Goal: Task Accomplishment & Management: Manage account settings

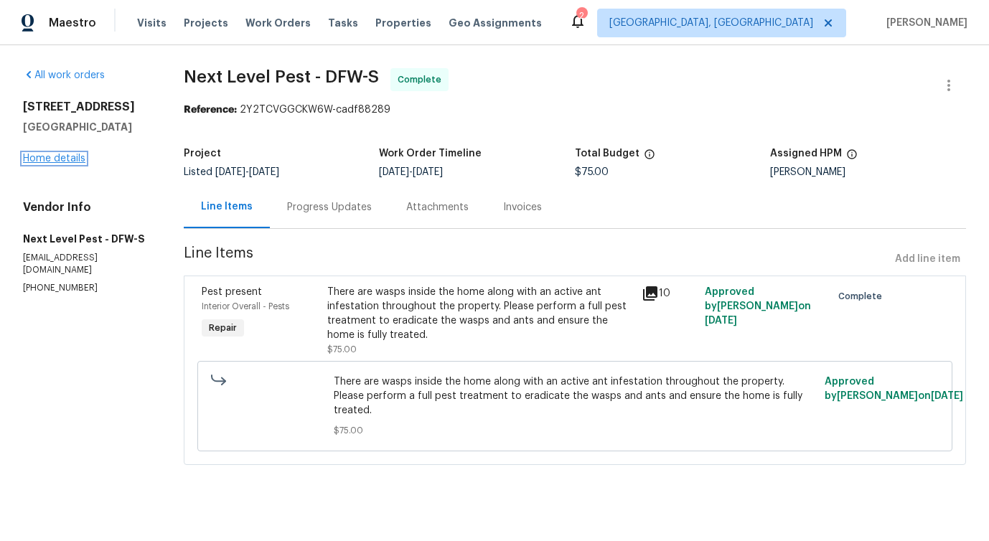
click at [70, 159] on link "Home details" at bounding box center [54, 159] width 62 height 10
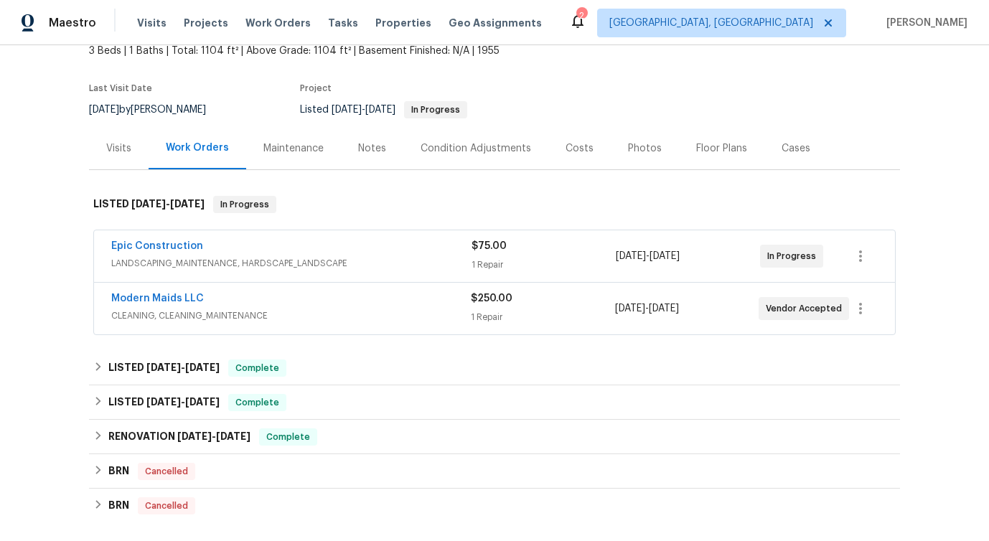
scroll to position [90, 0]
click at [169, 245] on link "Epic Construction" at bounding box center [157, 247] width 92 height 10
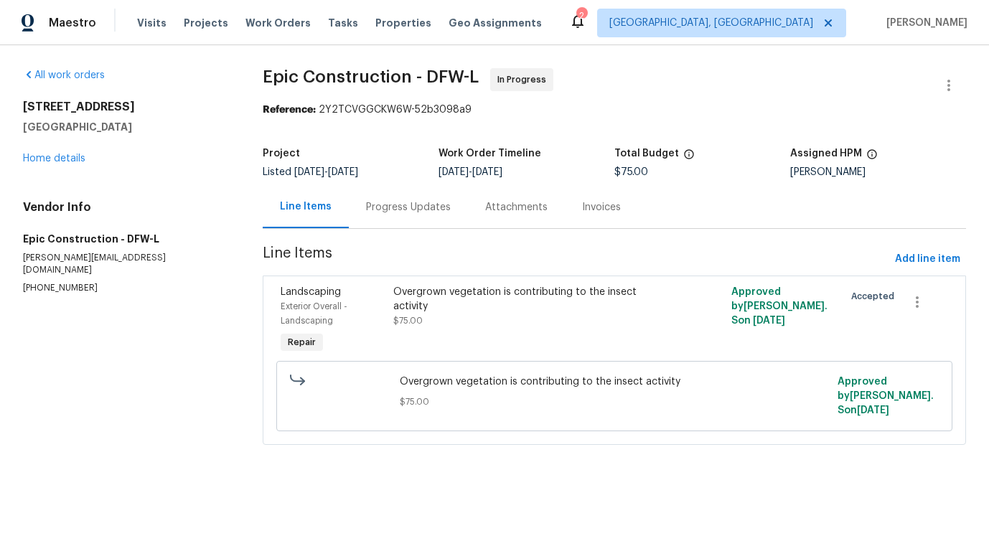
click at [384, 220] on div "Progress Updates" at bounding box center [408, 207] width 119 height 42
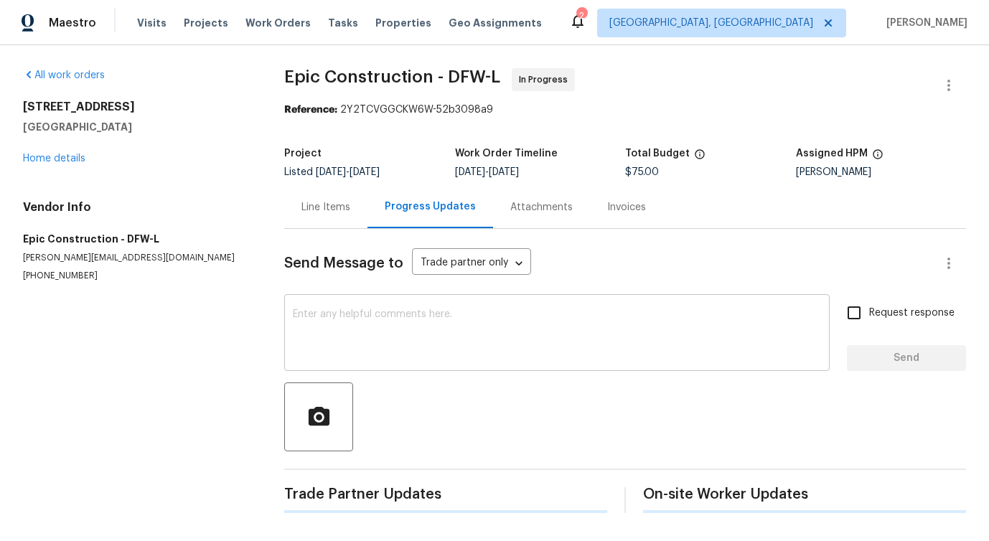
click at [395, 322] on textarea at bounding box center [557, 334] width 528 height 50
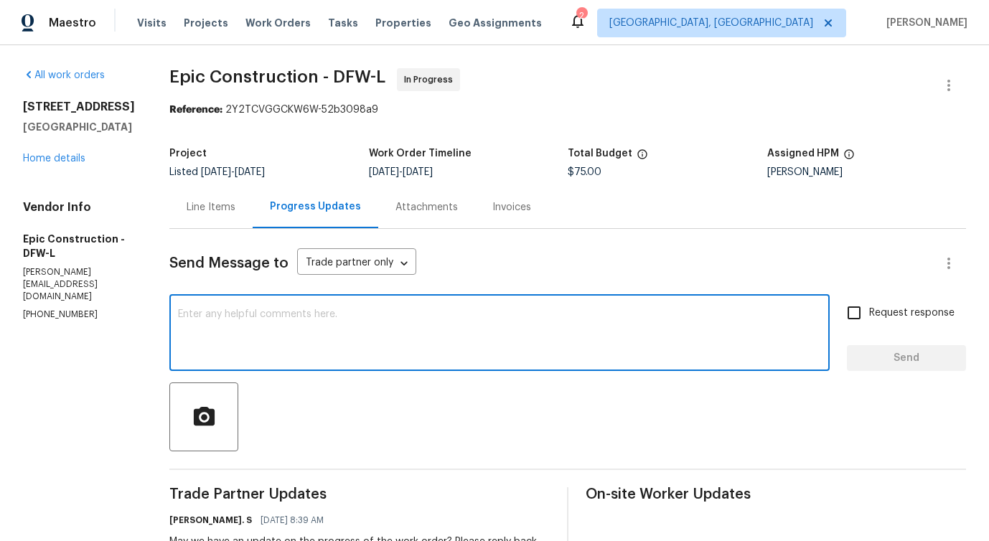
click at [352, 344] on textarea at bounding box center [499, 334] width 643 height 50
drag, startPoint x: 154, startPoint y: 314, endPoint x: 633, endPoint y: 312, distance: 478.6
click at [633, 312] on textarea "Do you have any updates on the status of the work order?" at bounding box center [499, 334] width 643 height 50
type textarea "Do you have any updates on the status of the work order?"
click at [868, 307] on input "Request response" at bounding box center [854, 313] width 30 height 30
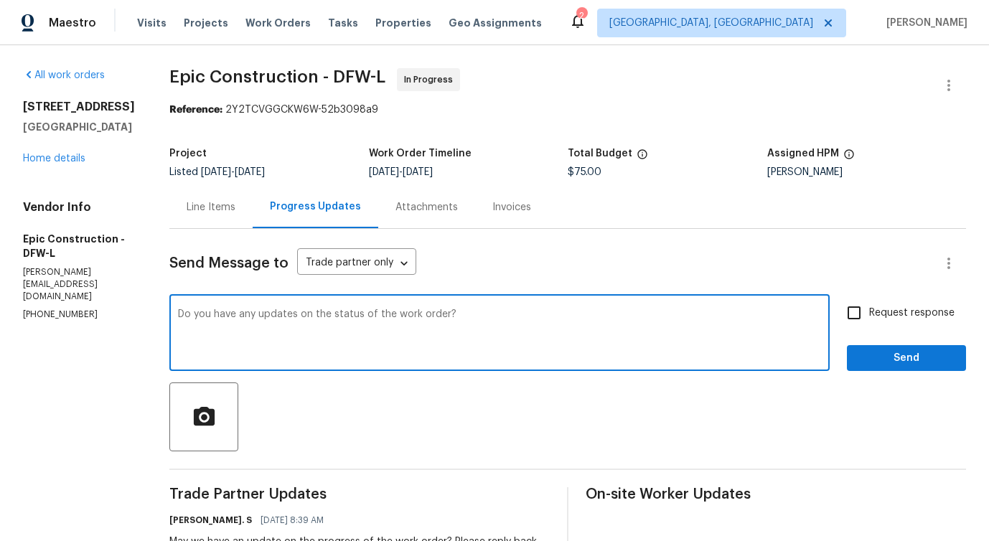
checkbox input "true"
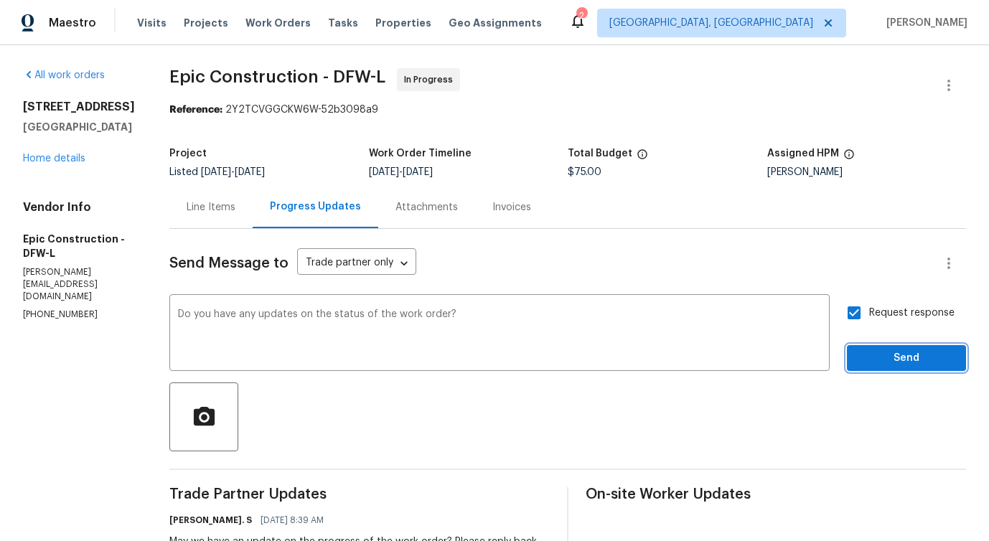
click at [883, 355] on span "Send" at bounding box center [906, 358] width 96 height 18
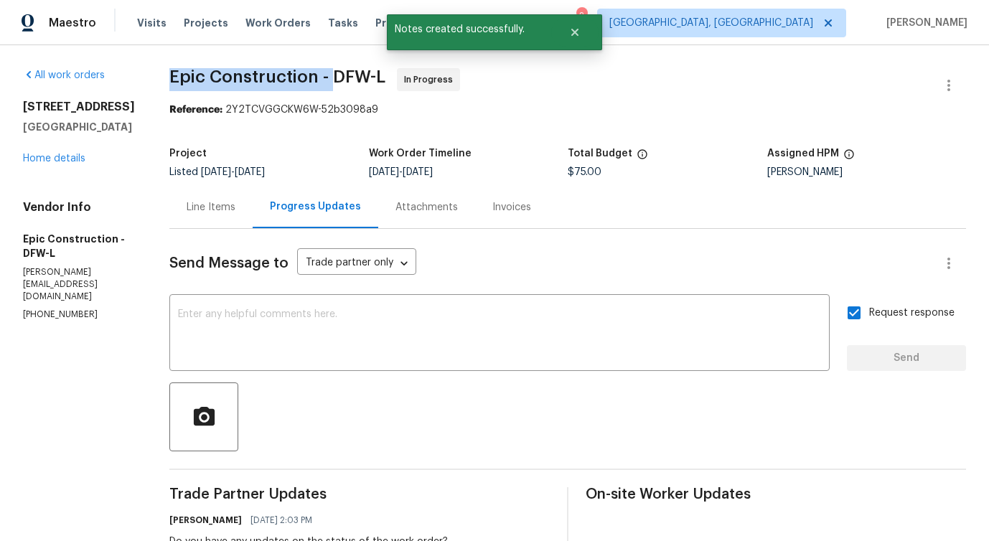
drag, startPoint x: 142, startPoint y: 72, endPoint x: 309, endPoint y: 77, distance: 166.5
click at [309, 77] on div "All work orders 1209 Sylvan Dr Garland, TX 75040 Home details Vendor Info Epic …" at bounding box center [494, 451] width 989 height 812
copy span "Epic Construction -"
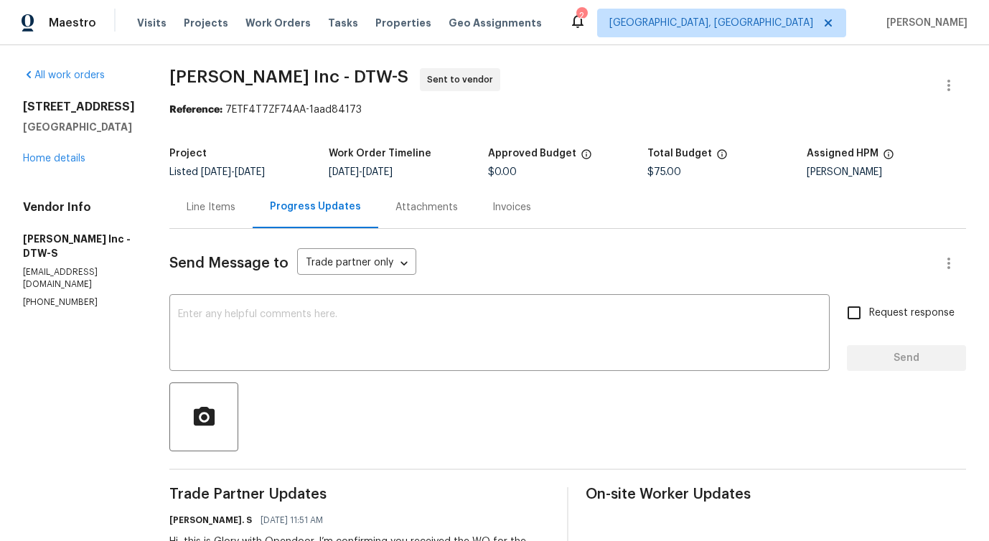
click at [210, 200] on div "Line Items" at bounding box center [211, 207] width 49 height 14
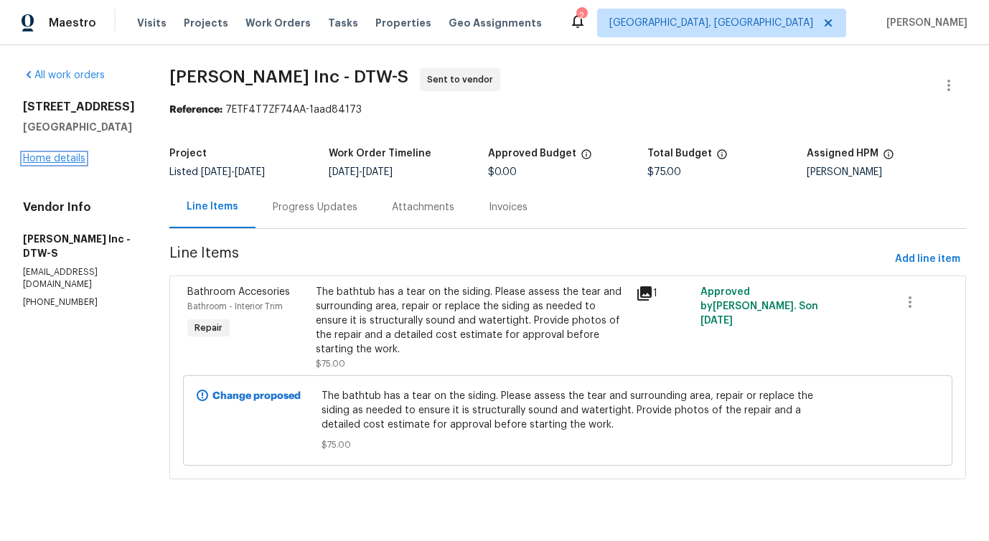
click at [54, 158] on link "Home details" at bounding box center [54, 159] width 62 height 10
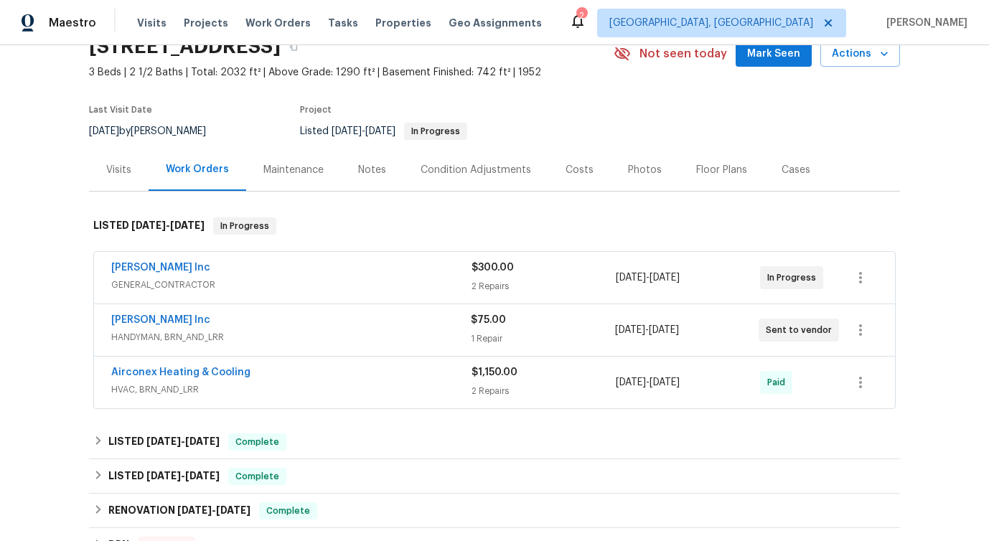
scroll to position [65, 0]
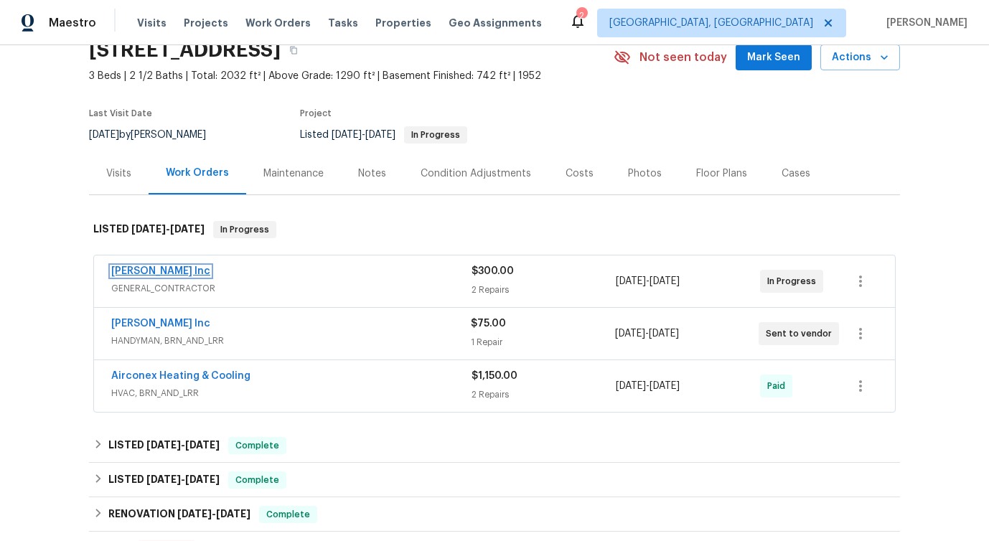
click at [159, 270] on link "Michael Radney Inc" at bounding box center [160, 271] width 99 height 10
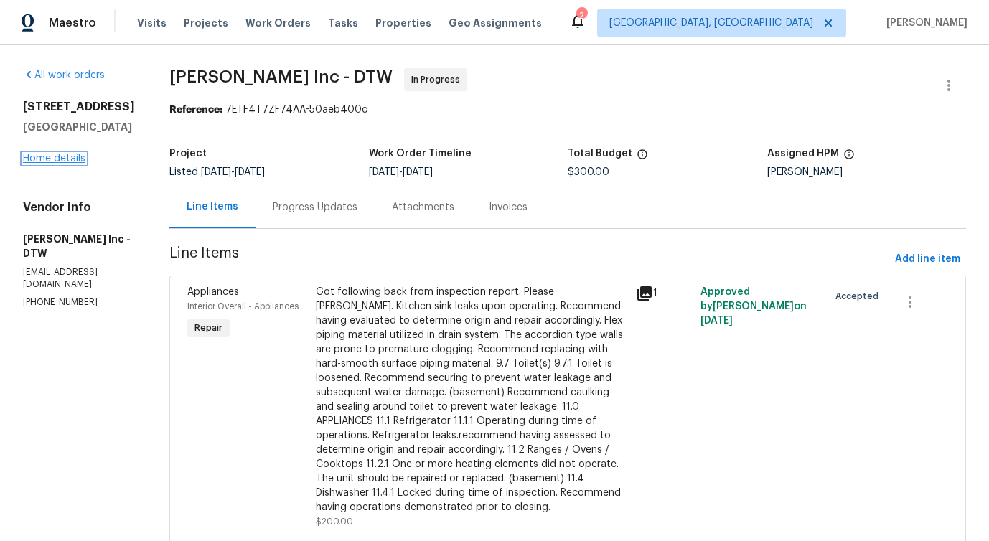
click at [38, 158] on link "Home details" at bounding box center [54, 159] width 62 height 10
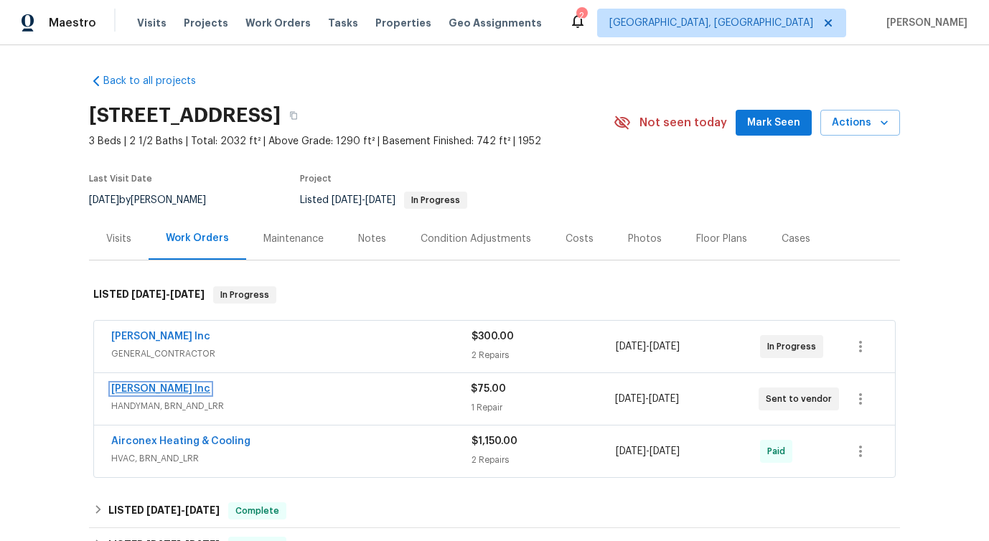
click at [134, 385] on link "Michael Radney Inc" at bounding box center [160, 389] width 99 height 10
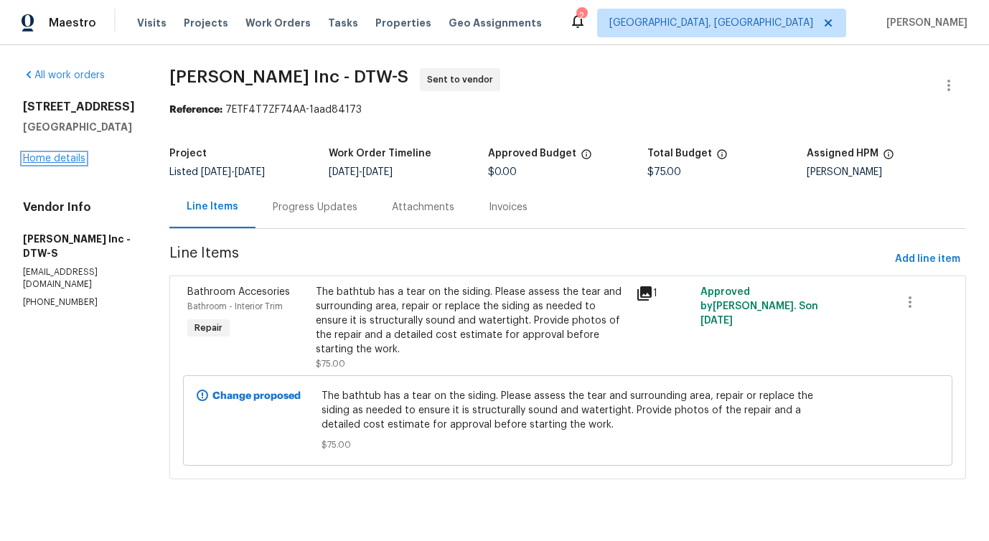
click at [74, 154] on link "Home details" at bounding box center [54, 159] width 62 height 10
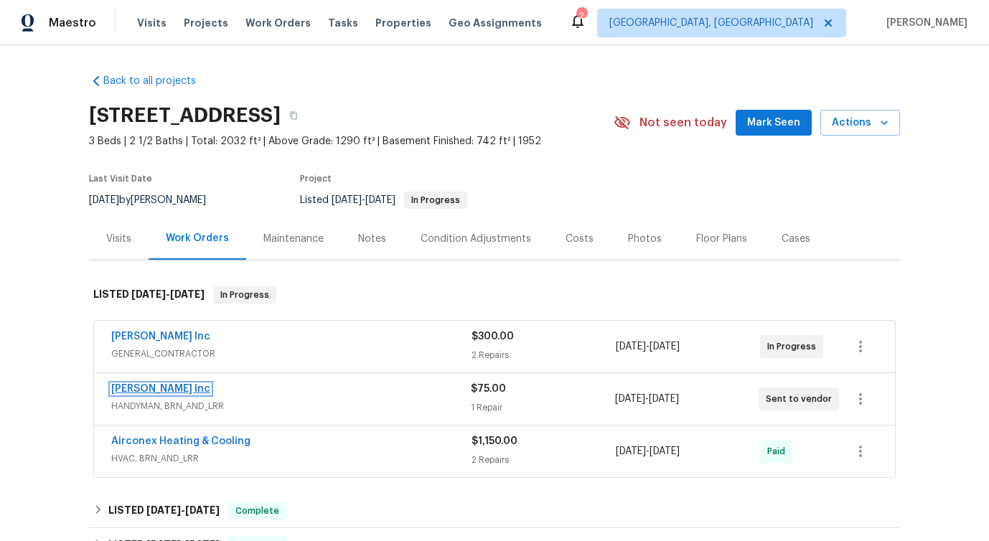
click at [146, 386] on link "Michael Radney Inc" at bounding box center [160, 389] width 99 height 10
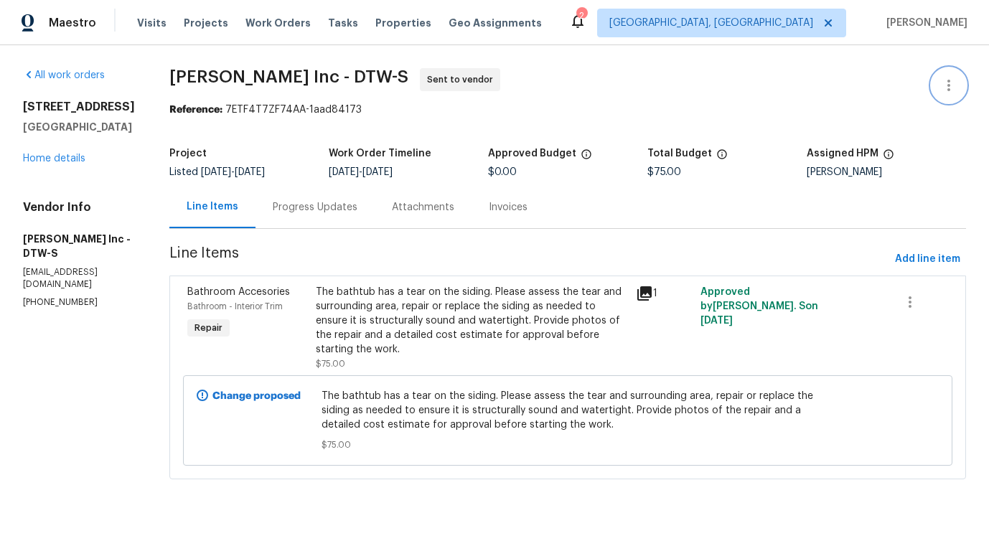
click at [956, 90] on icon "button" at bounding box center [948, 85] width 17 height 17
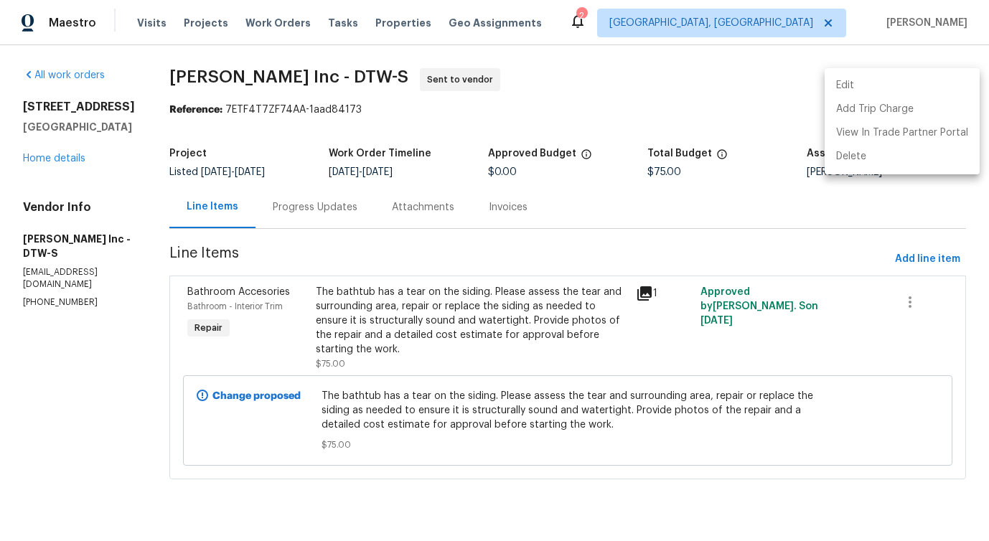
click at [895, 84] on li "Edit" at bounding box center [901, 86] width 155 height 24
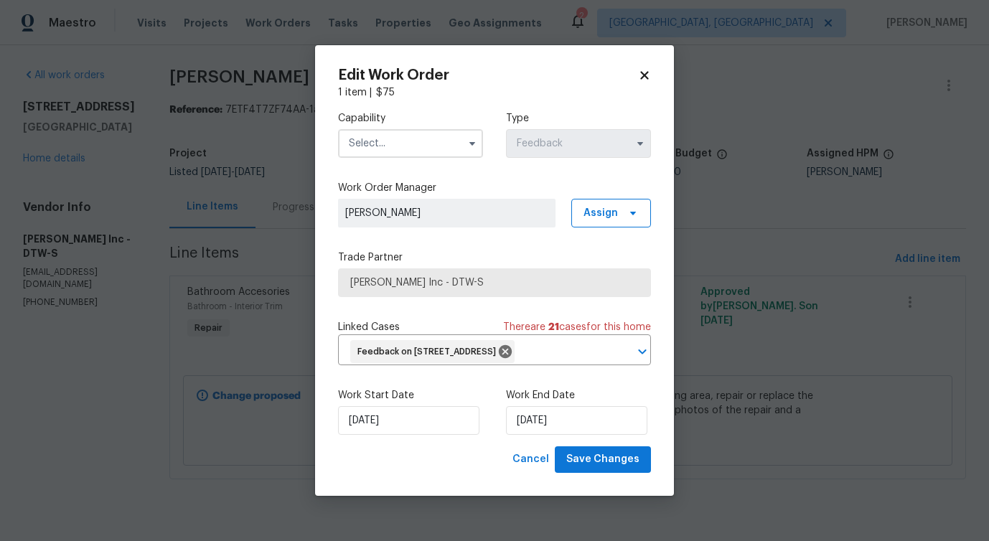
click at [428, 142] on input "text" at bounding box center [410, 143] width 145 height 29
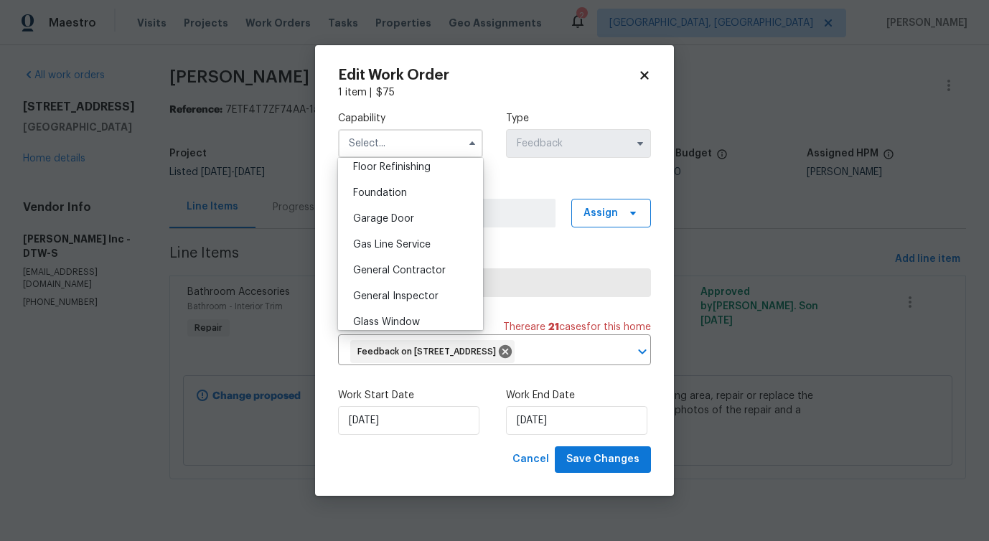
scroll to position [607, 0]
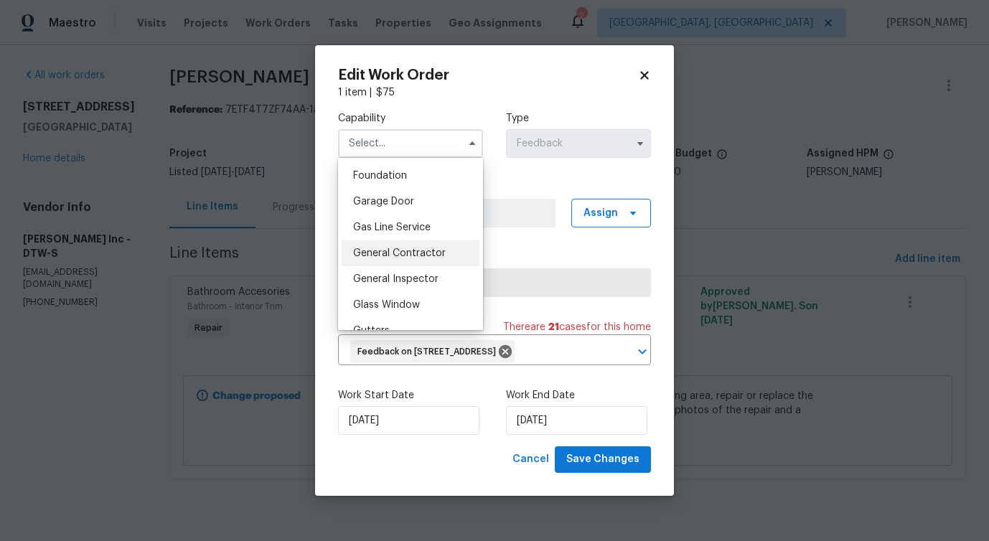
click at [419, 243] on div "General Contractor" at bounding box center [411, 253] width 138 height 26
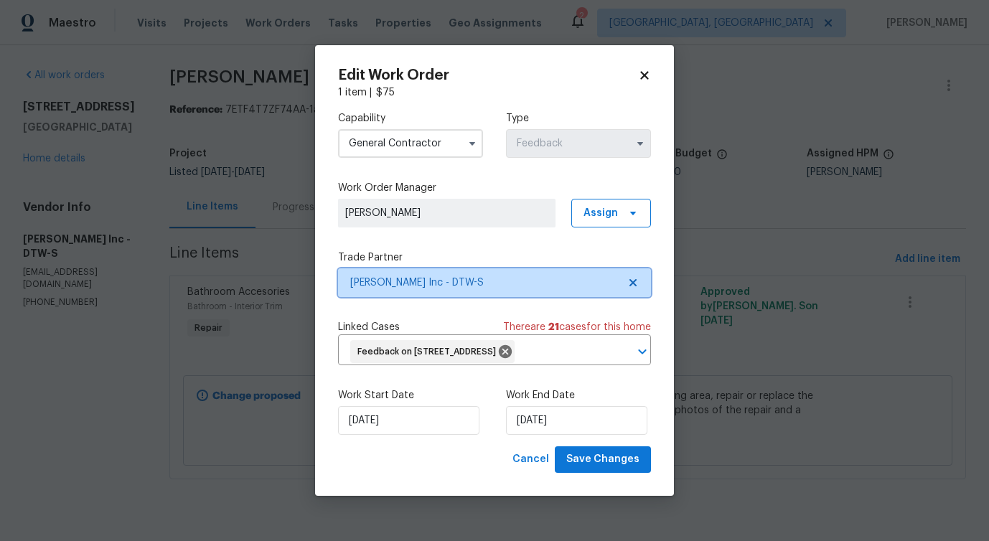
click at [457, 271] on span "Michael Radney Inc - DTW-S" at bounding box center [494, 282] width 313 height 29
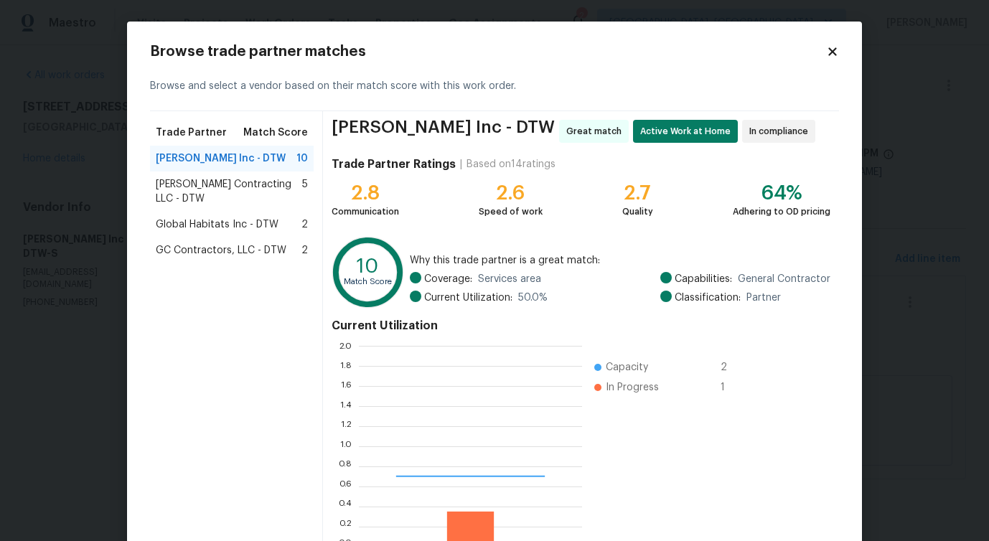
scroll to position [201, 223]
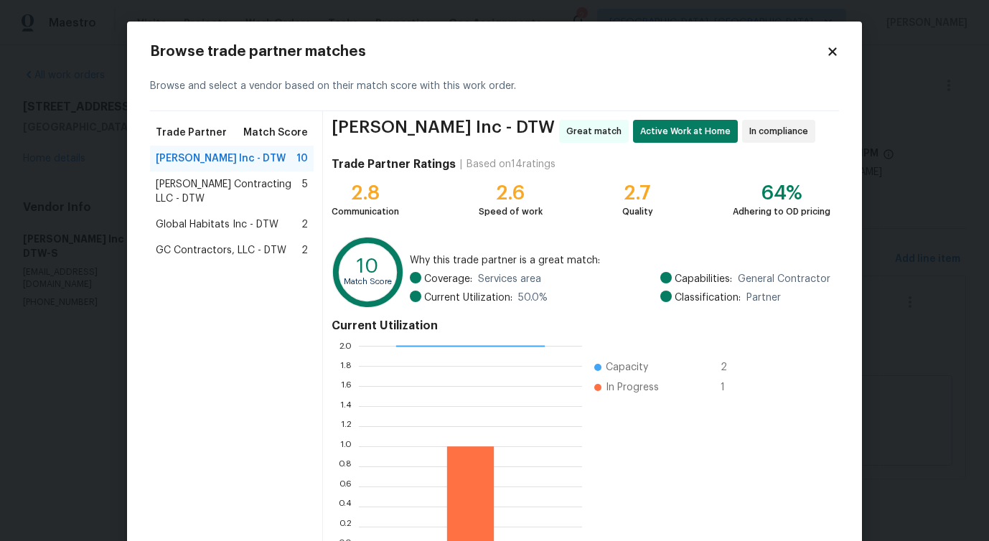
click at [231, 187] on span "Solano Contracting LLC - DTW" at bounding box center [229, 191] width 146 height 29
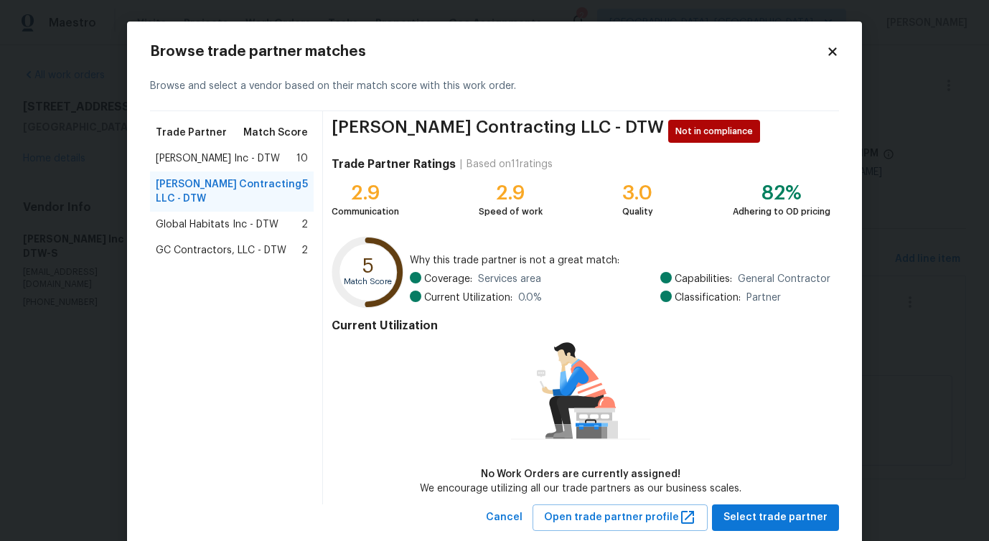
click at [221, 217] on span "Global Habitats Inc - DTW" at bounding box center [217, 224] width 123 height 14
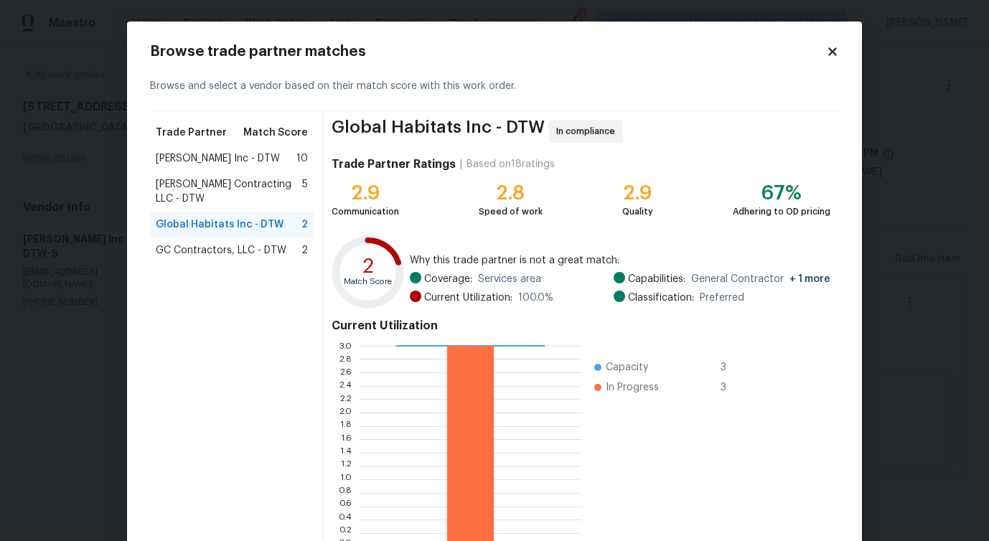
click at [217, 243] on span "GC Contractors, LLC - DTW" at bounding box center [221, 250] width 131 height 14
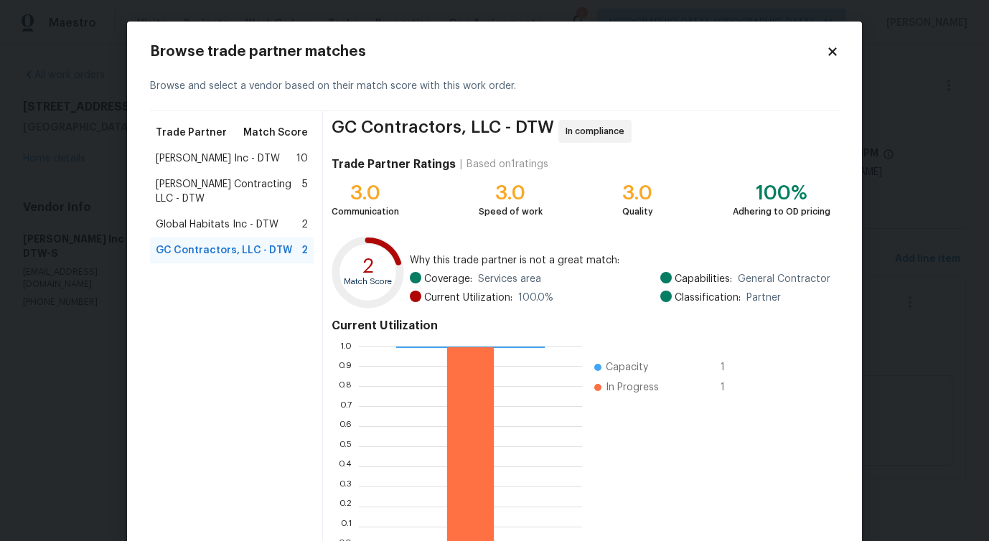
scroll to position [92, 0]
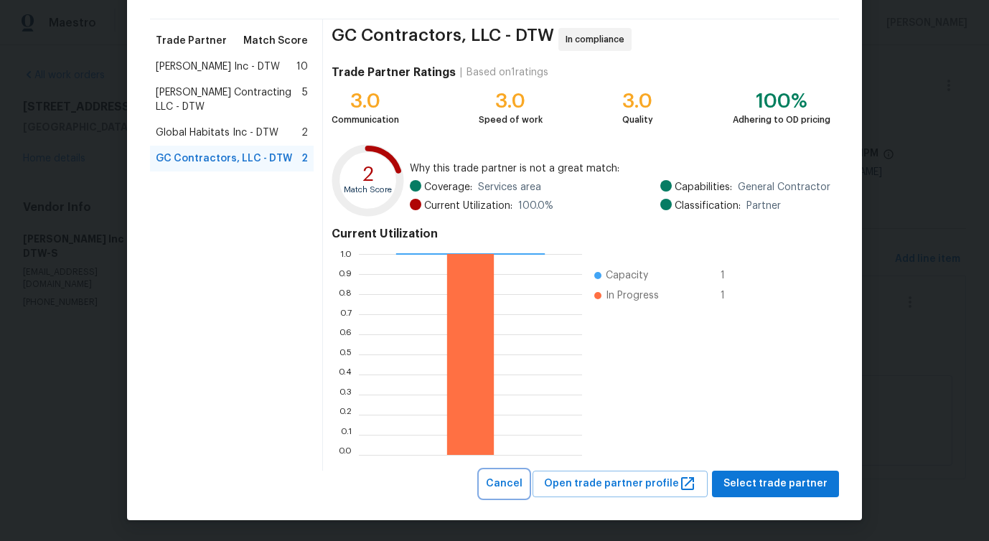
click at [520, 482] on span "Cancel" at bounding box center [504, 484] width 37 height 18
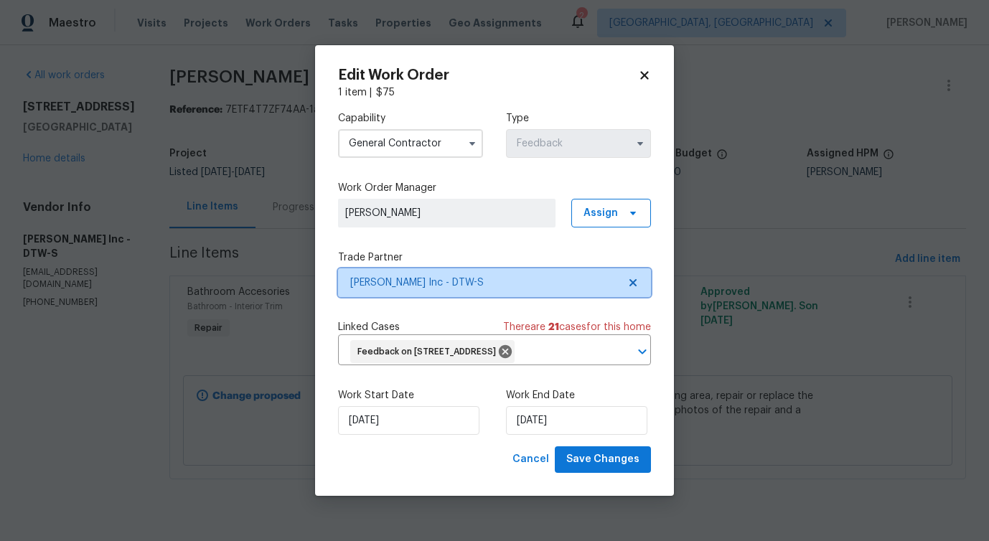
scroll to position [0, 0]
click at [438, 144] on input "General Contractor" at bounding box center [410, 143] width 145 height 29
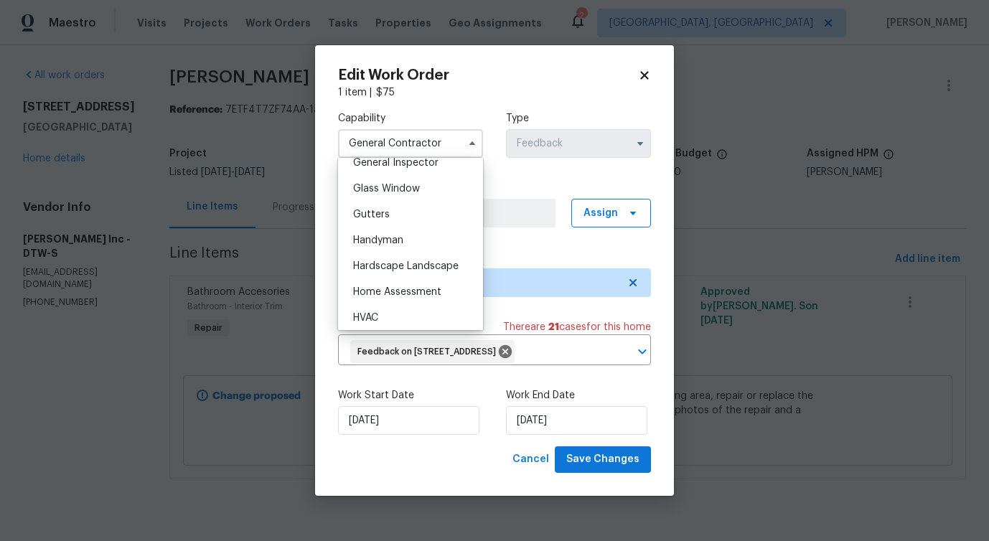
scroll to position [743, 0]
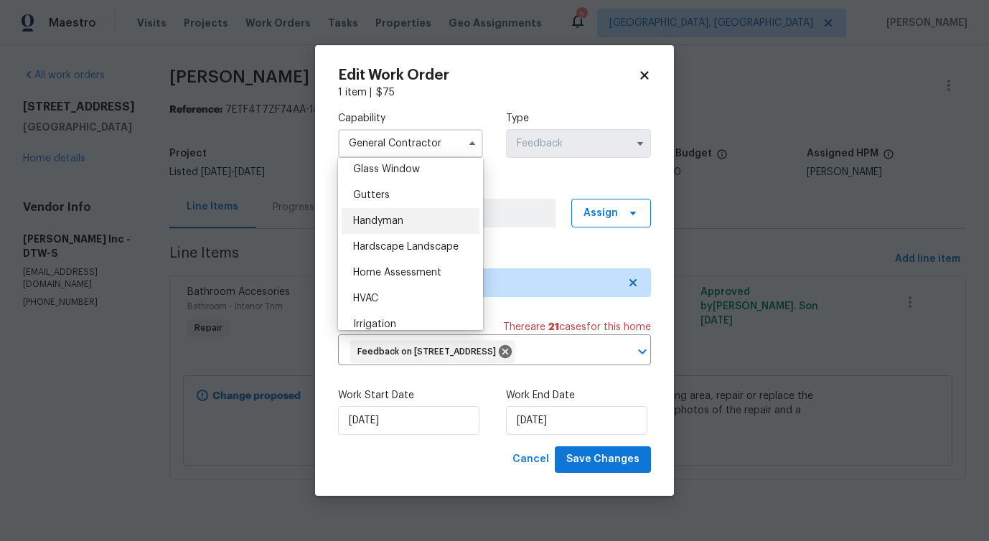
click at [405, 217] on div "Handyman" at bounding box center [411, 221] width 138 height 26
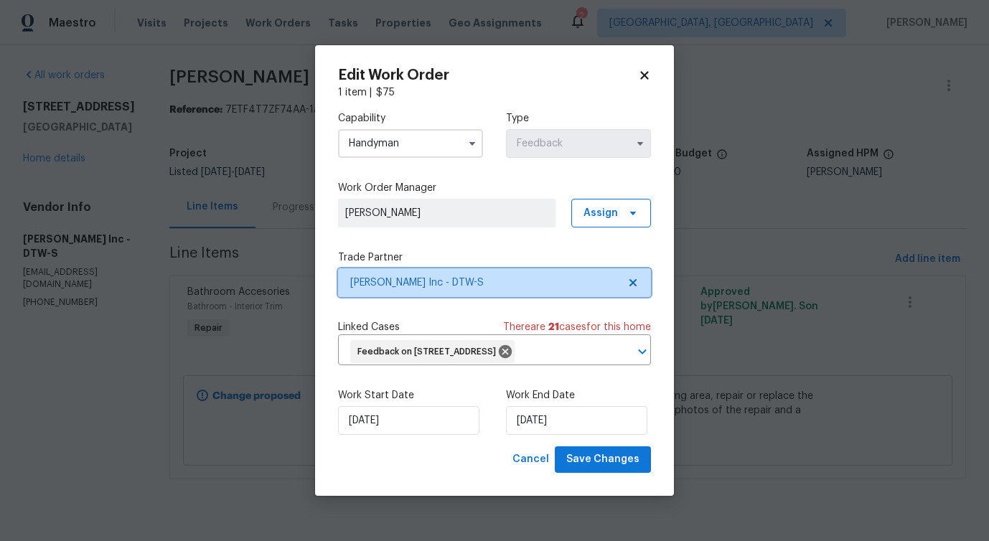
click at [431, 283] on span "Michael Radney Inc - DTW-S" at bounding box center [484, 283] width 268 height 14
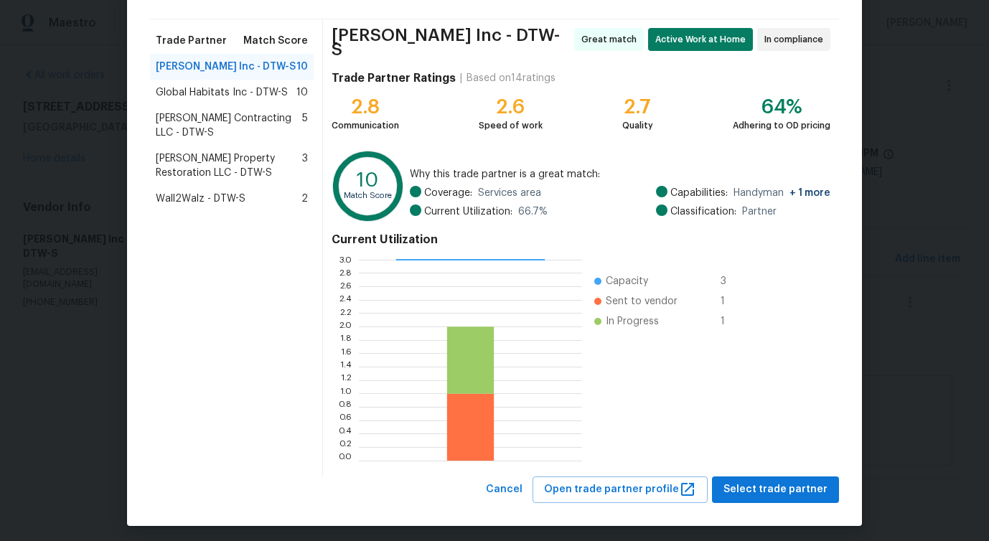
scroll to position [0, 0]
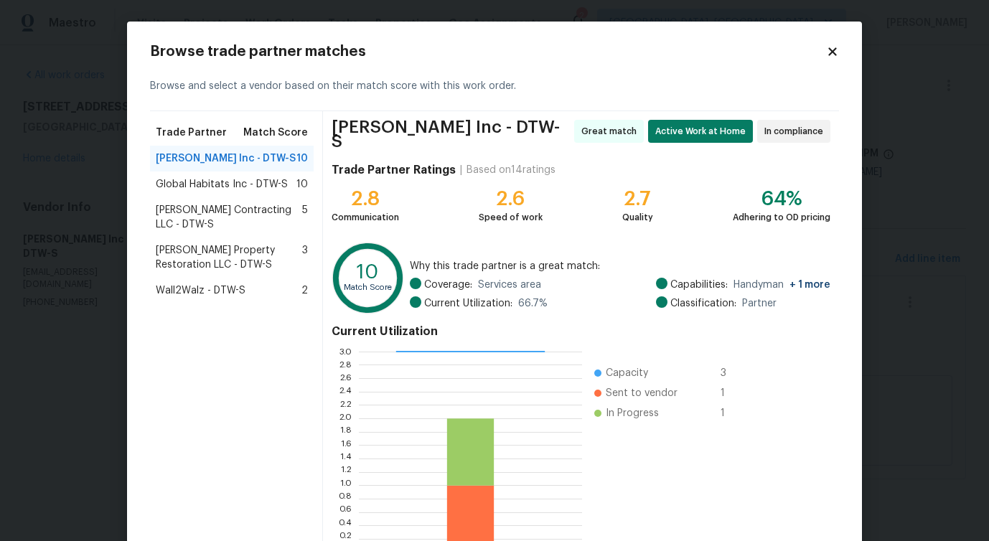
click at [194, 189] on span "Global Habitats Inc - DTW-S" at bounding box center [222, 184] width 132 height 14
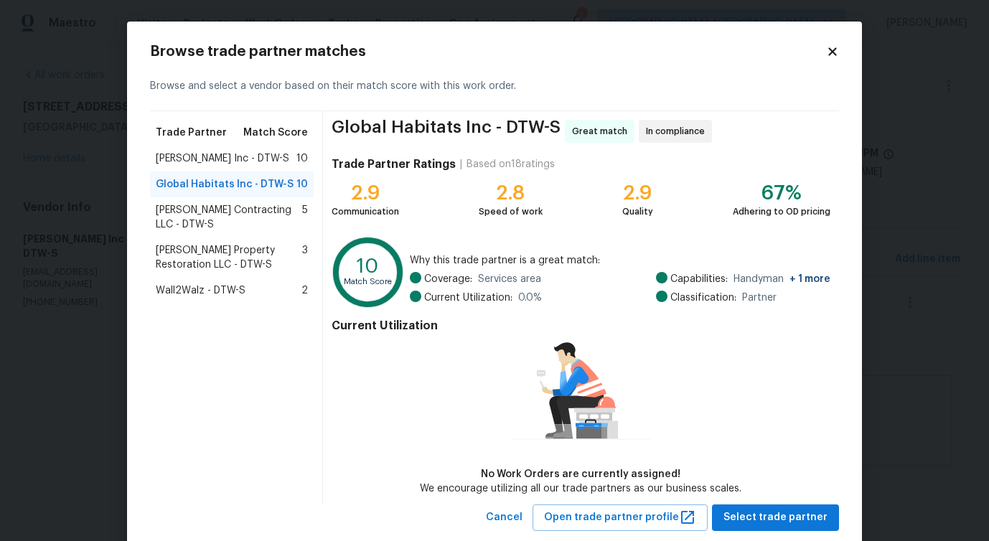
click at [205, 220] on span "Solano Contracting LLC - DTW-S" at bounding box center [229, 217] width 146 height 29
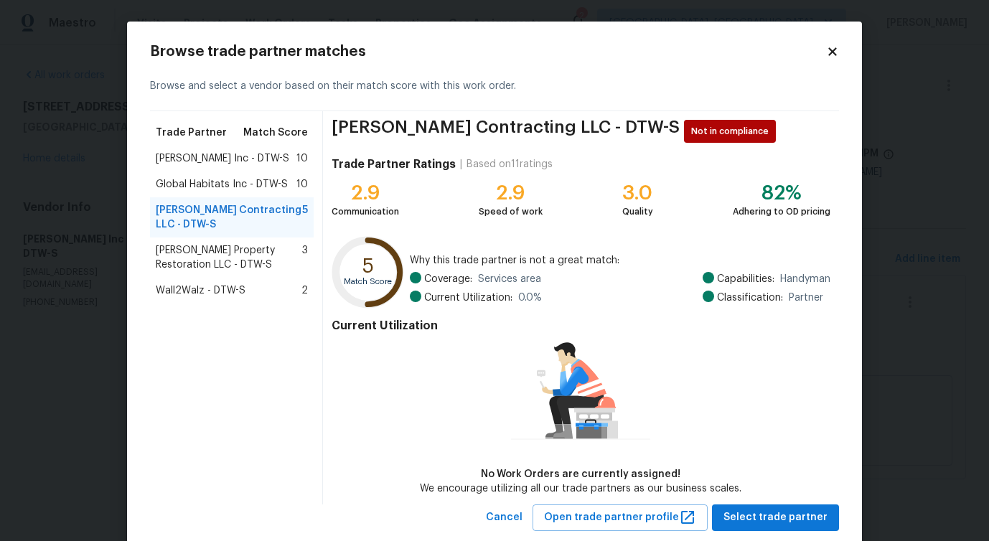
click at [209, 256] on span "C.P.R Carter's Property Restoration LLC - DTW-S" at bounding box center [229, 257] width 146 height 29
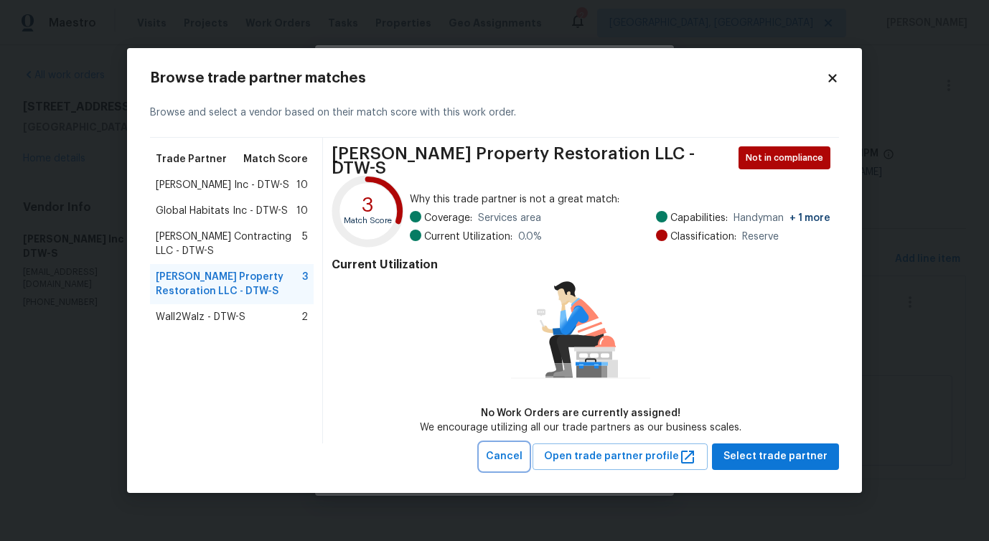
click at [522, 451] on span "Cancel" at bounding box center [504, 457] width 37 height 18
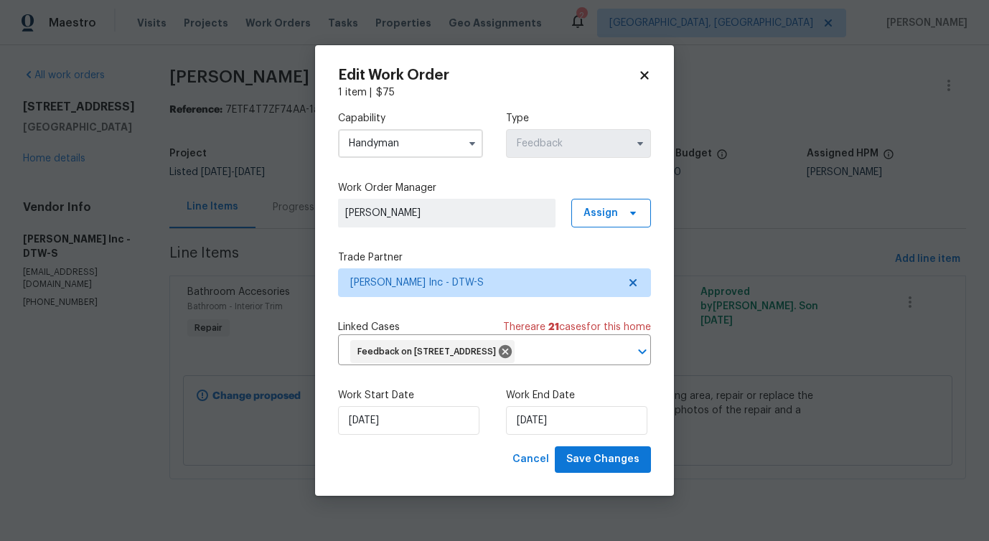
click at [445, 141] on input "Handyman" at bounding box center [410, 143] width 145 height 29
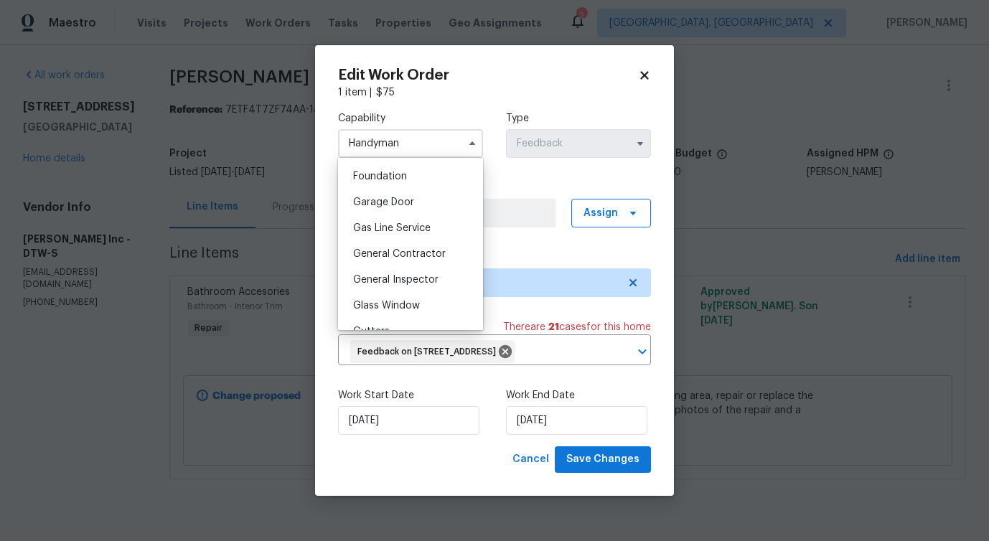
scroll to position [608, 0]
click at [418, 255] on span "General Contractor" at bounding box center [399, 252] width 93 height 10
type input "General Contractor"
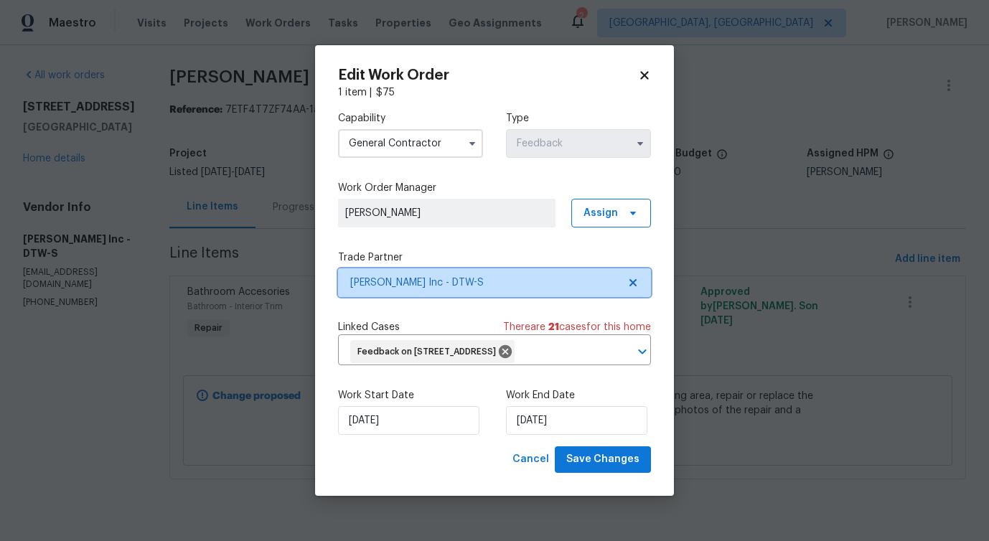
click at [424, 283] on span "Michael Radney Inc - DTW-S" at bounding box center [484, 283] width 268 height 14
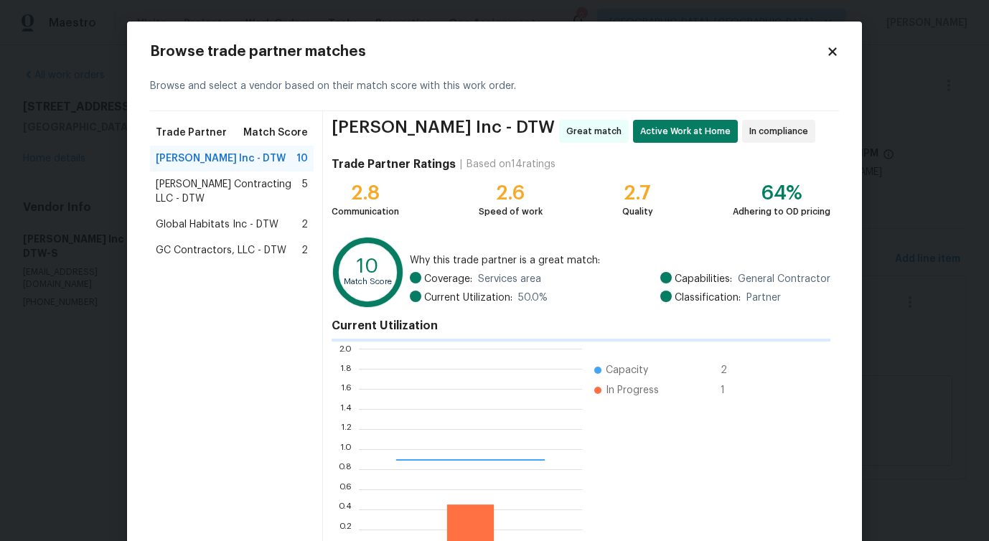
scroll to position [201, 223]
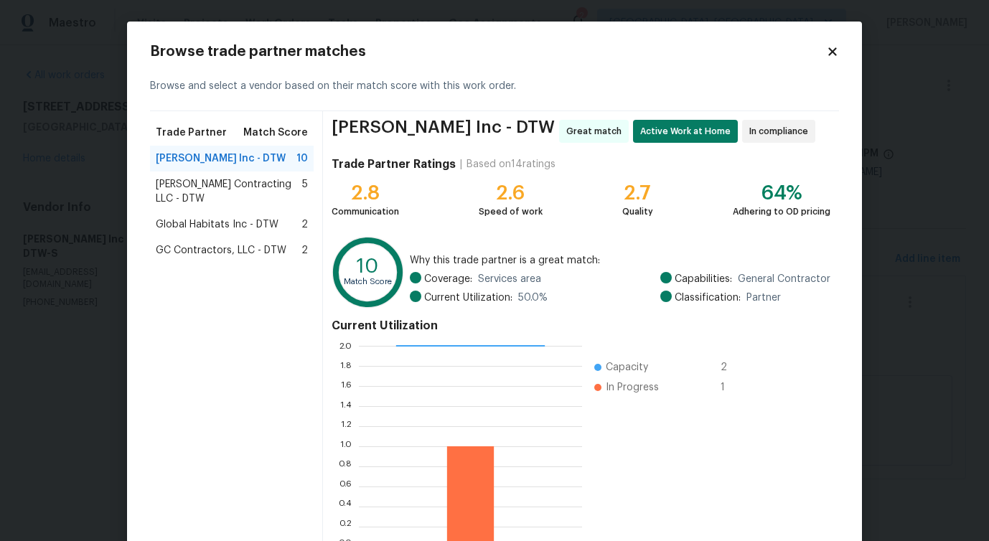
click at [240, 179] on span "Solano Contracting LLC - DTW" at bounding box center [229, 191] width 146 height 29
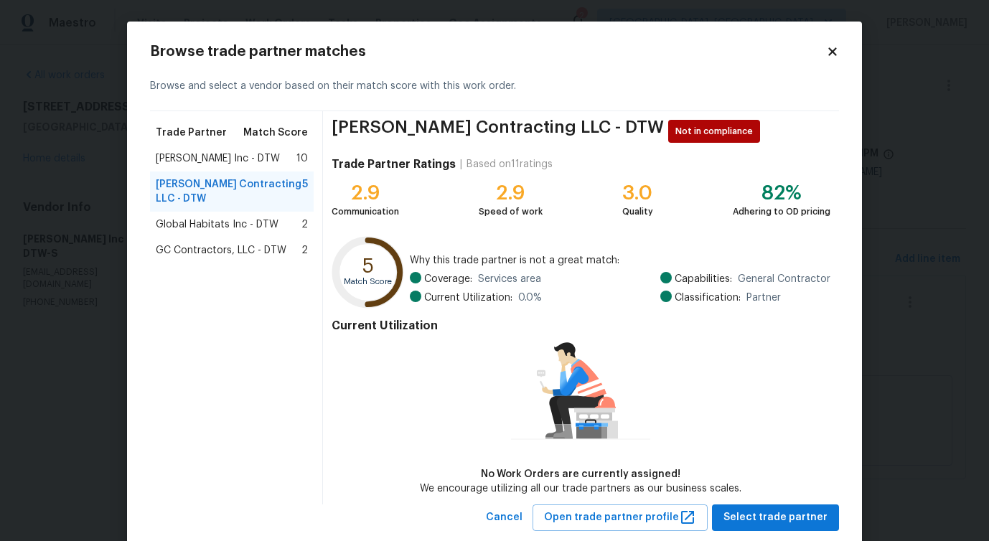
click at [243, 151] on span "Michael Radney Inc - DTW" at bounding box center [218, 158] width 124 height 14
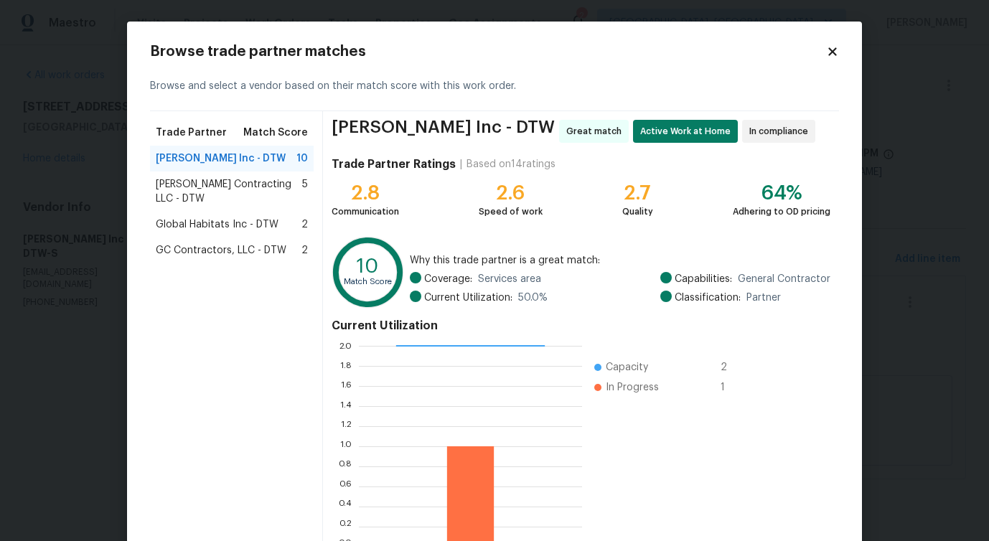
click at [233, 243] on span "GC Contractors, LLC - DTW" at bounding box center [221, 250] width 131 height 14
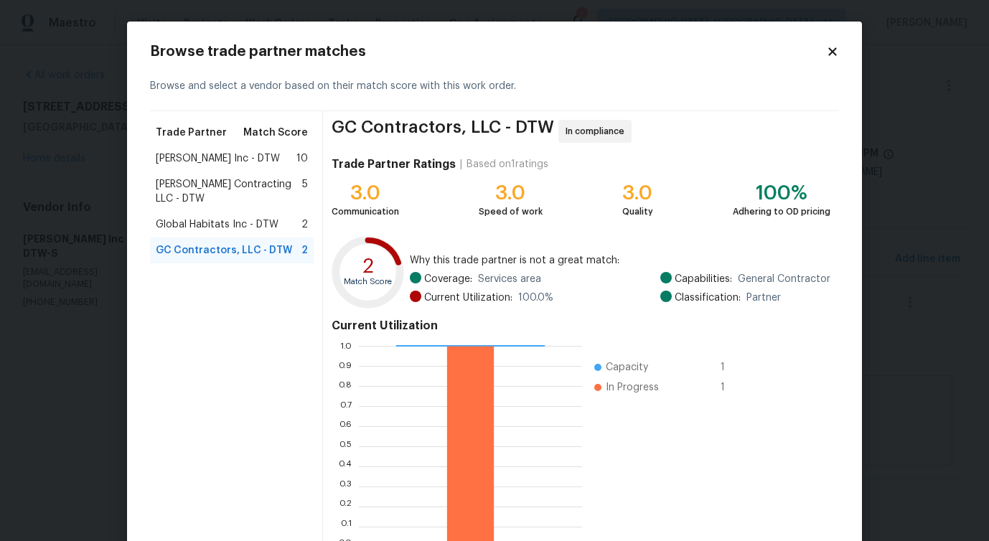
click at [230, 217] on span "Global Habitats Inc - DTW" at bounding box center [217, 224] width 123 height 14
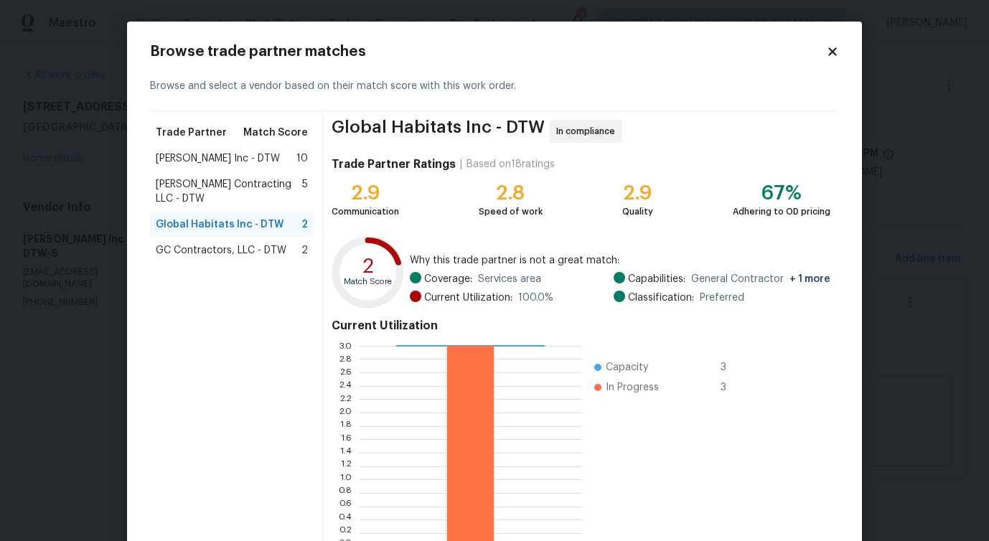
click at [222, 243] on span "GC Contractors, LLC - DTW" at bounding box center [221, 250] width 131 height 14
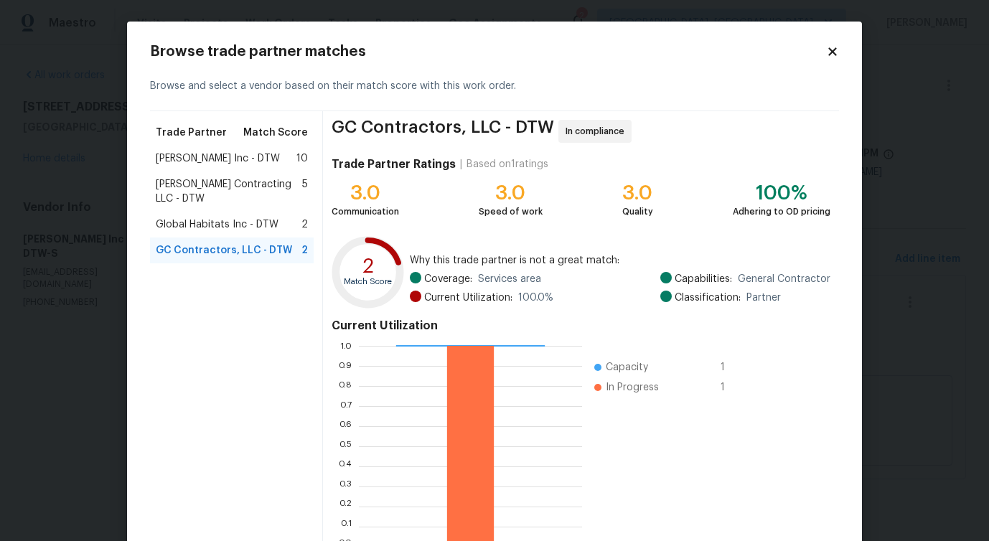
click at [227, 184] on span "Solano Contracting LLC - DTW" at bounding box center [229, 191] width 146 height 29
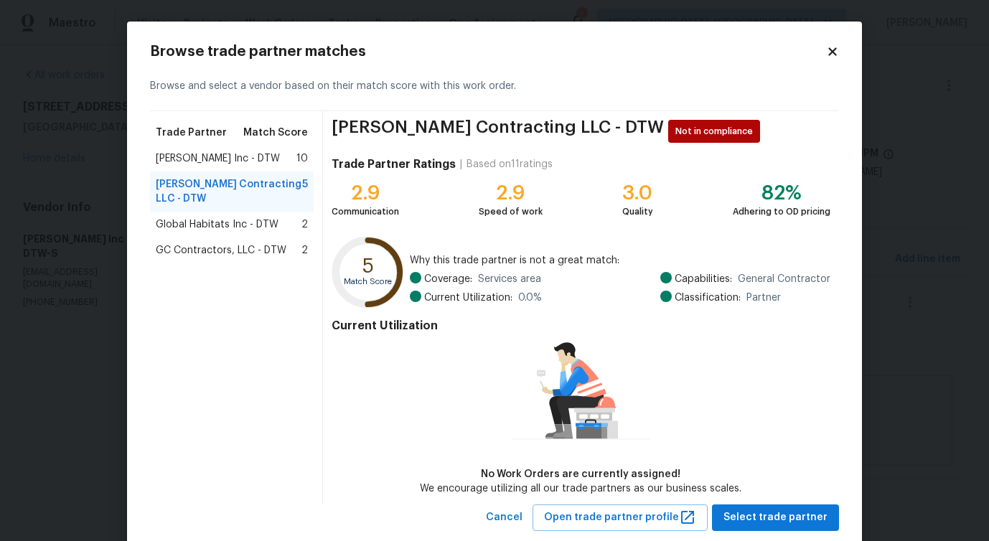
scroll to position [33, 0]
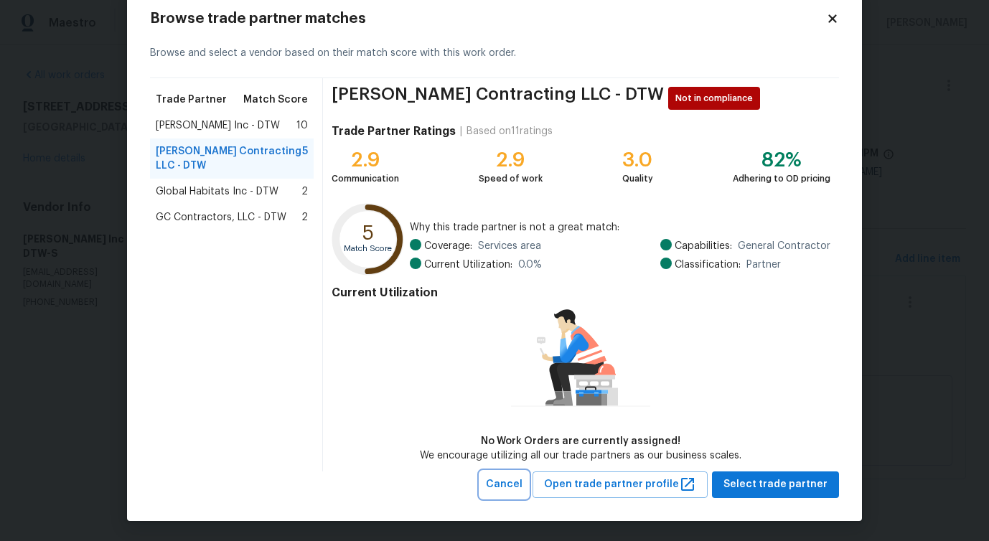
click at [510, 479] on span "Cancel" at bounding box center [504, 485] width 37 height 18
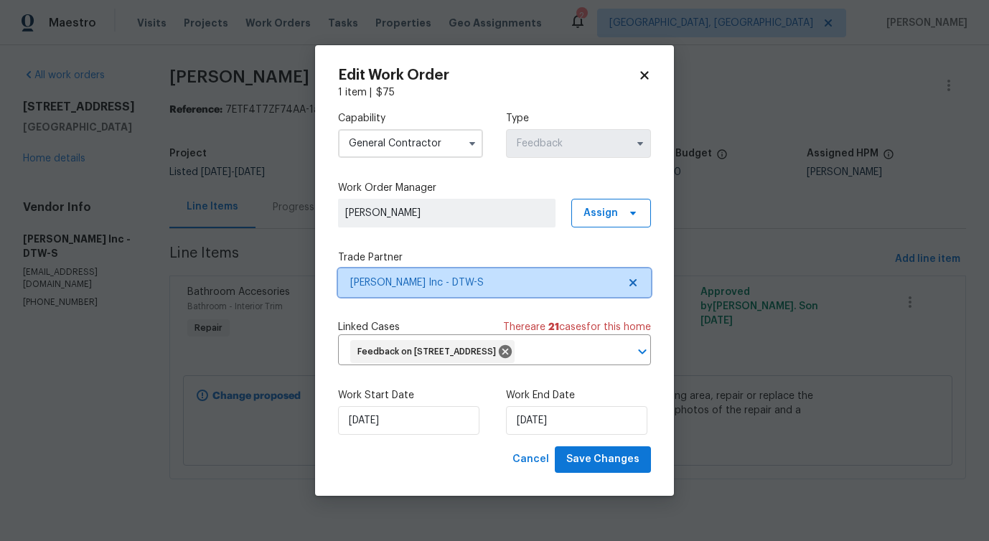
scroll to position [0, 0]
click at [637, 70] on h2 "Edit Work Order" at bounding box center [488, 75] width 300 height 14
click at [649, 80] on icon at bounding box center [644, 75] width 13 height 13
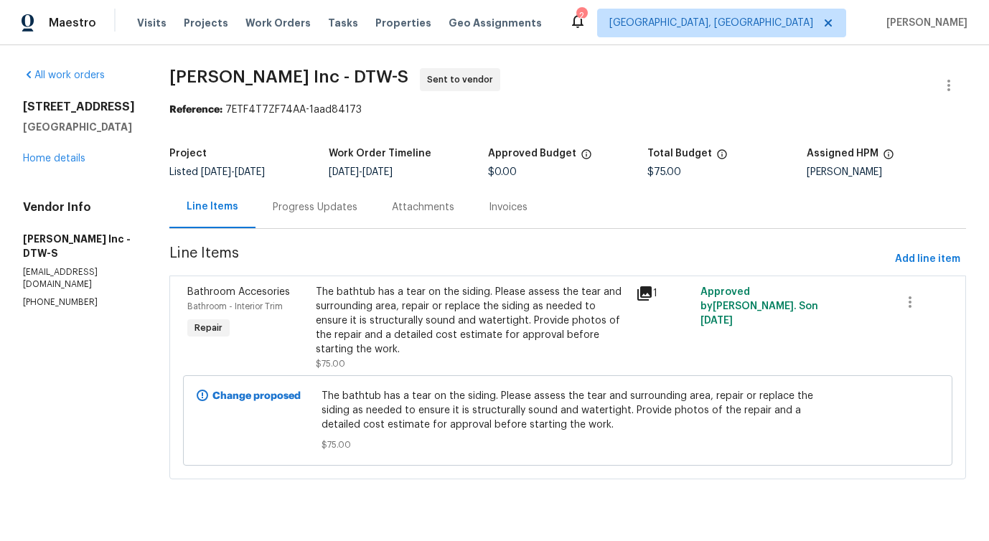
click at [349, 212] on div "Progress Updates" at bounding box center [315, 207] width 85 height 14
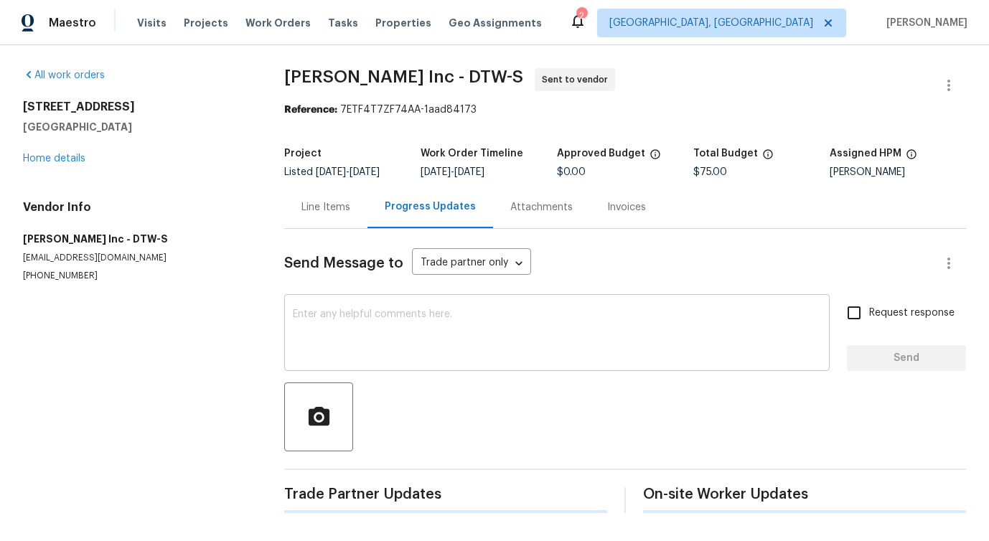
click at [387, 320] on textarea at bounding box center [557, 334] width 528 height 50
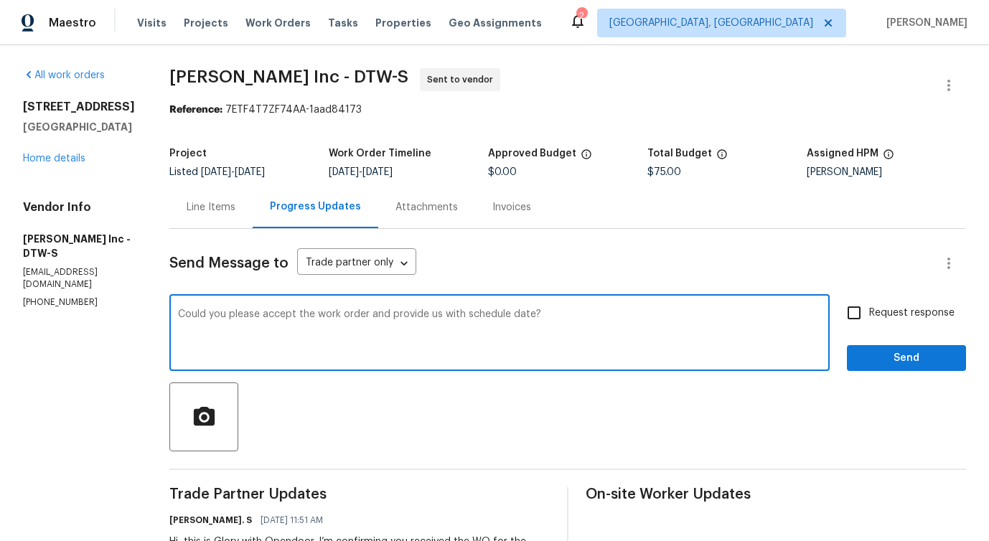
click at [0, 0] on span "a scheduled" at bounding box center [0, 0] width 0 height 0
type textarea "Could you please accept the work order and provide us with a scheduled date?"
click at [862, 321] on input "Request response" at bounding box center [854, 313] width 30 height 30
checkbox input "true"
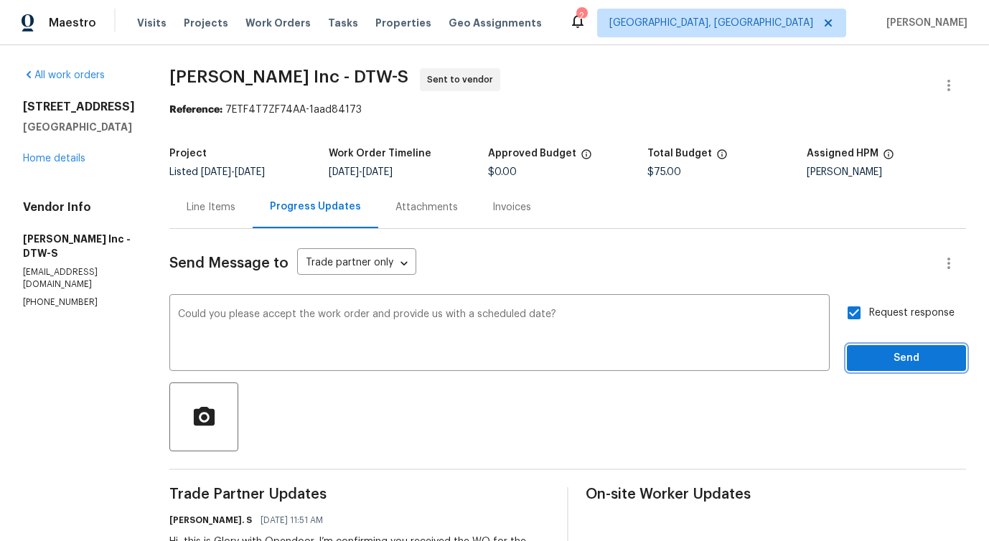
click at [881, 371] on button "Send" at bounding box center [906, 358] width 119 height 27
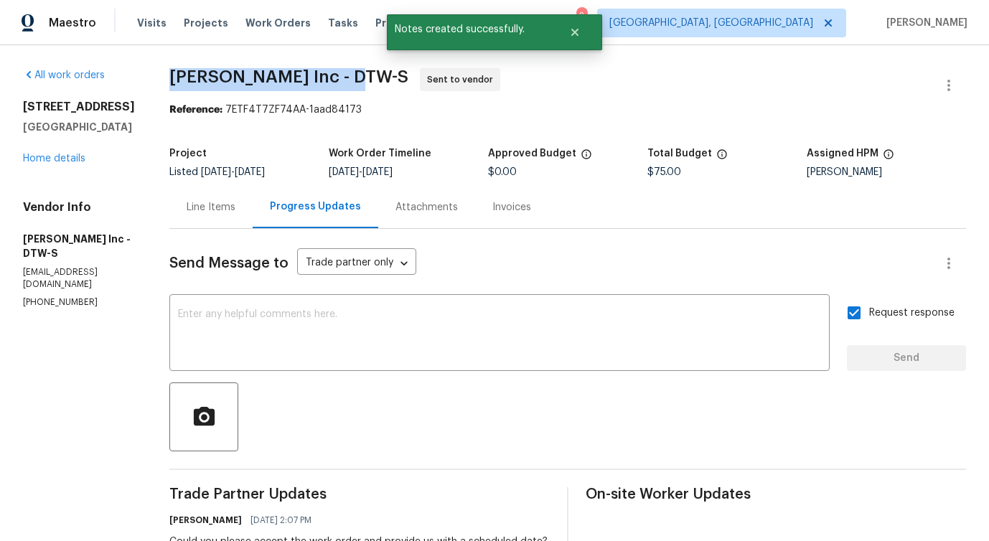
drag, startPoint x: 165, startPoint y: 72, endPoint x: 339, endPoint y: 75, distance: 173.7
click at [339, 75] on div "All work orders 23880 Moritz St Oak Park, MI 48237 Home details Vendor Info Mic…" at bounding box center [494, 381] width 989 height 672
copy span "Michael Radney Inc -"
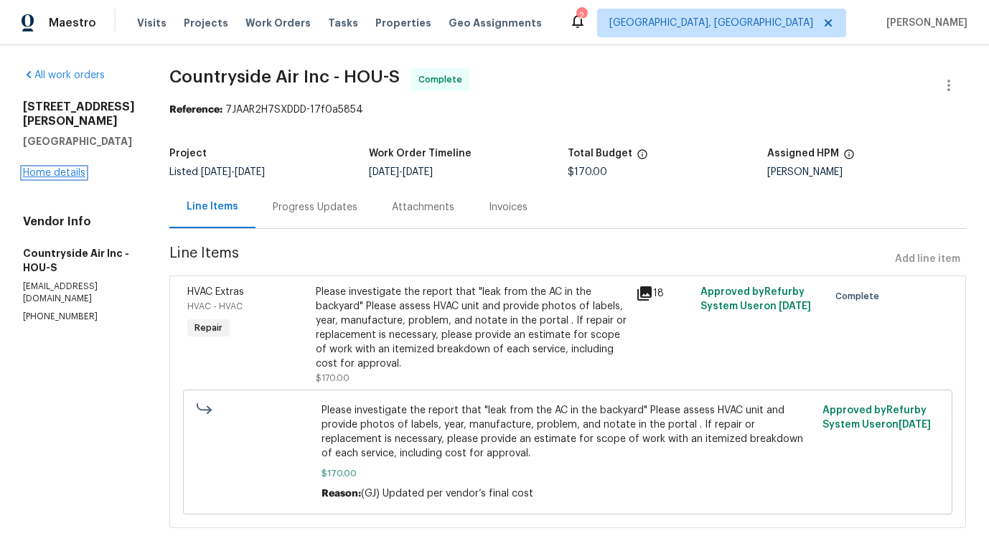
click at [62, 170] on link "Home details" at bounding box center [54, 173] width 62 height 10
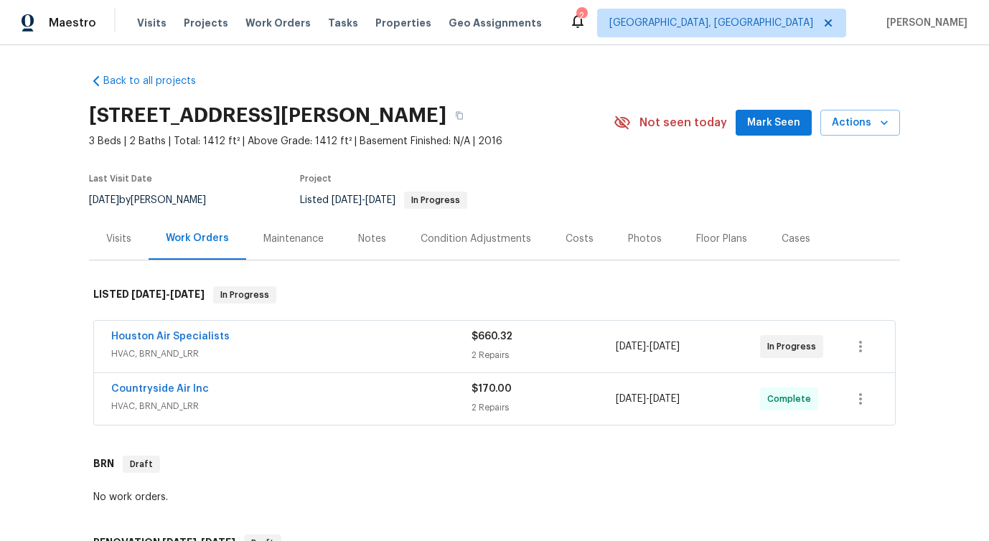
scroll to position [1, 0]
click at [177, 334] on link "Houston Air Specialists" at bounding box center [170, 336] width 118 height 10
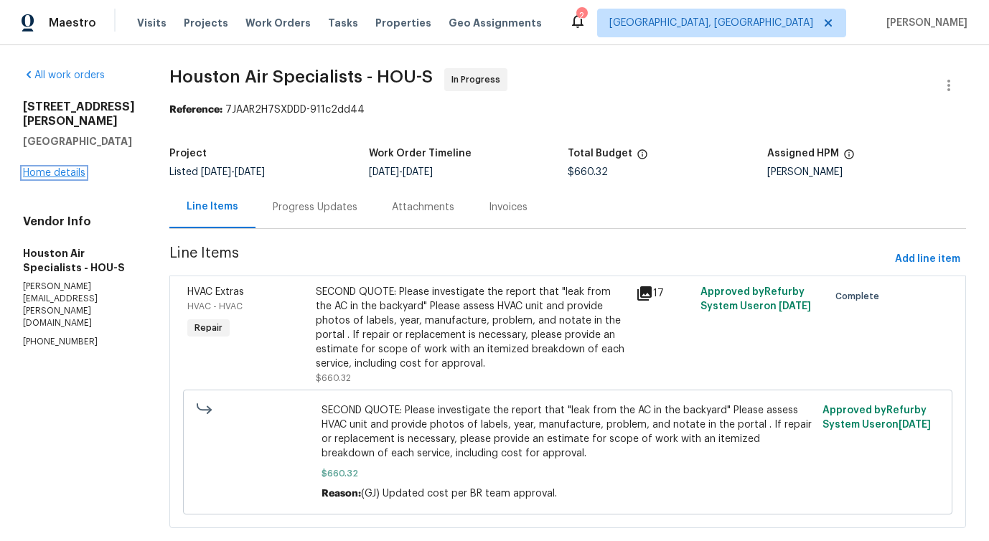
click at [65, 169] on link "Home details" at bounding box center [54, 173] width 62 height 10
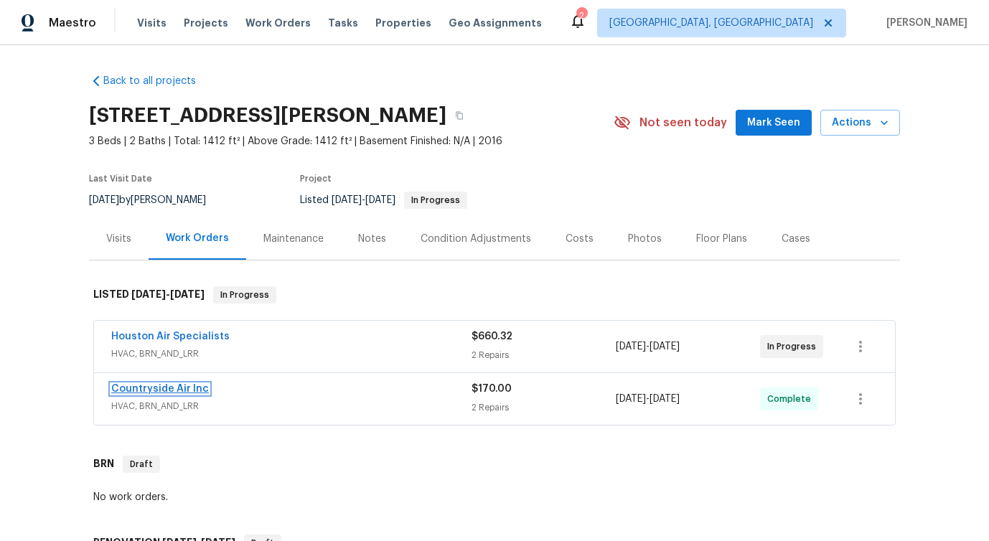
click at [137, 390] on link "Countryside Air Inc" at bounding box center [160, 389] width 98 height 10
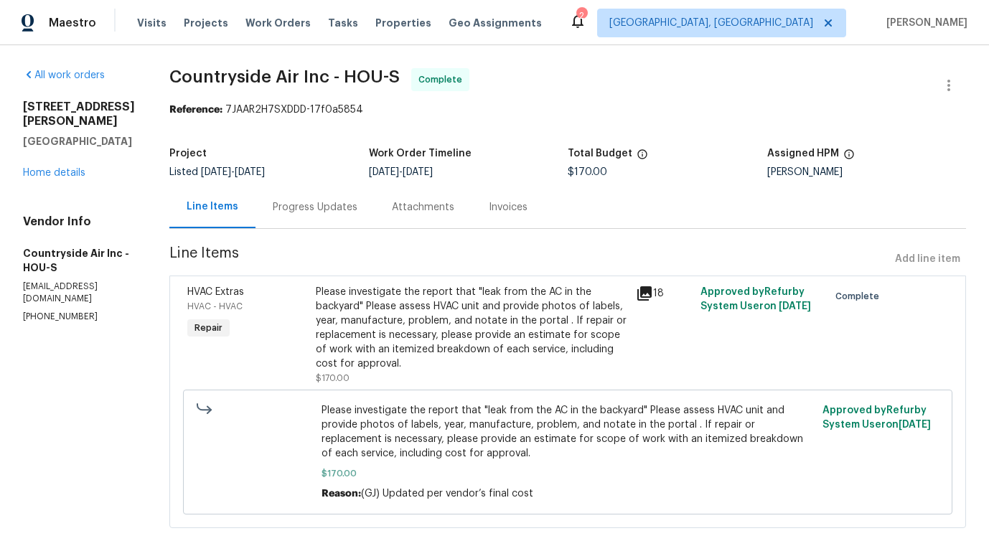
click at [314, 216] on div "Progress Updates" at bounding box center [314, 207] width 119 height 42
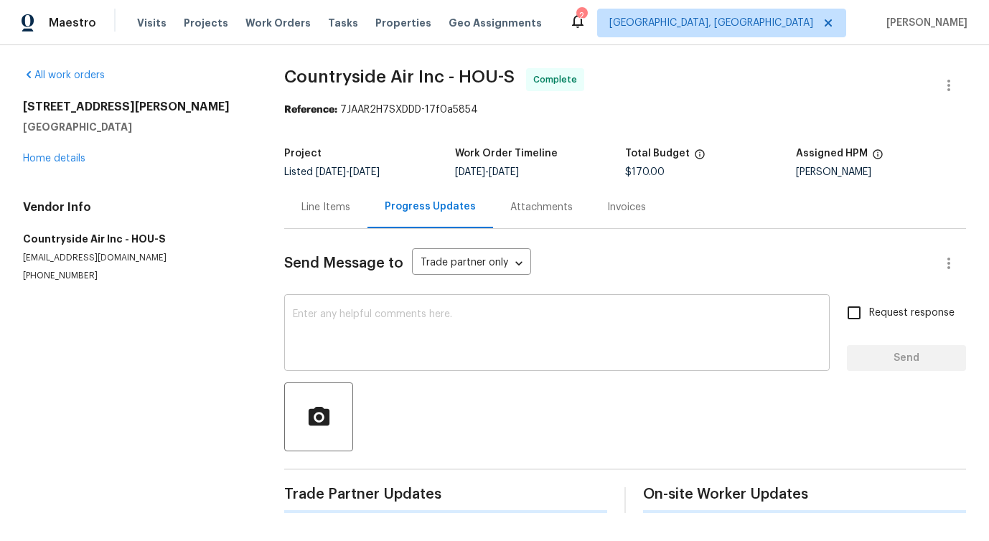
click at [372, 351] on textarea at bounding box center [557, 334] width 528 height 50
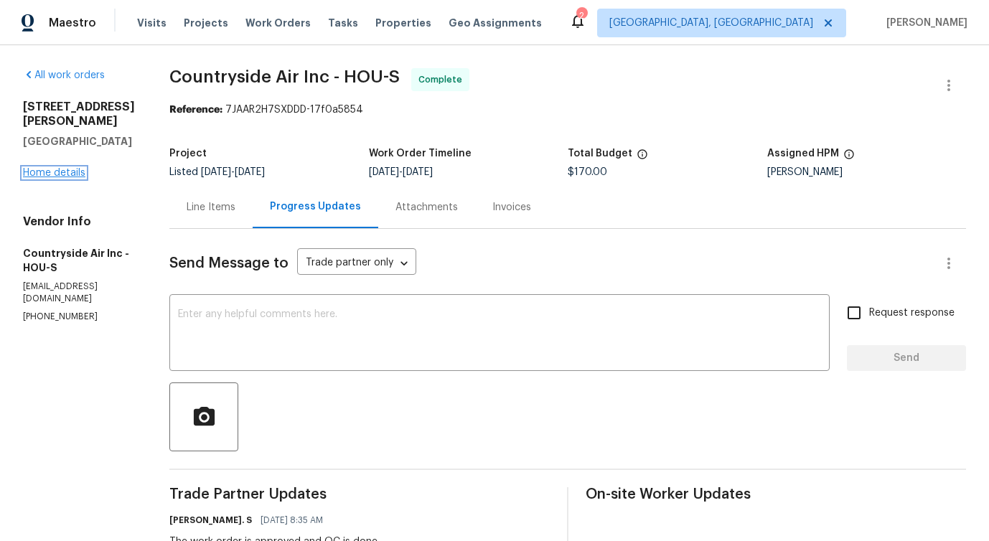
click at [72, 174] on link "Home details" at bounding box center [54, 173] width 62 height 10
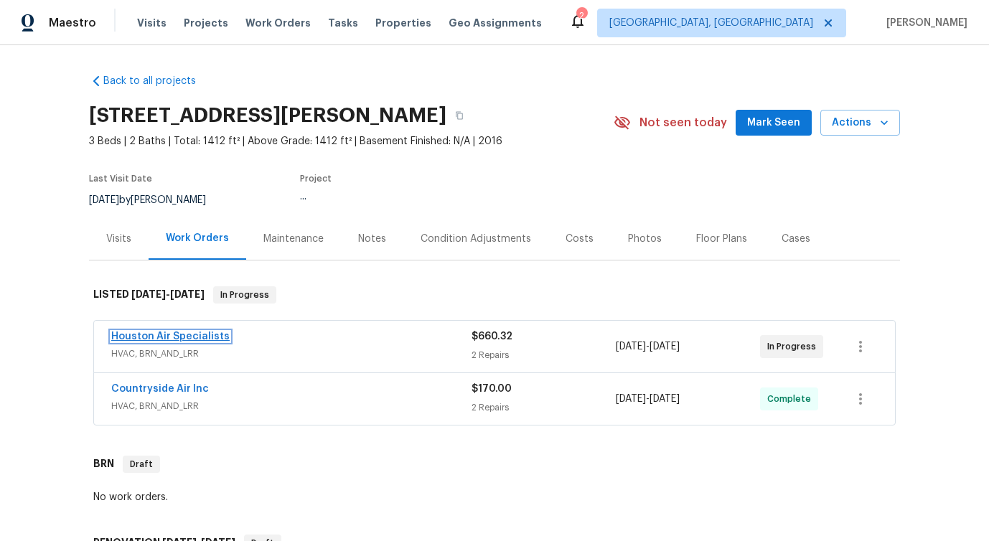
click at [174, 339] on link "Houston Air Specialists" at bounding box center [170, 336] width 118 height 10
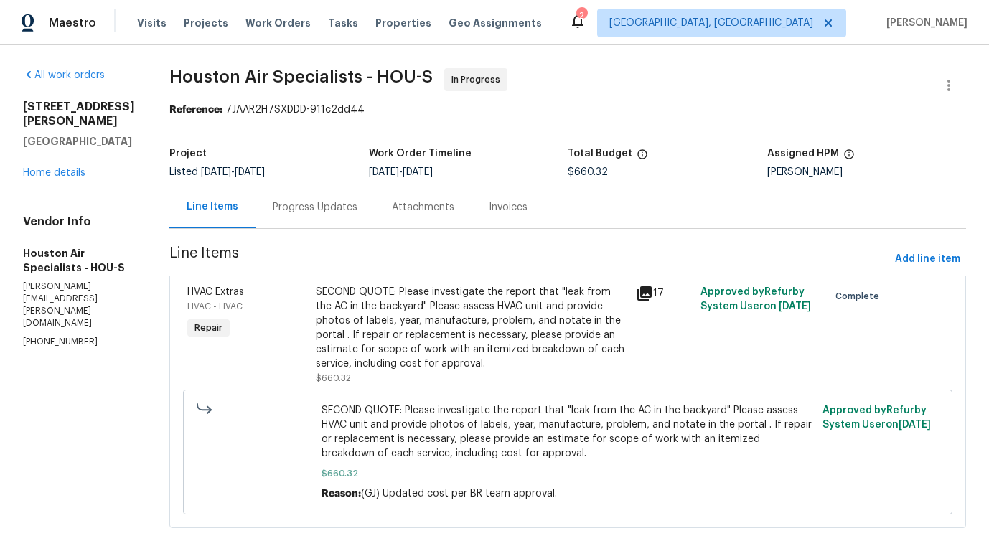
click at [326, 225] on div "Progress Updates" at bounding box center [314, 207] width 119 height 42
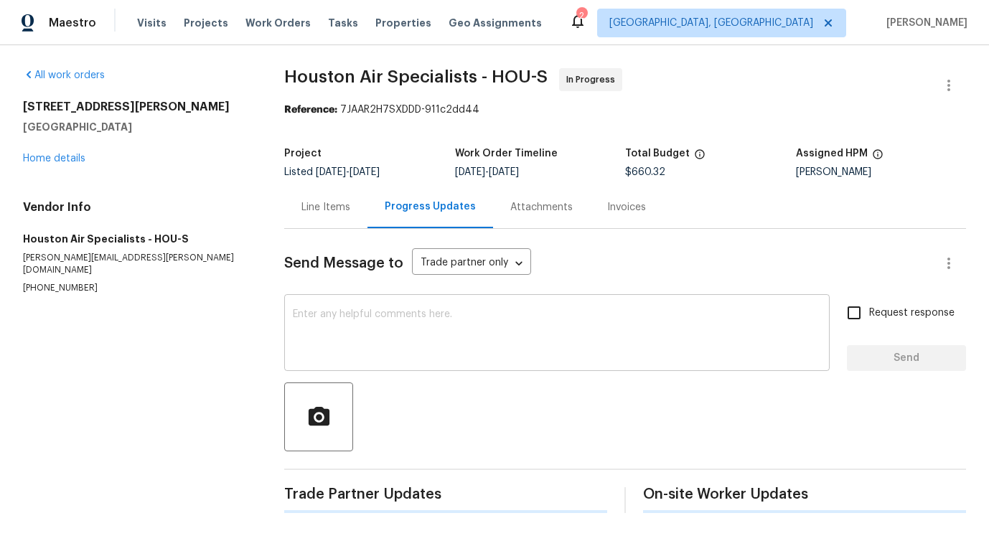
click at [339, 321] on textarea at bounding box center [557, 334] width 528 height 50
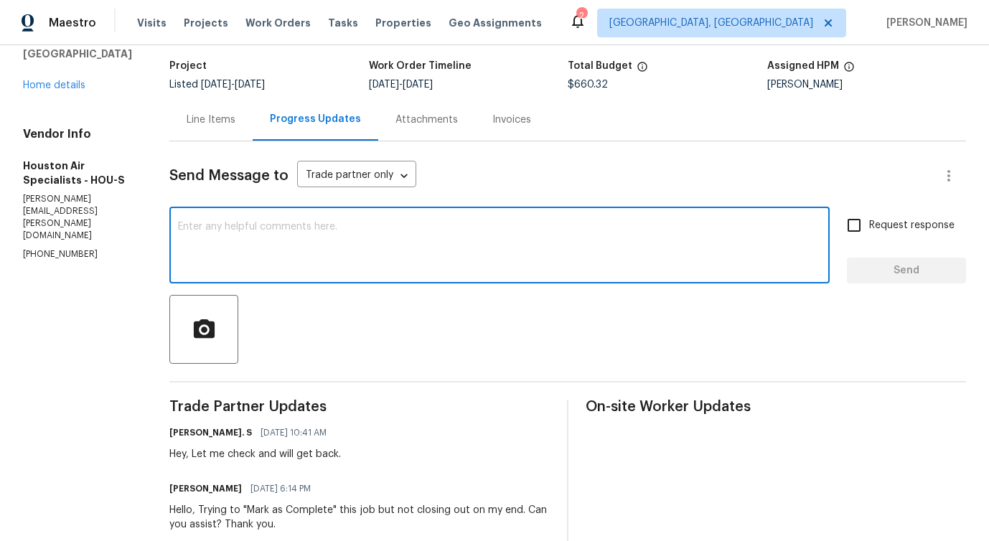
scroll to position [261, 0]
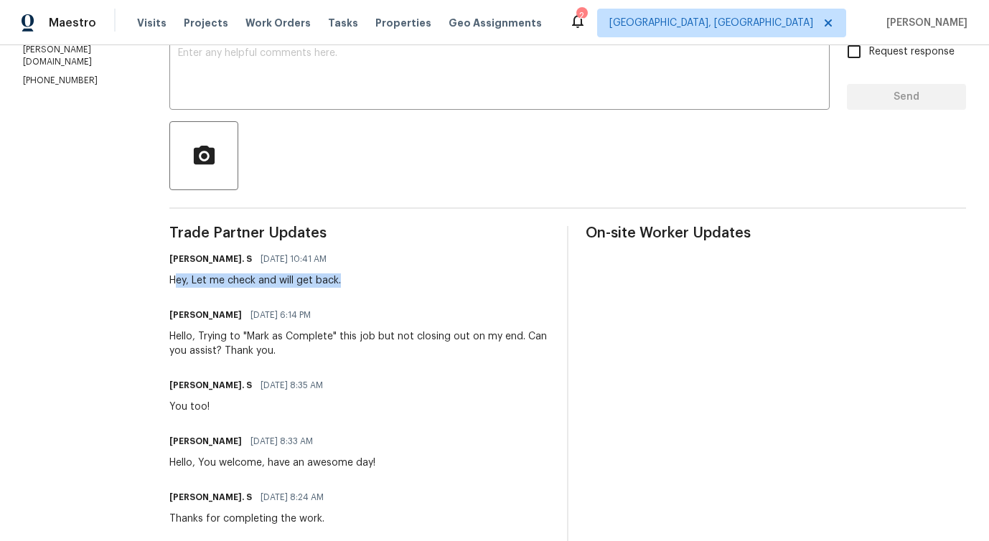
drag, startPoint x: 187, startPoint y: 286, endPoint x: 304, endPoint y: 293, distance: 117.2
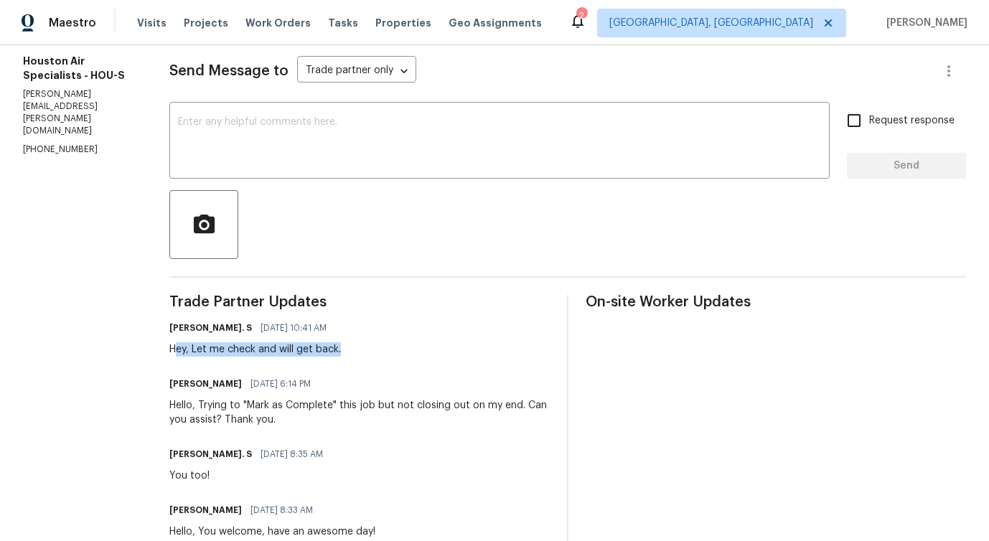
scroll to position [132, 0]
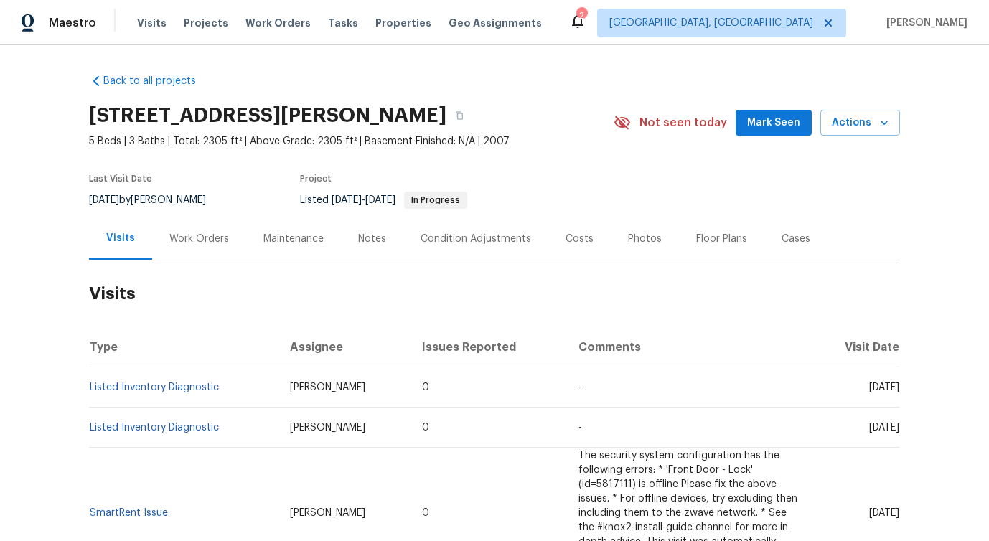
click at [174, 254] on div "Work Orders" at bounding box center [199, 238] width 94 height 42
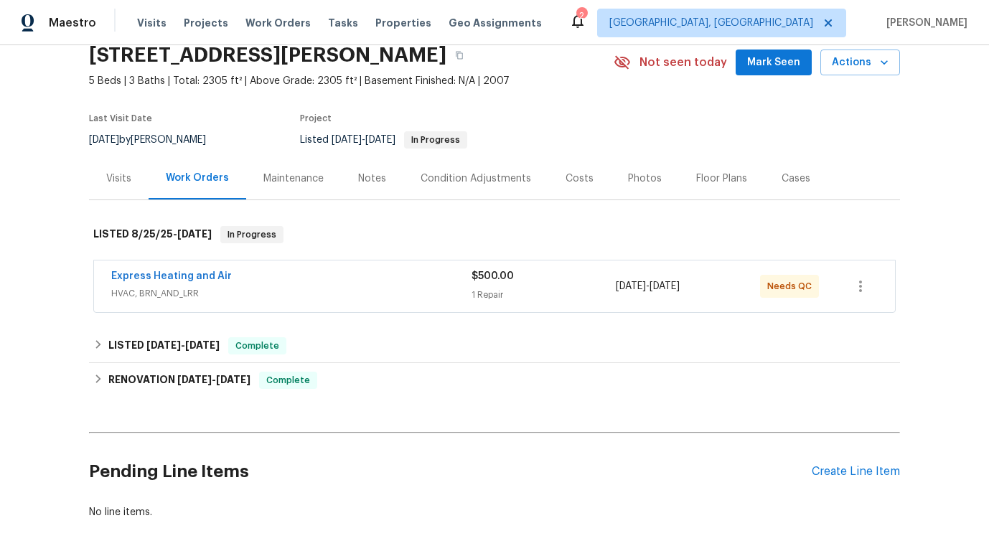
scroll to position [65, 0]
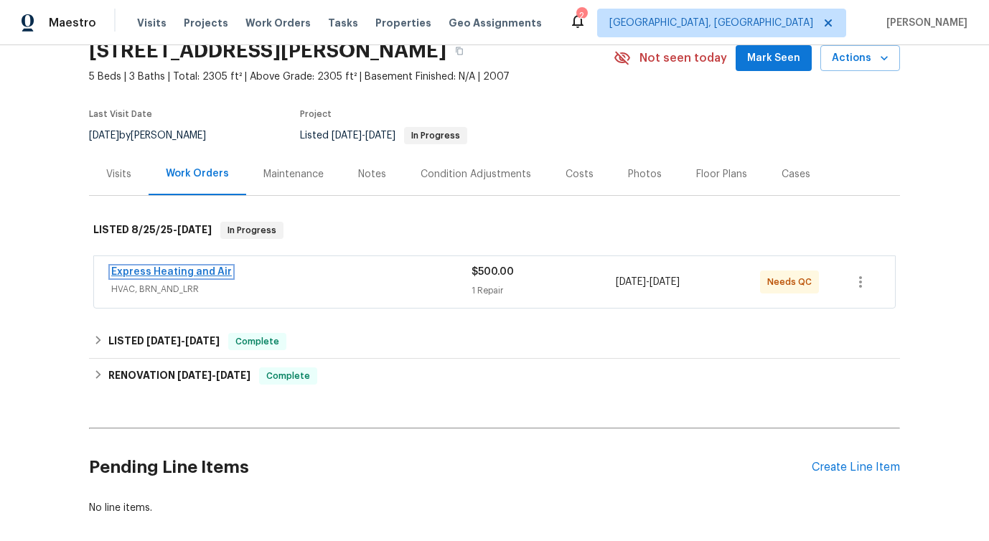
click at [199, 276] on link "Express Heating and Air" at bounding box center [171, 272] width 121 height 10
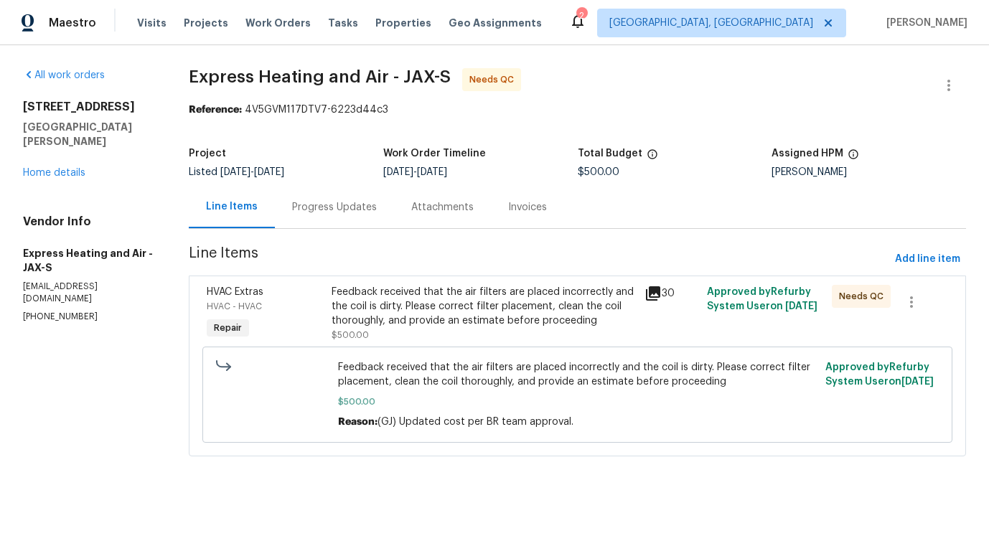
click at [385, 213] on div "Progress Updates" at bounding box center [334, 207] width 119 height 42
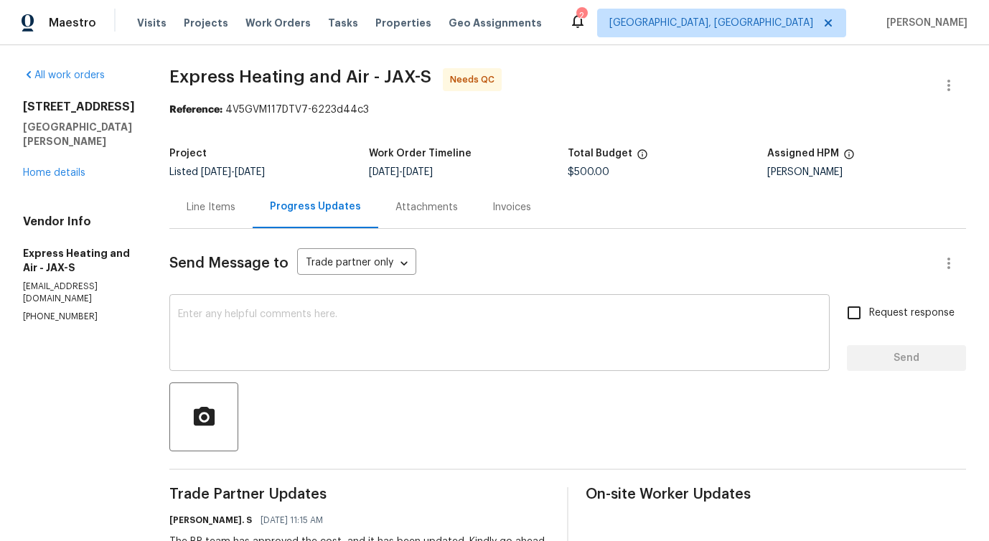
click at [371, 312] on textarea at bounding box center [499, 334] width 643 height 50
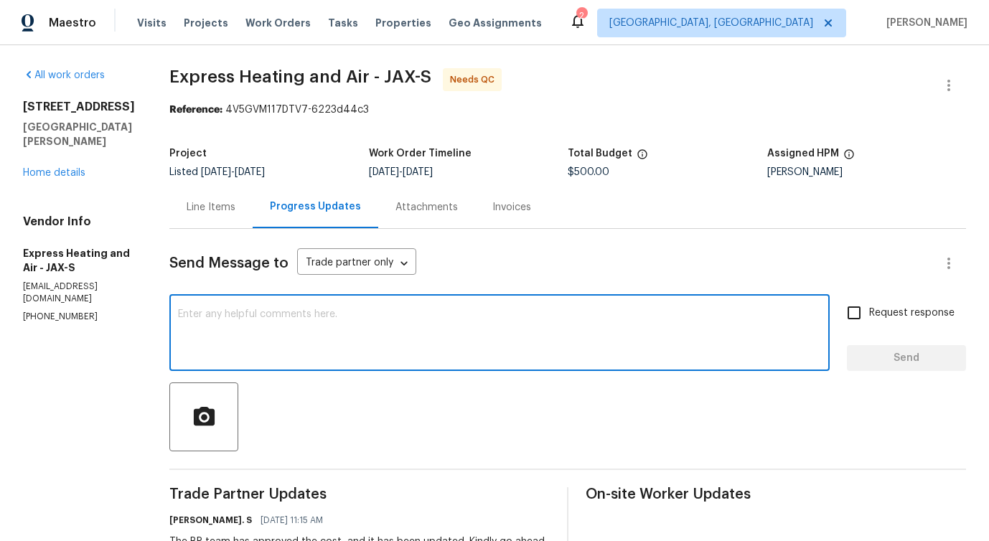
scroll to position [231, 0]
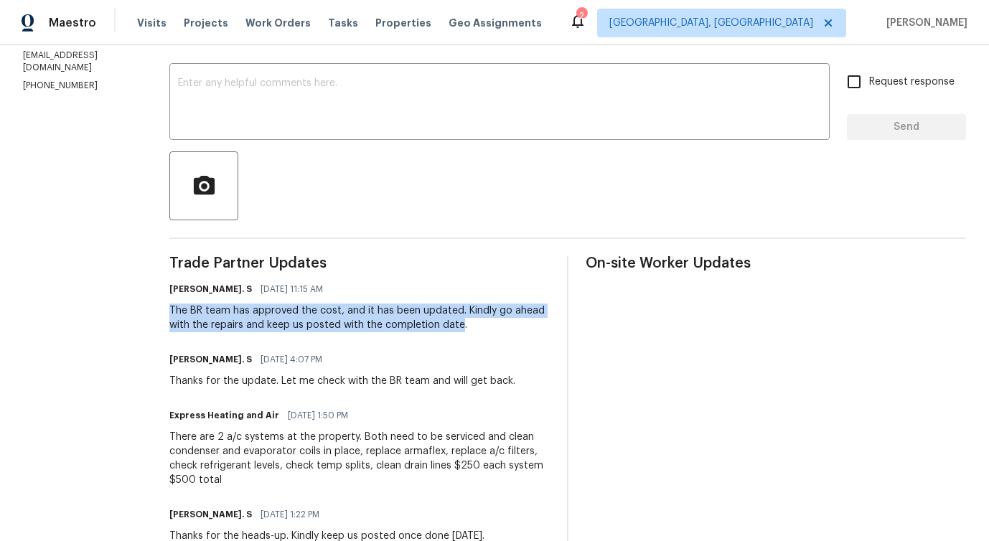
drag, startPoint x: 174, startPoint y: 306, endPoint x: 464, endPoint y: 323, distance: 289.6
click at [465, 323] on div "All work orders [STREET_ADDRESS][PERSON_NAME] Home details Vendor Info Express …" at bounding box center [494, 325] width 989 height 1023
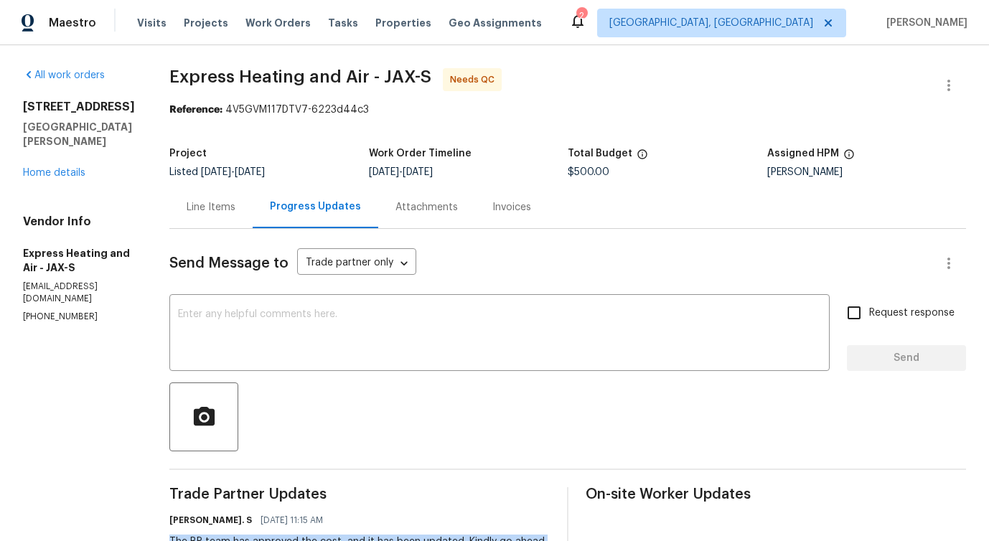
click at [224, 210] on div "Line Items" at bounding box center [211, 207] width 49 height 14
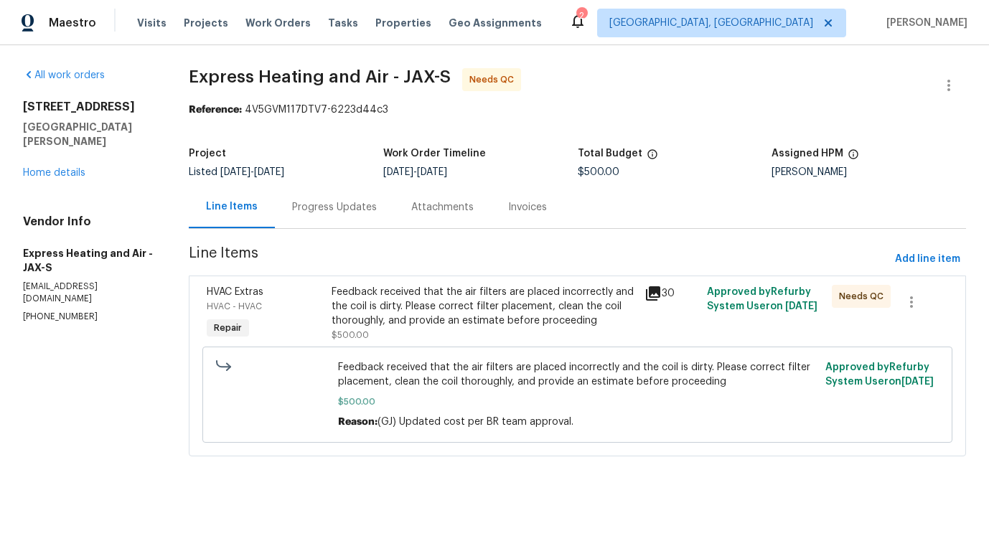
click at [413, 291] on div "Feedback received that the air filters are placed incorrectly and the coil is d…" at bounding box center [483, 306] width 304 height 43
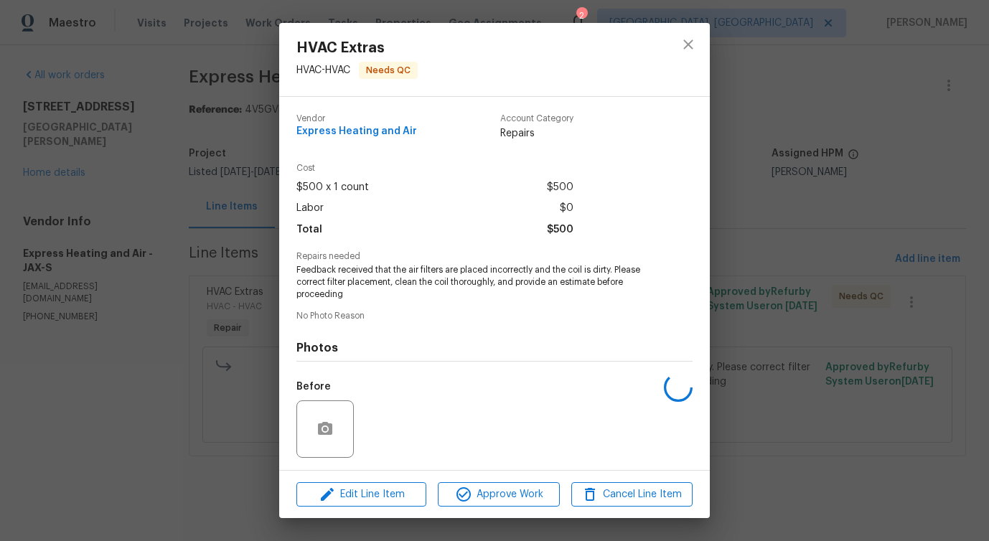
scroll to position [95, 0]
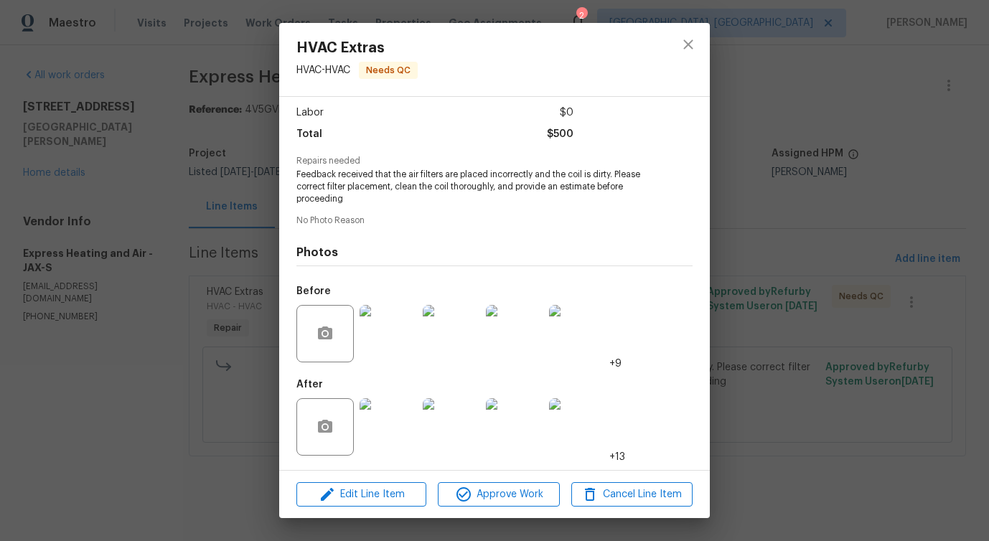
click at [395, 340] on img at bounding box center [387, 333] width 57 height 57
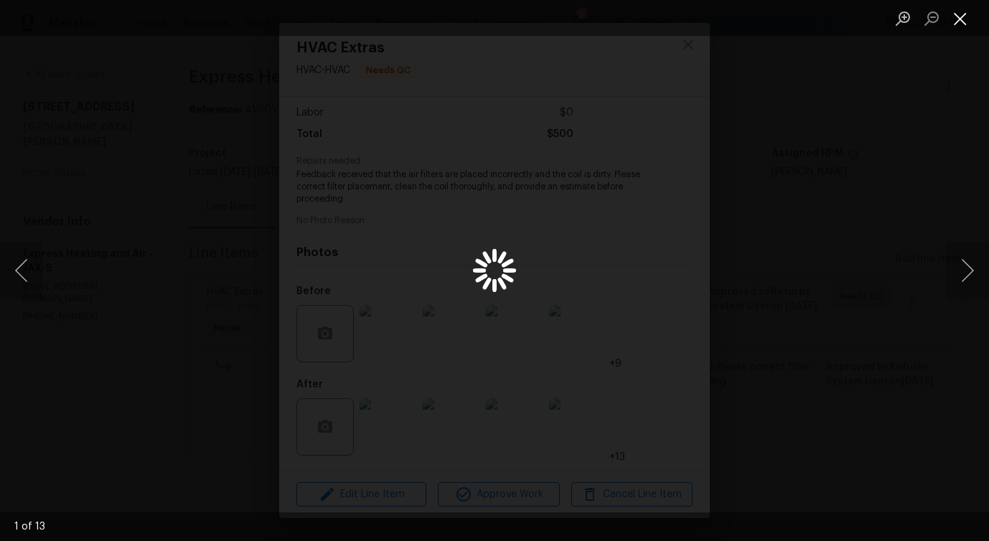
click at [958, 19] on button "Close lightbox" at bounding box center [960, 18] width 29 height 25
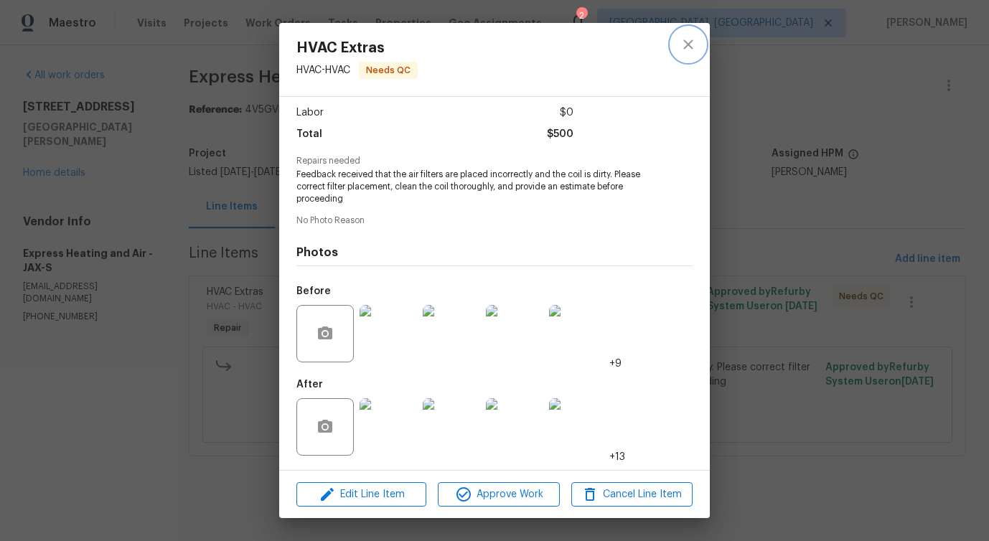
click at [688, 47] on icon "close" at bounding box center [687, 44] width 17 height 17
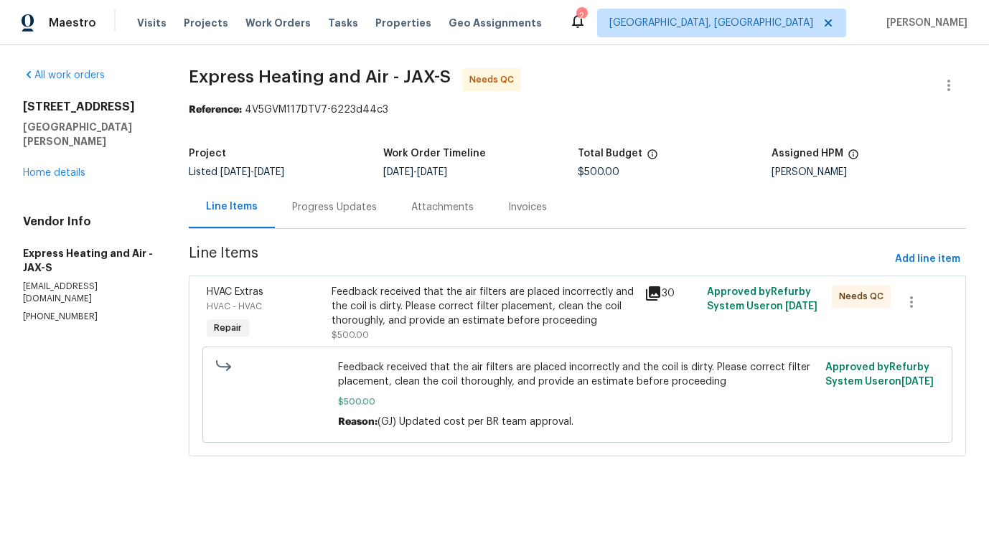
click at [352, 198] on div "Progress Updates" at bounding box center [334, 207] width 119 height 42
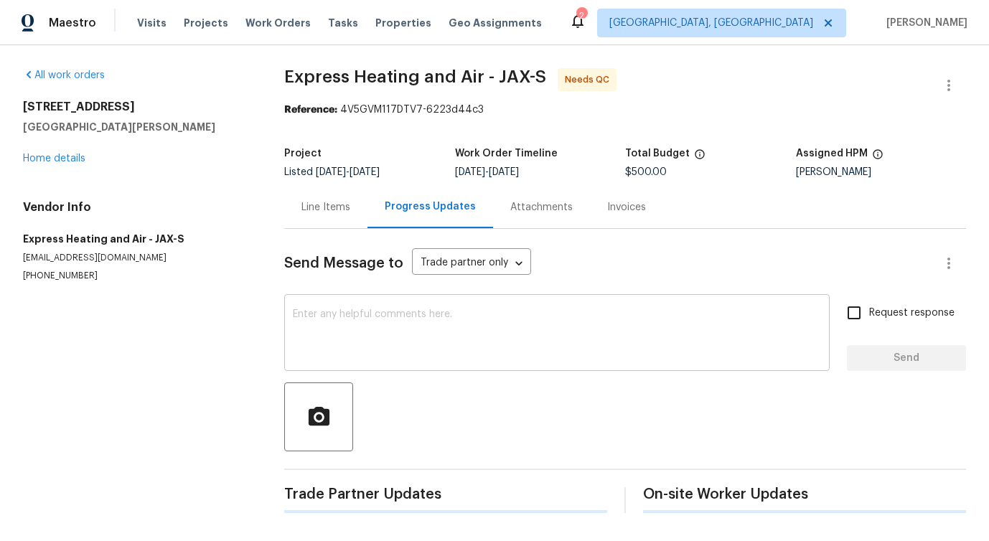
click at [370, 342] on textarea at bounding box center [557, 334] width 528 height 50
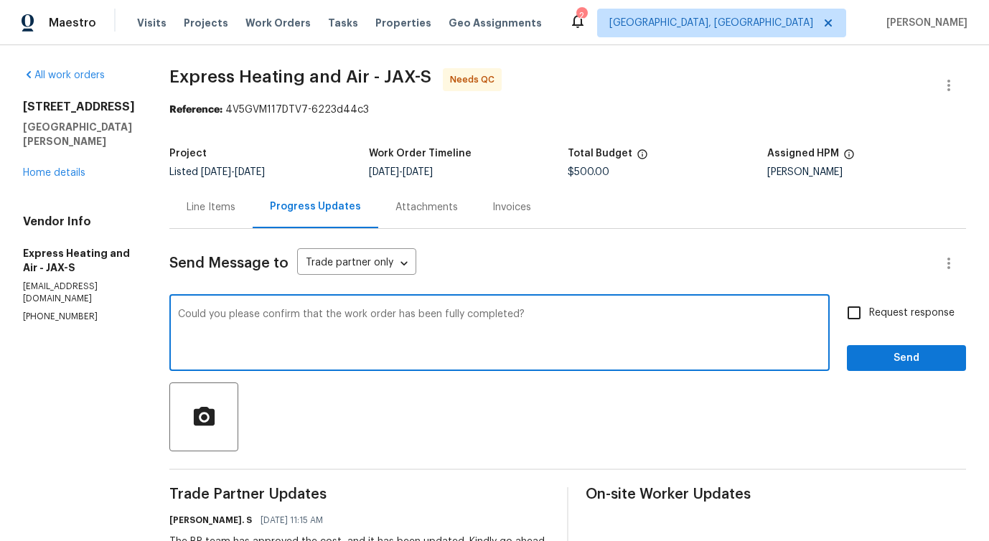
type textarea "Could you please confirm that the work order has been fully completed?"
click at [850, 316] on input "Request response" at bounding box center [854, 313] width 30 height 30
checkbox input "true"
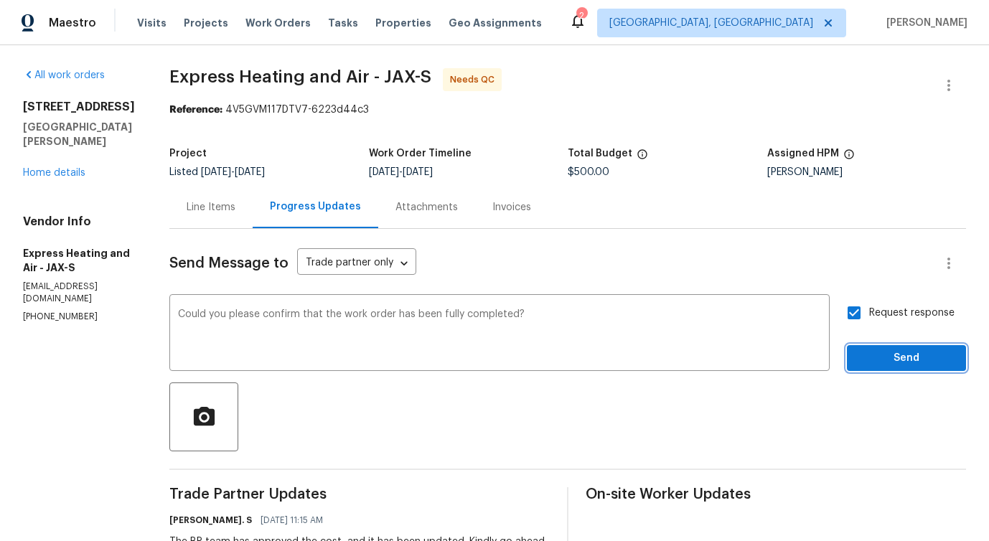
click at [870, 360] on span "Send" at bounding box center [906, 358] width 96 height 18
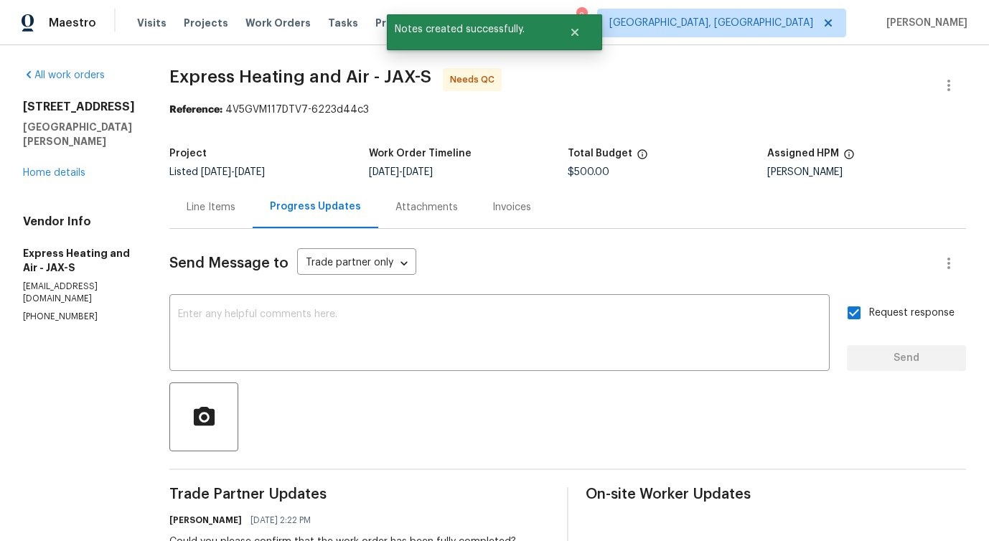
drag, startPoint x: 172, startPoint y: 67, endPoint x: 382, endPoint y: 61, distance: 209.6
drag, startPoint x: 178, startPoint y: 69, endPoint x: 387, endPoint y: 72, distance: 209.5
click at [387, 72] on span "Express Heating and Air - JAX-S" at bounding box center [300, 76] width 262 height 17
copy span "Express Heating and Air -"
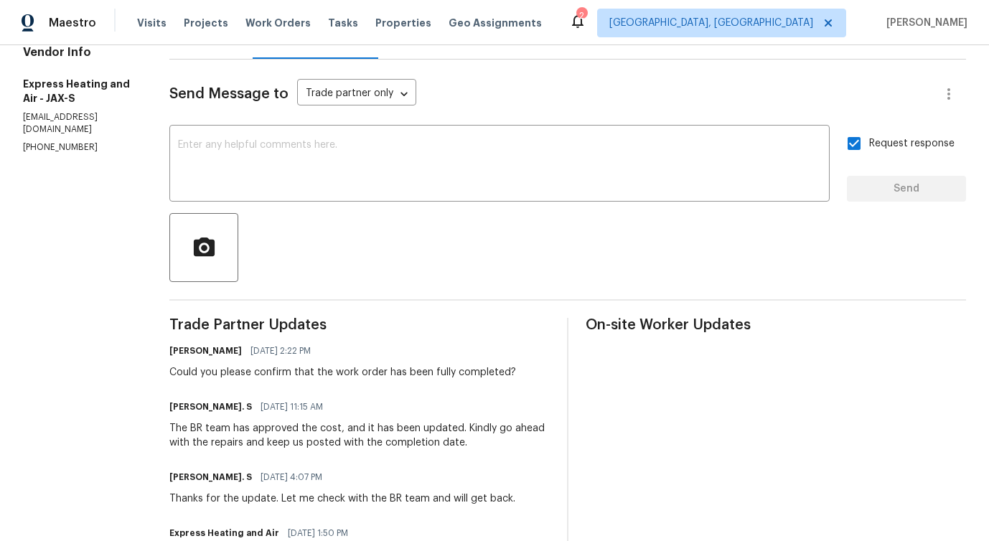
scroll to position [174, 0]
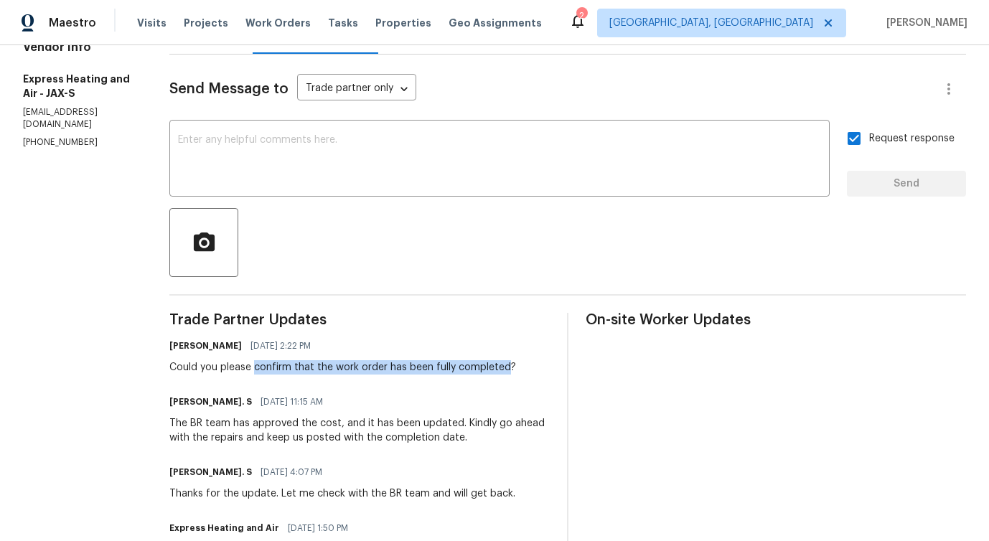
drag, startPoint x: 262, startPoint y: 371, endPoint x: 512, endPoint y: 370, distance: 249.7
click at [512, 370] on div "Could you please confirm that the work order has been fully completed?" at bounding box center [342, 367] width 347 height 14
copy div "confirm that the work order has been fully completed"
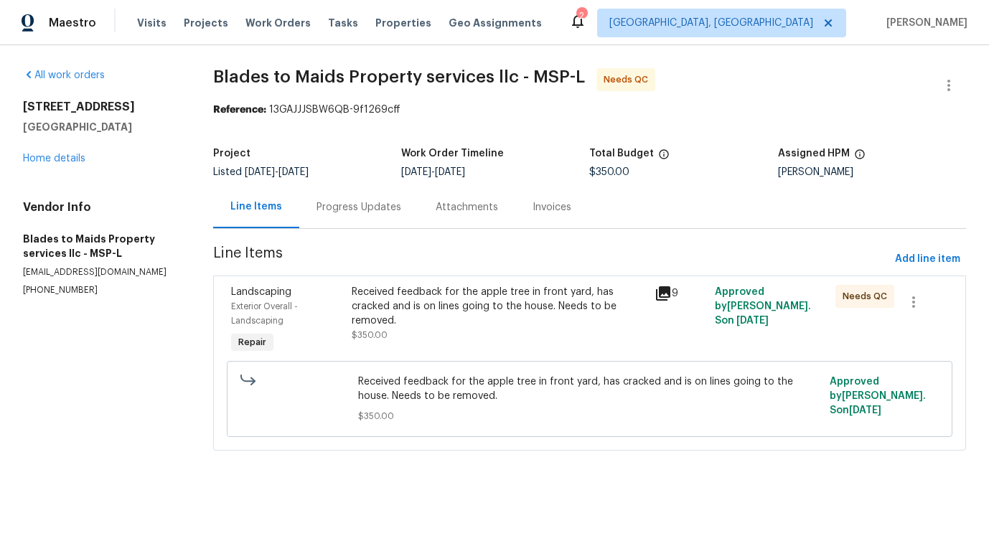
click at [364, 224] on div "Progress Updates" at bounding box center [358, 207] width 119 height 42
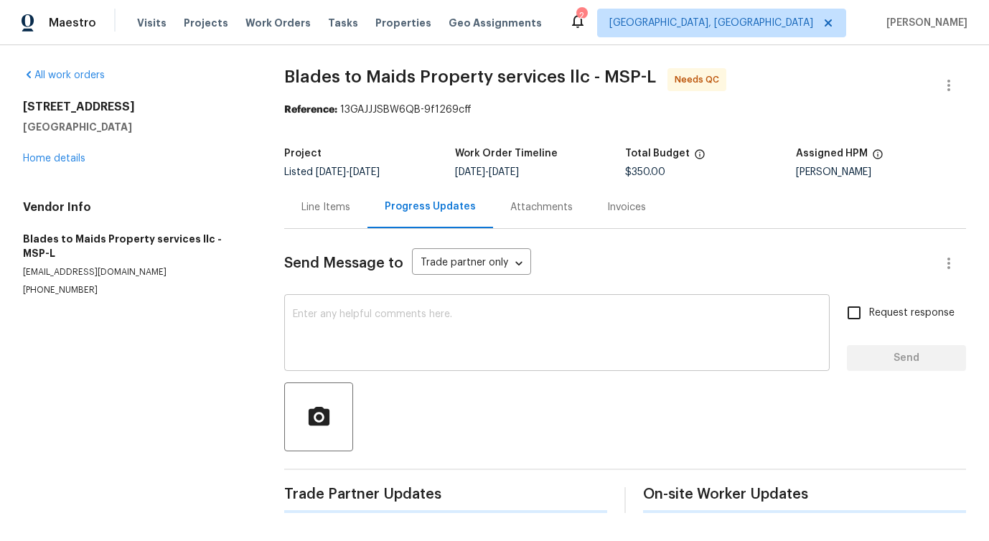
click at [375, 363] on div "x ​" at bounding box center [556, 334] width 545 height 73
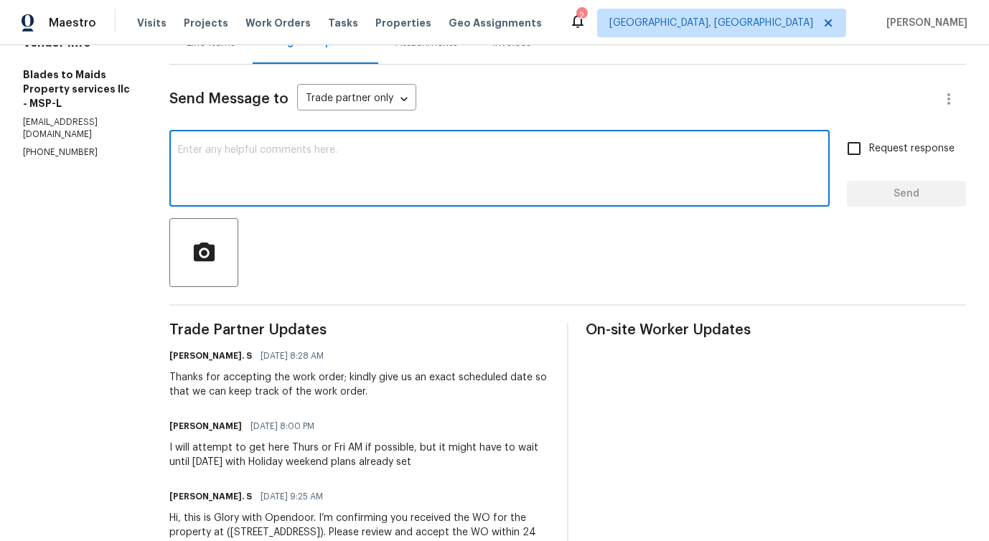
scroll to position [190, 0]
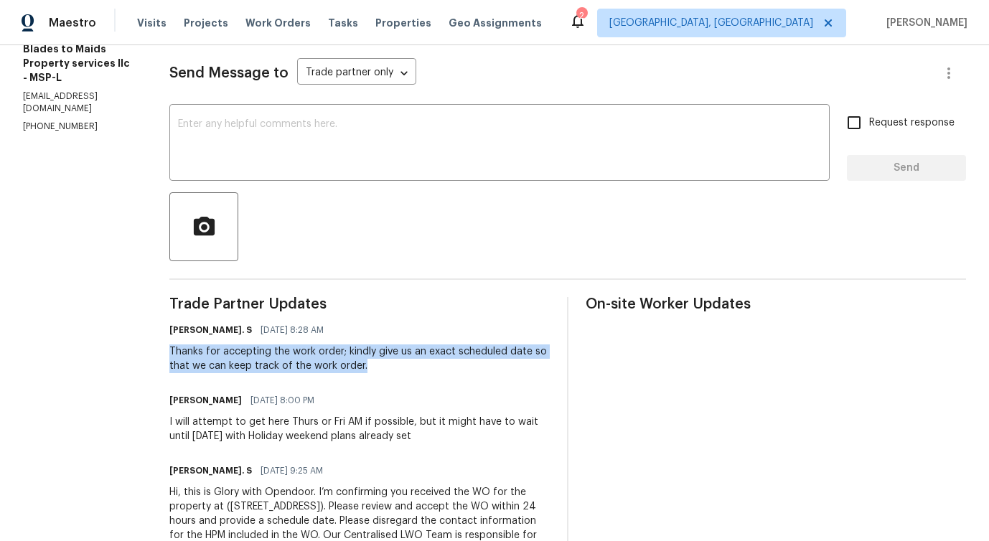
drag, startPoint x: 140, startPoint y: 356, endPoint x: 341, endPoint y: 372, distance: 201.6
click at [341, 372] on div "All work orders [STREET_ADDRESS] Home details Vendor Info Blades to Maids Prope…" at bounding box center [494, 233] width 989 height 756
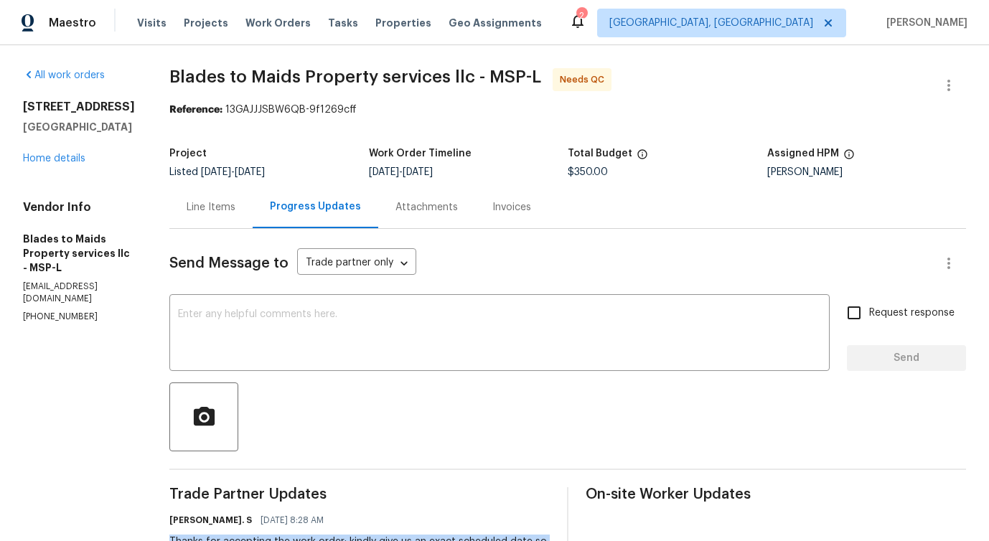
click at [187, 208] on div "Line Items" at bounding box center [211, 207] width 49 height 14
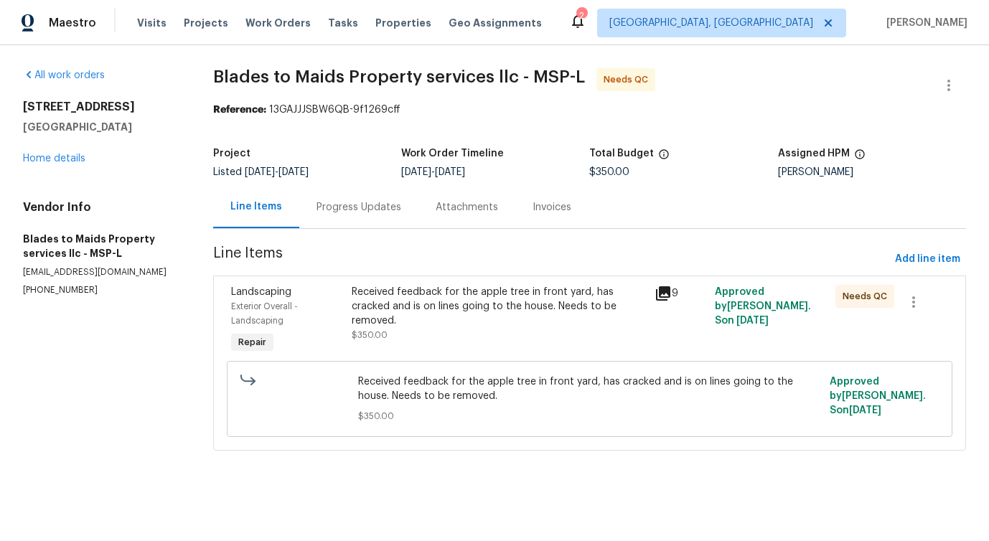
click at [420, 290] on div "Received feedback for the apple tree in front yard, has cracked and is on lines…" at bounding box center [498, 306] width 293 height 43
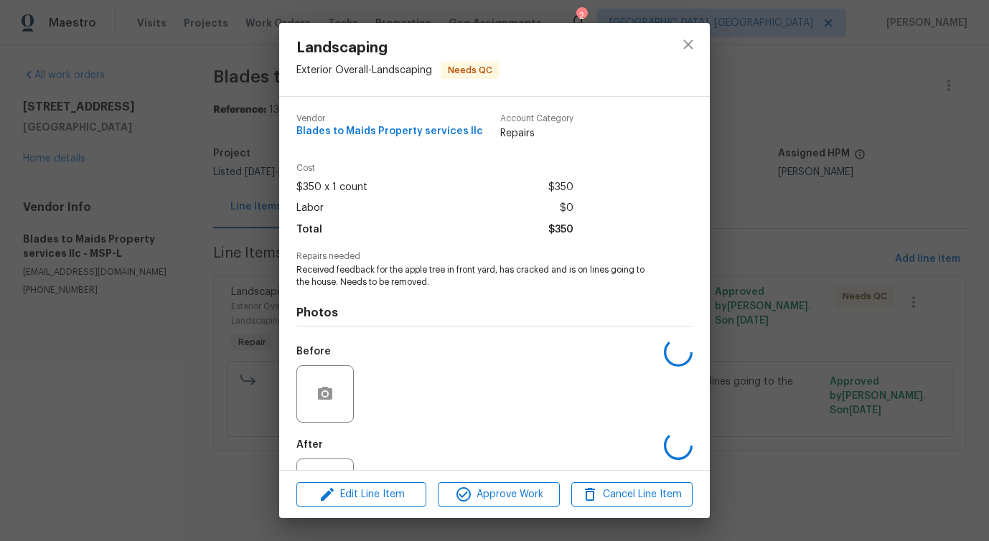
scroll to position [60, 0]
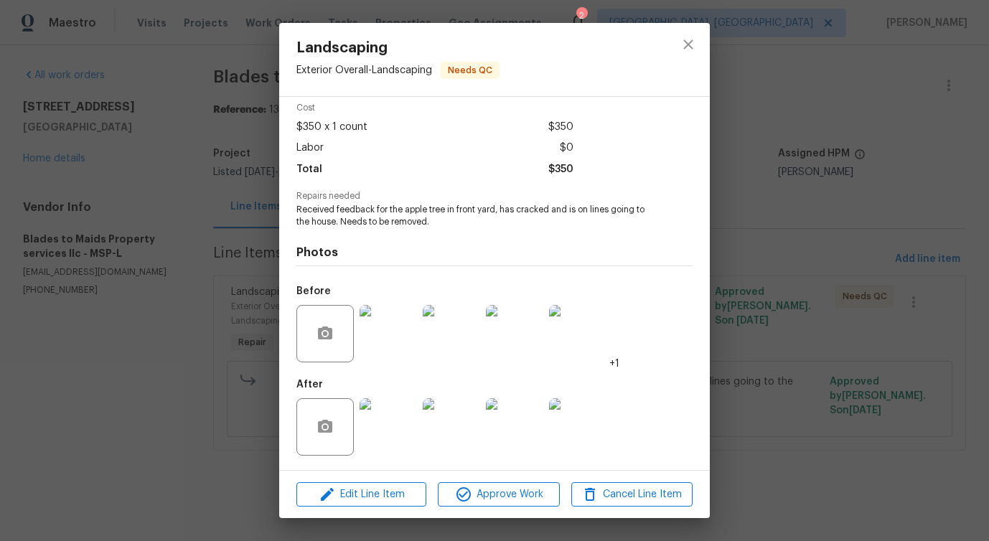
click at [415, 328] on img at bounding box center [387, 333] width 57 height 57
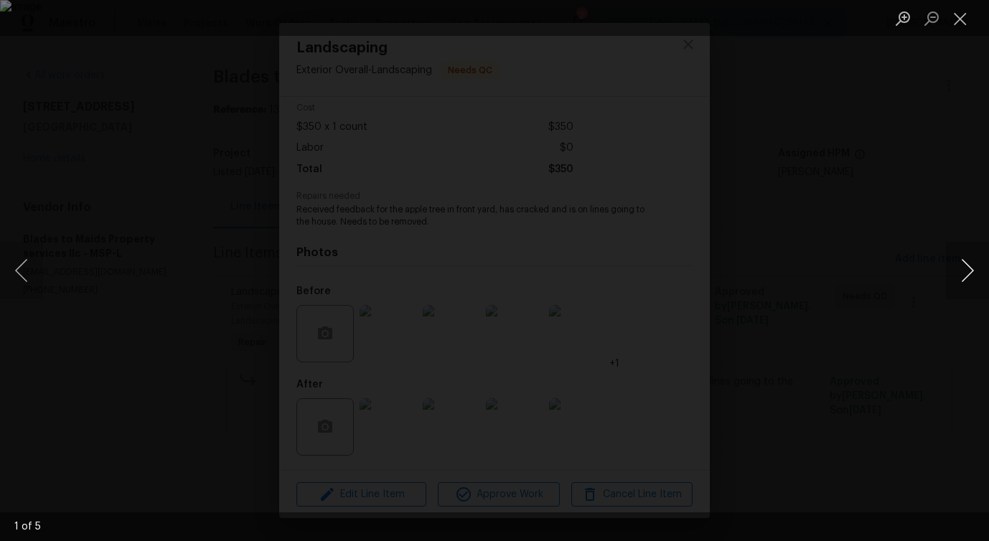
click at [964, 280] on button "Next image" at bounding box center [967, 270] width 43 height 57
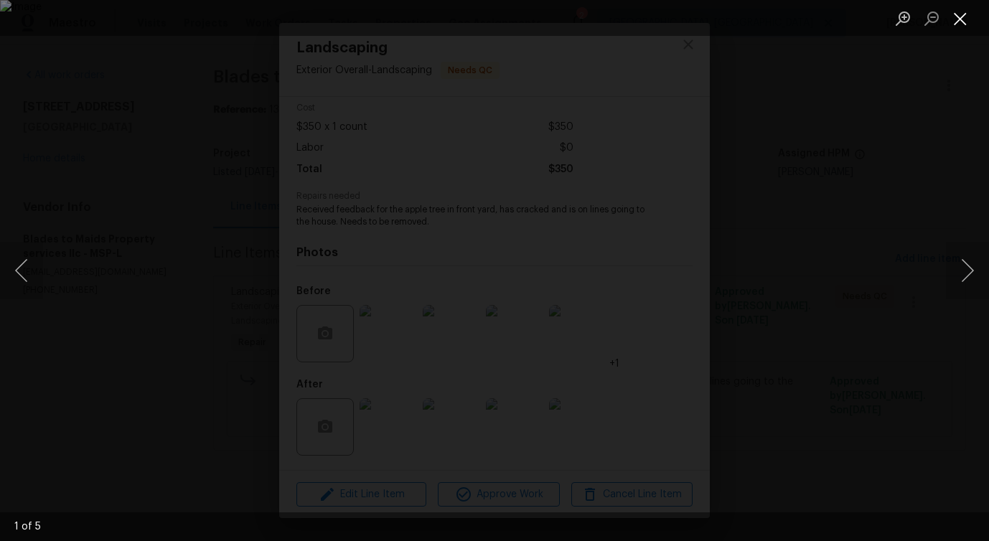
click at [962, 23] on button "Close lightbox" at bounding box center [960, 18] width 29 height 25
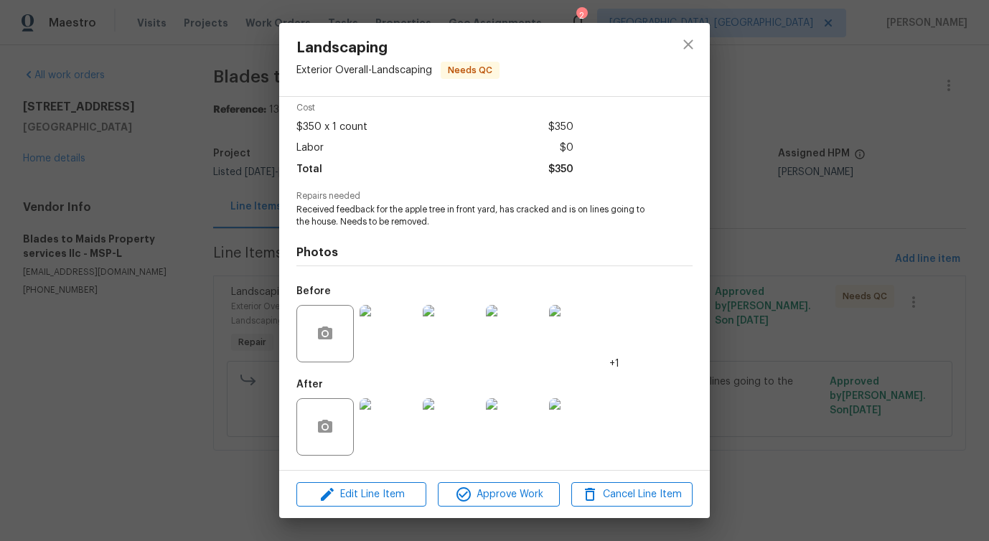
click at [391, 413] on img at bounding box center [387, 426] width 57 height 57
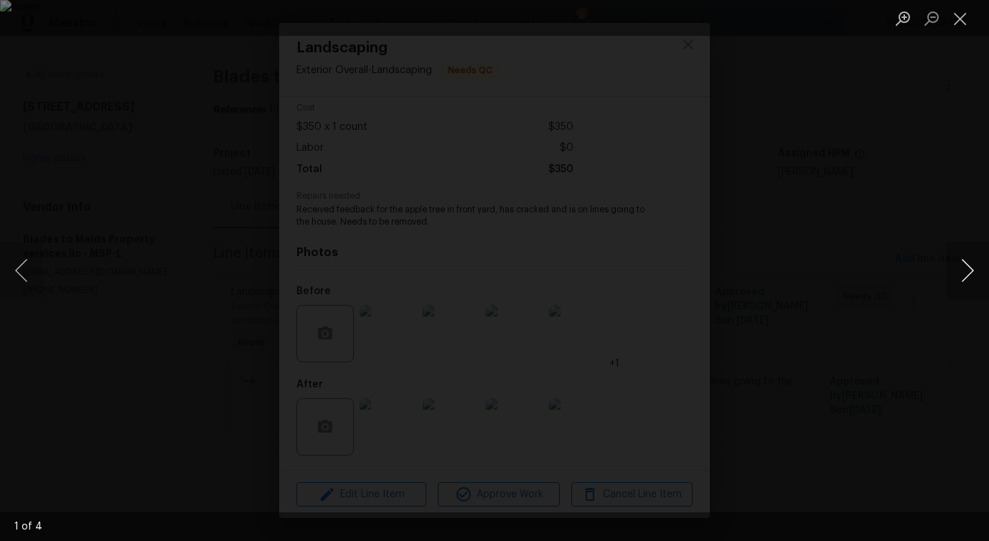
click at [967, 272] on button "Next image" at bounding box center [967, 270] width 43 height 57
click at [956, 16] on button "Close lightbox" at bounding box center [960, 18] width 29 height 25
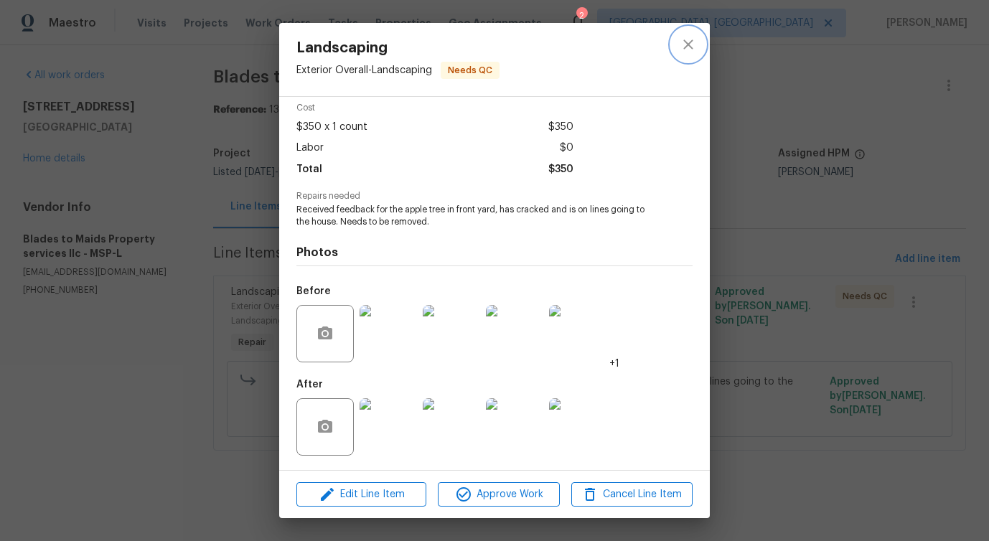
click at [690, 47] on icon "close" at bounding box center [687, 43] width 9 height 9
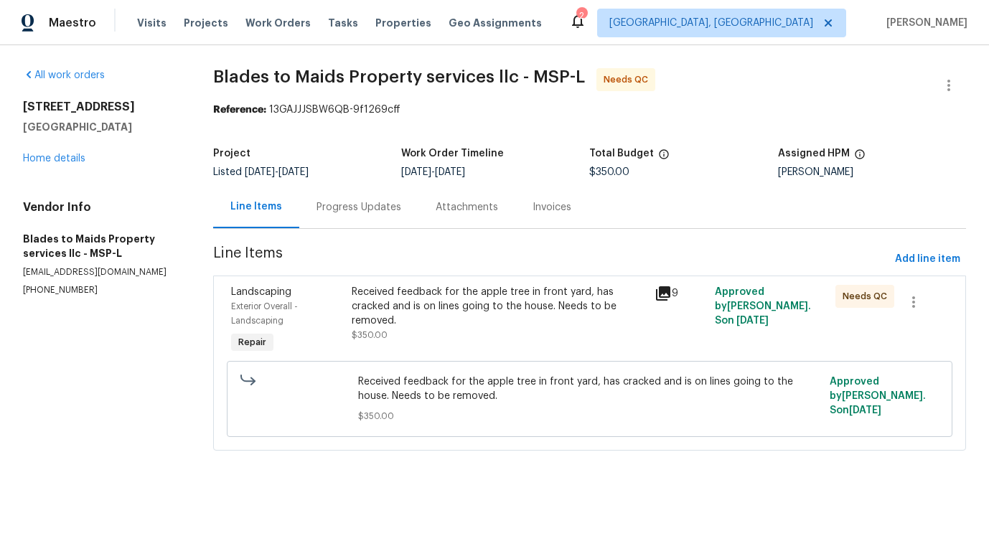
click at [360, 211] on div "Progress Updates" at bounding box center [358, 207] width 85 height 14
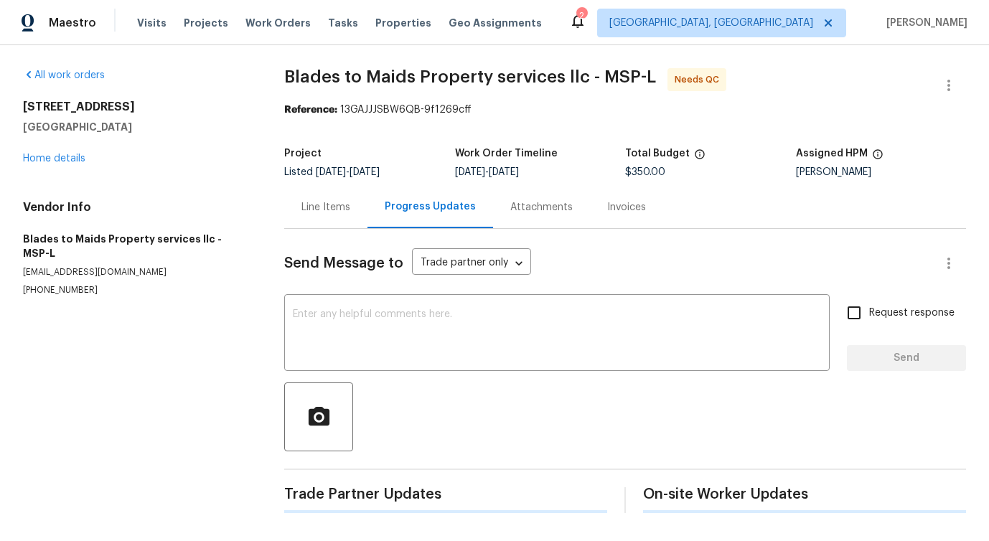
click at [393, 290] on div "Send Message to Trade partner only Trade partner only ​ x ​ Request response Se…" at bounding box center [625, 371] width 682 height 284
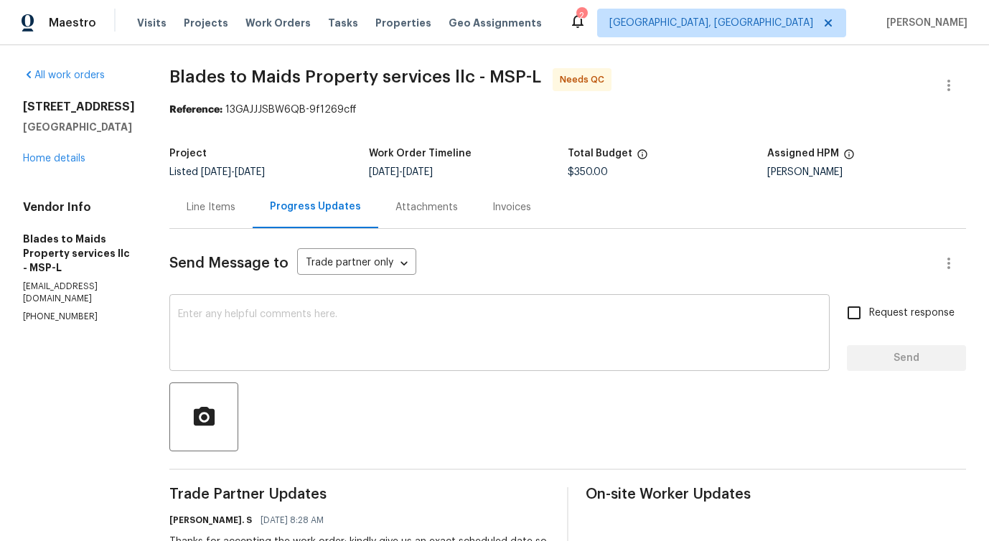
click at [387, 339] on textarea at bounding box center [499, 334] width 643 height 50
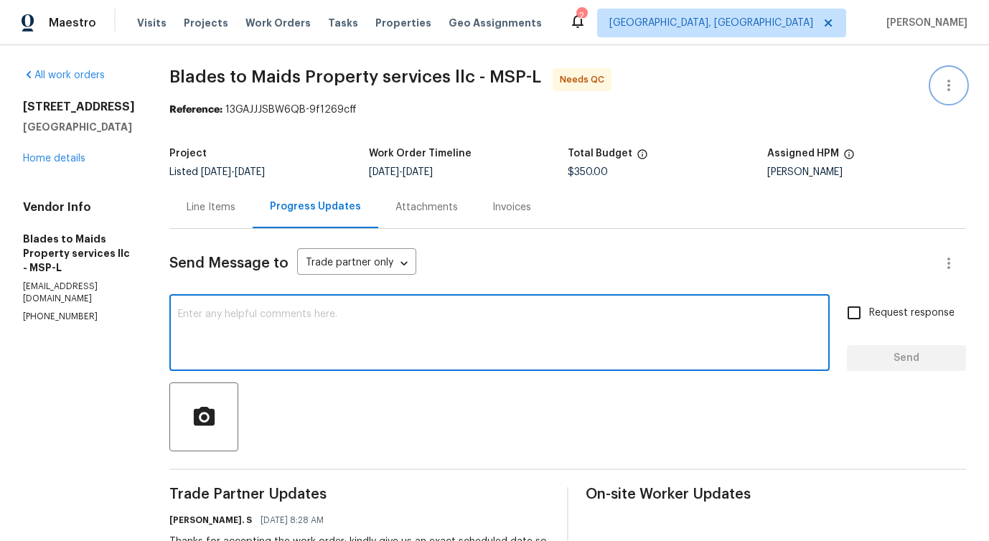
click at [949, 89] on icon "button" at bounding box center [948, 85] width 3 height 11
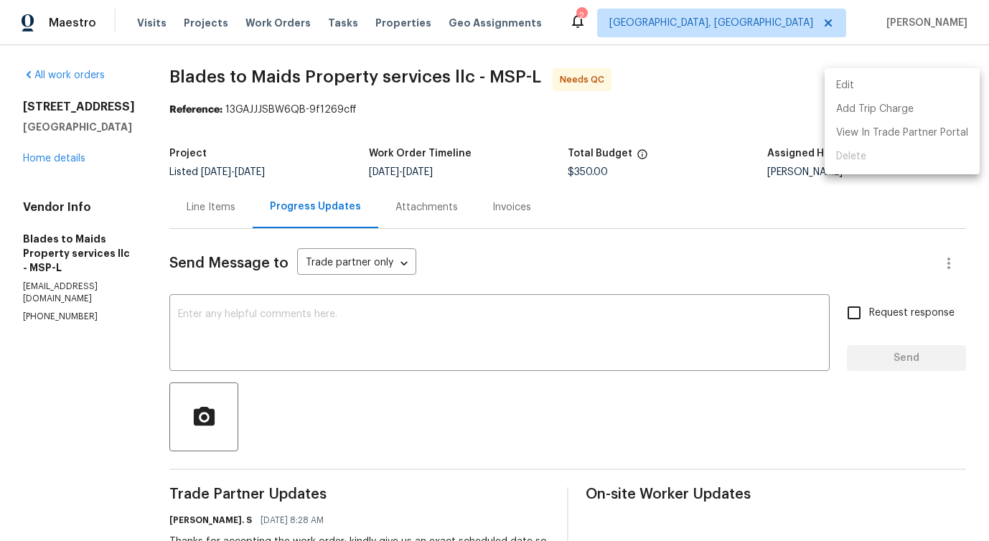
click at [890, 77] on li "Edit" at bounding box center [901, 86] width 155 height 24
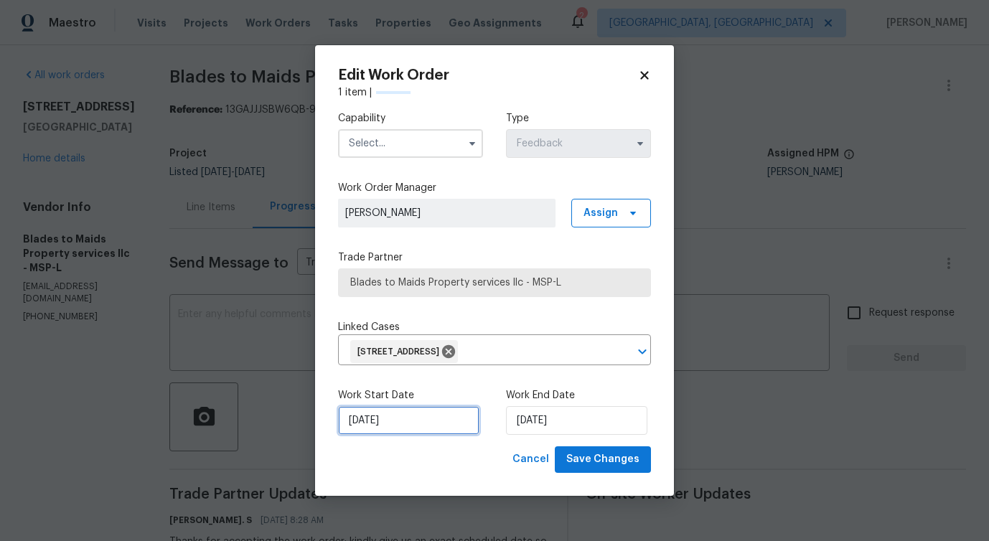
click at [386, 422] on input "8/27/2025" at bounding box center [408, 420] width 141 height 29
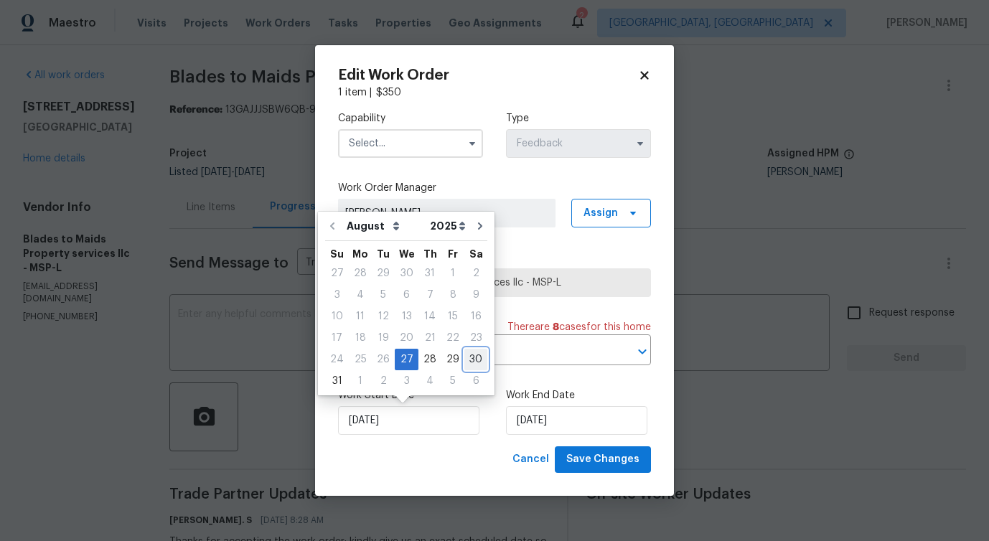
click at [466, 358] on div "30" at bounding box center [475, 359] width 23 height 20
type input "8/30/2025"
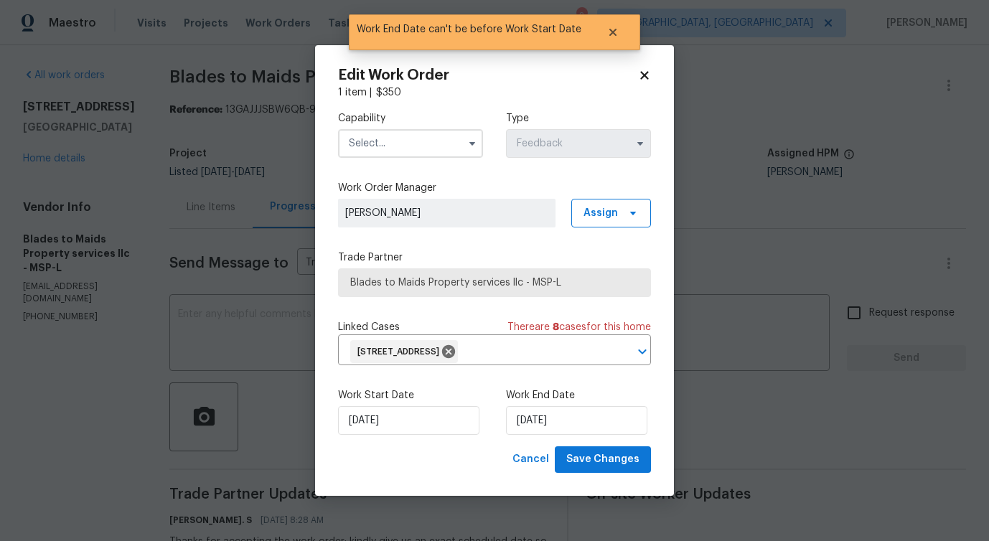
click at [403, 156] on input "text" at bounding box center [410, 143] width 145 height 29
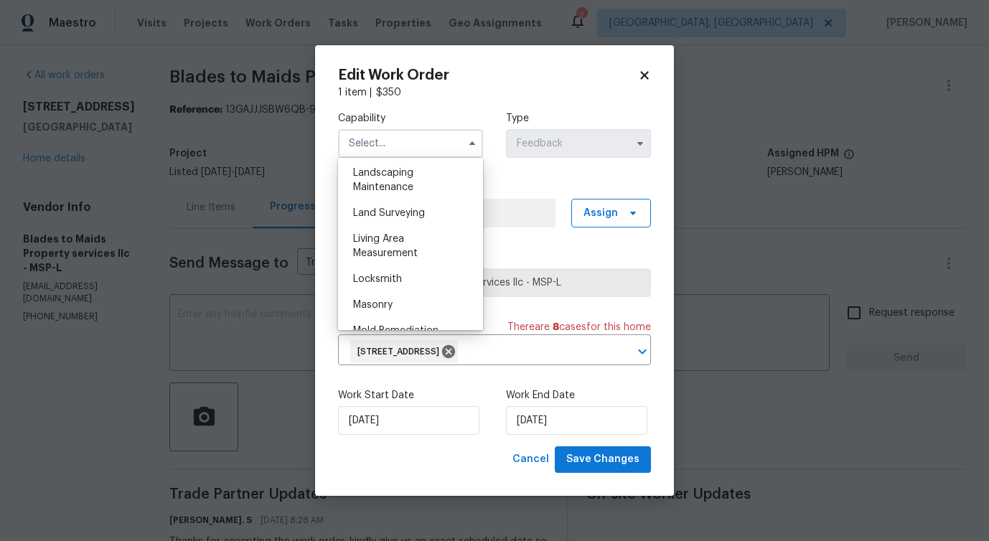
scroll to position [953, 0]
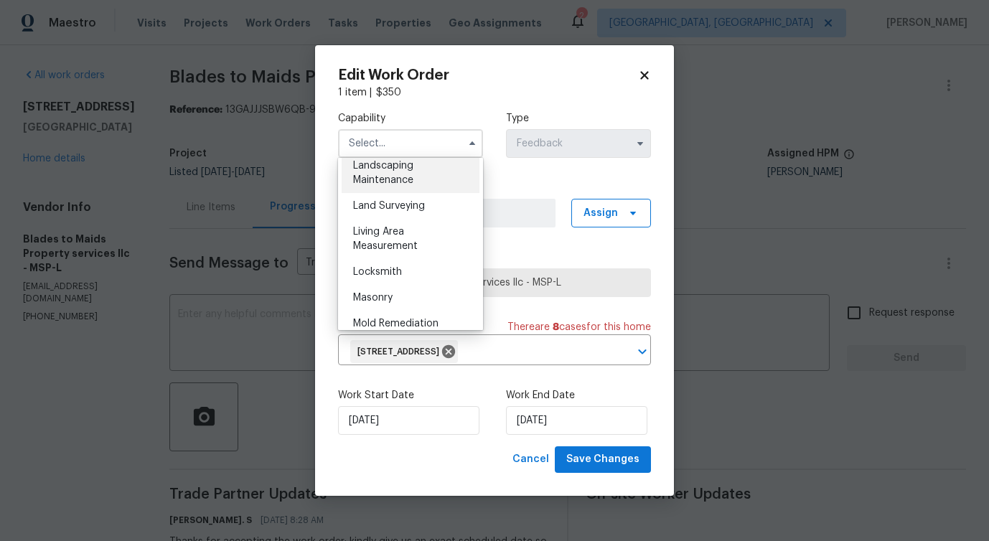
click at [403, 169] on span "Landscaping Maintenance" at bounding box center [383, 173] width 60 height 24
type input "Landscaping Maintenance"
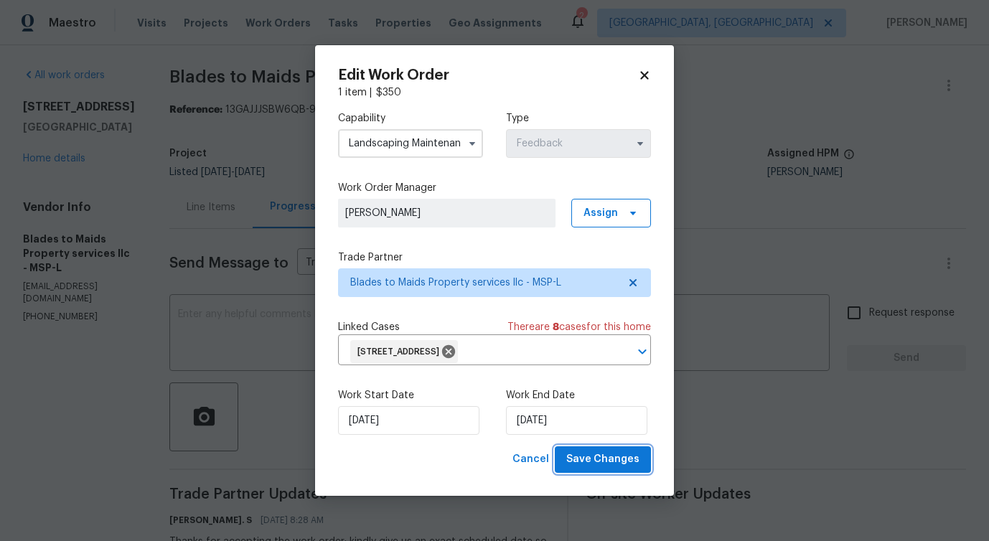
click at [585, 463] on span "Save Changes" at bounding box center [602, 460] width 73 height 18
click at [144, 359] on body "Maestro Visits Projects Work Orders Tasks Properties Geo Assignments 2 Albuquer…" at bounding box center [494, 270] width 989 height 541
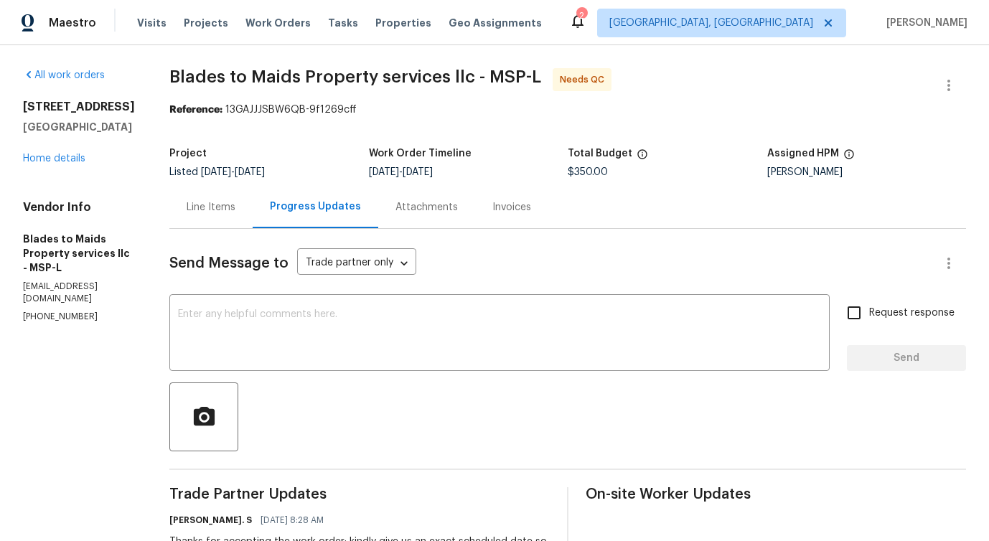
click at [192, 210] on div "Line Items" at bounding box center [211, 207] width 49 height 14
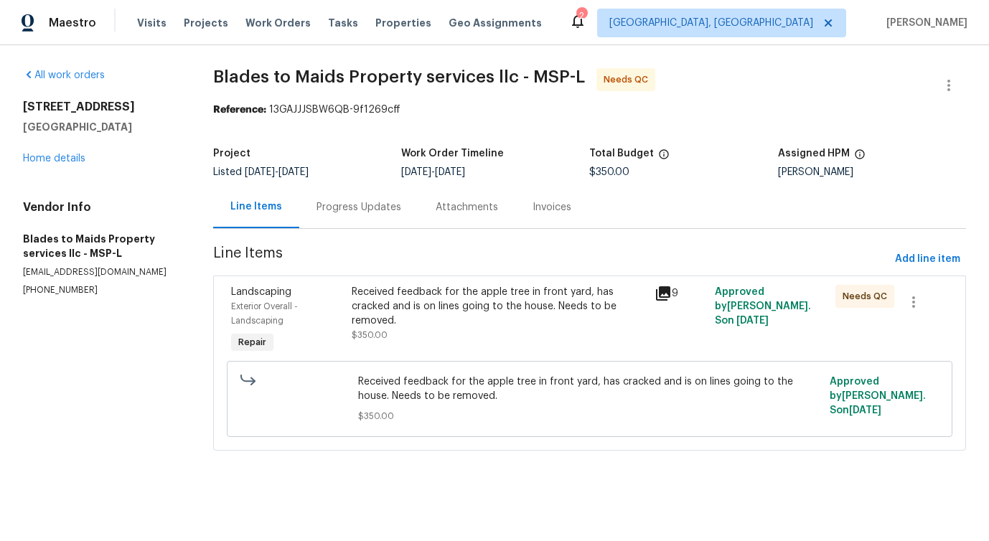
click at [416, 291] on div "Received feedback for the apple tree in front yard, has cracked and is on lines…" at bounding box center [498, 306] width 293 height 43
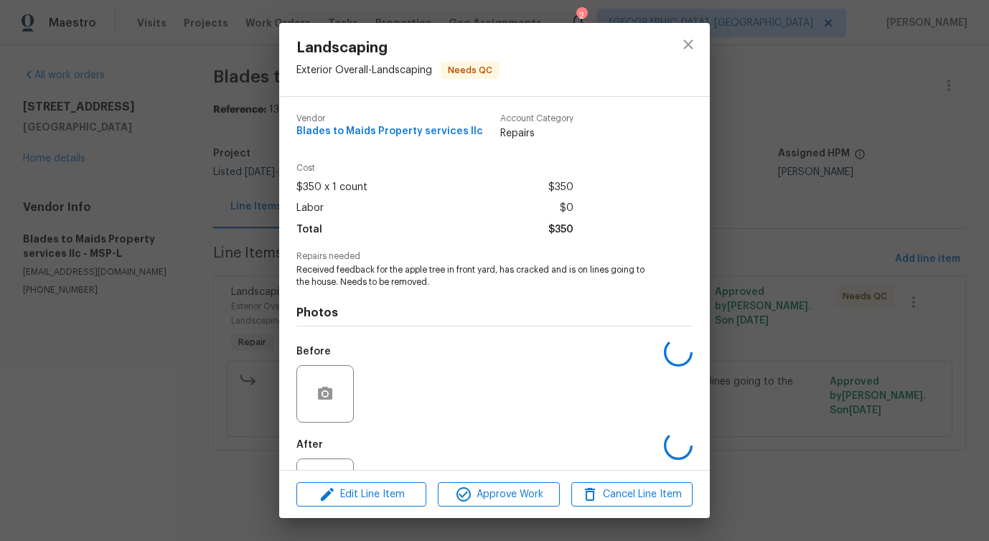
scroll to position [60, 0]
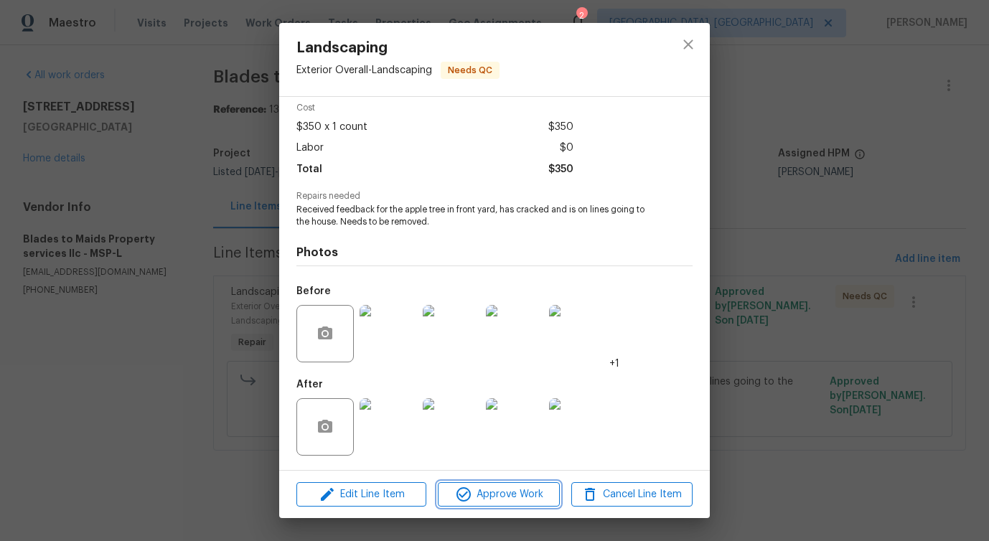
click at [493, 493] on span "Approve Work" at bounding box center [498, 495] width 113 height 18
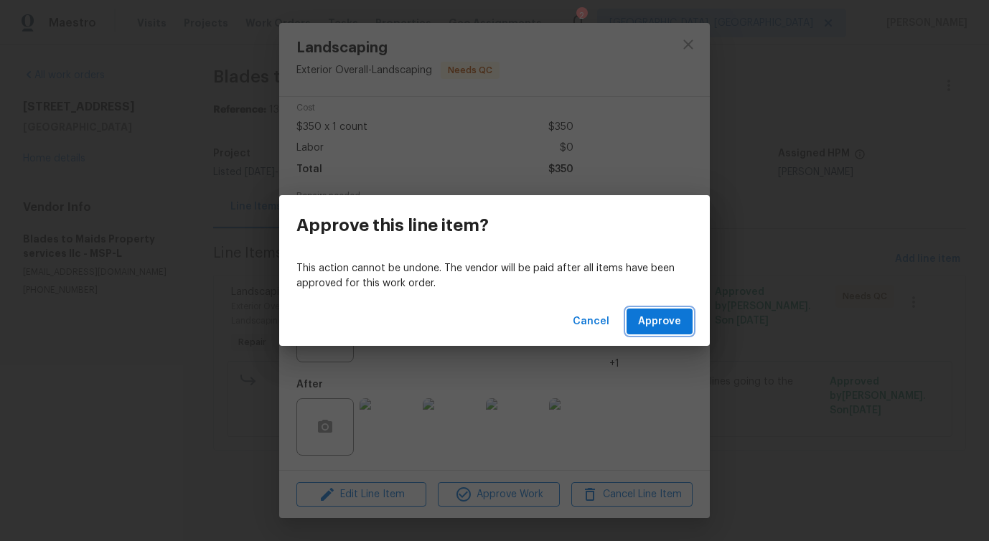
click at [655, 321] on span "Approve" at bounding box center [659, 322] width 43 height 18
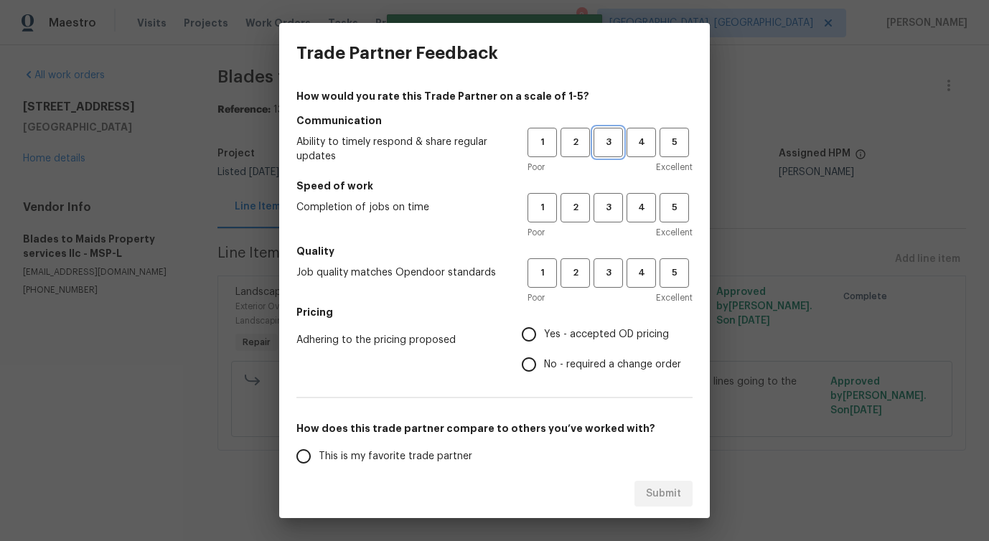
click at [612, 150] on span "3" at bounding box center [608, 142] width 27 height 17
click at [611, 207] on span "3" at bounding box center [608, 207] width 27 height 17
click at [608, 276] on span "3" at bounding box center [608, 273] width 27 height 17
click at [566, 366] on span "No - required a change order" at bounding box center [612, 364] width 137 height 15
click at [544, 366] on input "No - required a change order" at bounding box center [529, 364] width 30 height 30
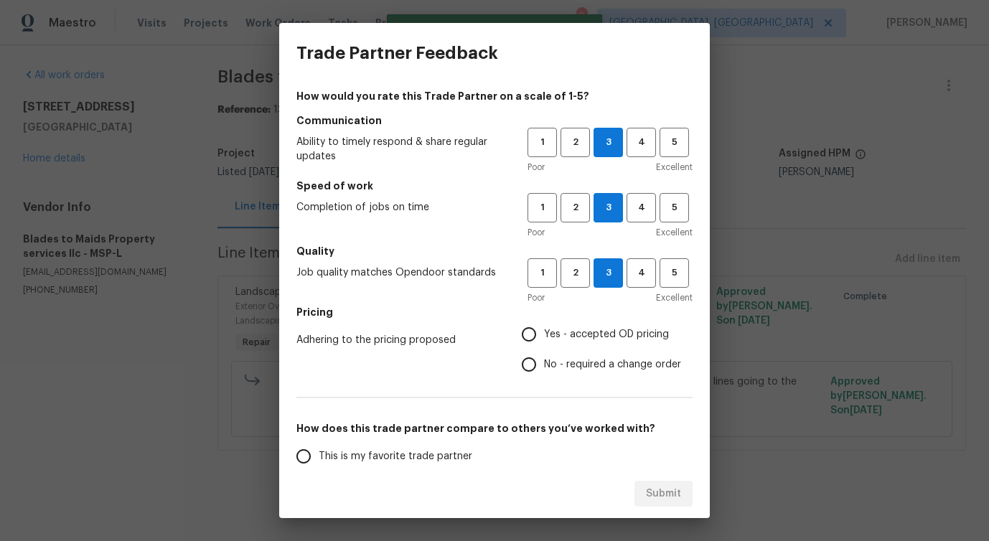
radio input "true"
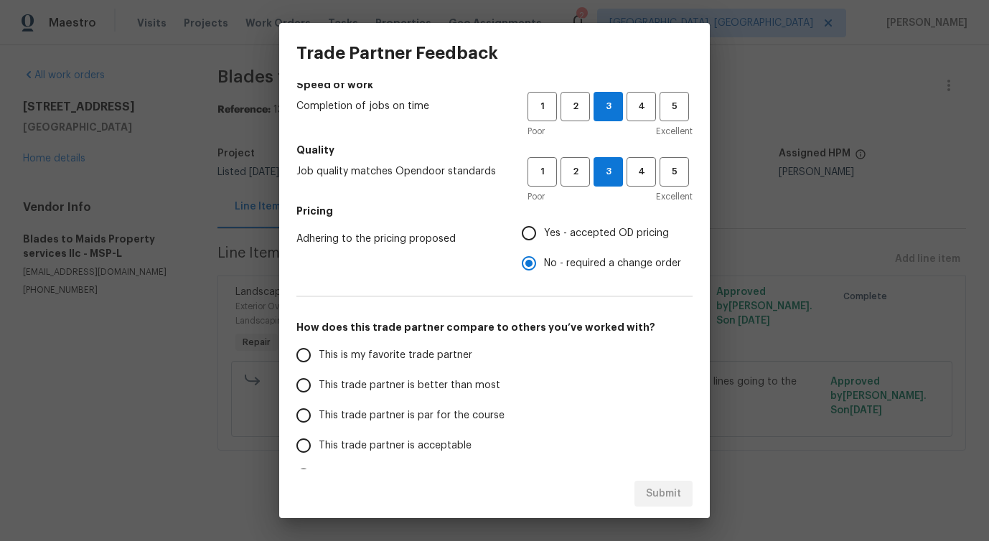
click at [460, 382] on span "This trade partner is better than most" at bounding box center [410, 385] width 182 height 15
click at [319, 382] on input "This trade partner is better than most" at bounding box center [303, 385] width 30 height 30
click at [657, 486] on span "Submit" at bounding box center [663, 494] width 35 height 18
radio input "true"
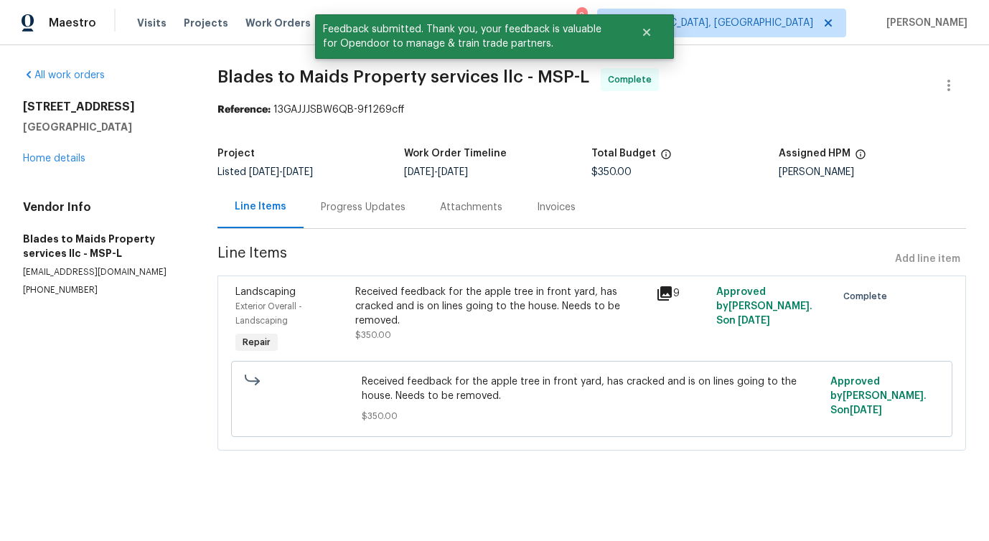
click at [361, 212] on div "Progress Updates" at bounding box center [363, 207] width 85 height 14
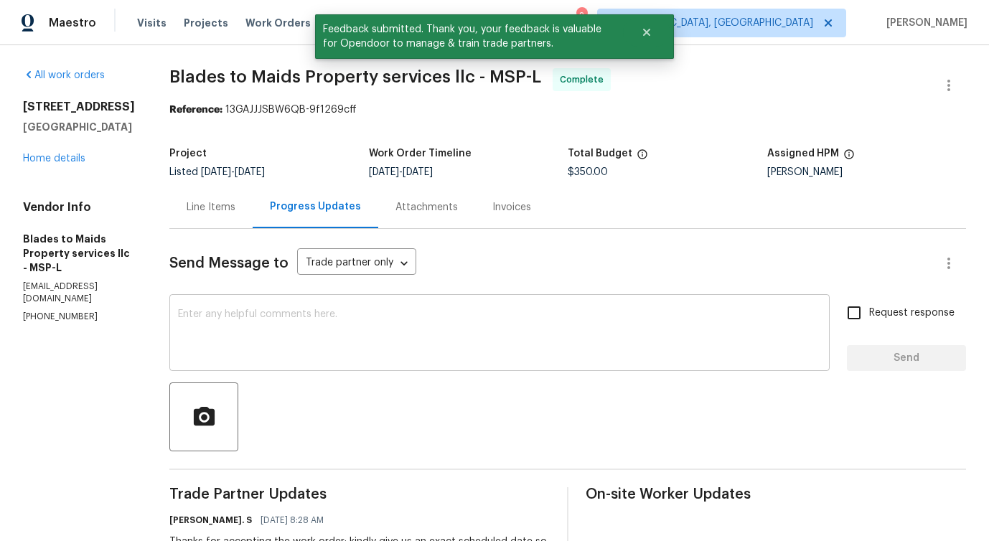
click at [373, 310] on textarea at bounding box center [499, 334] width 643 height 50
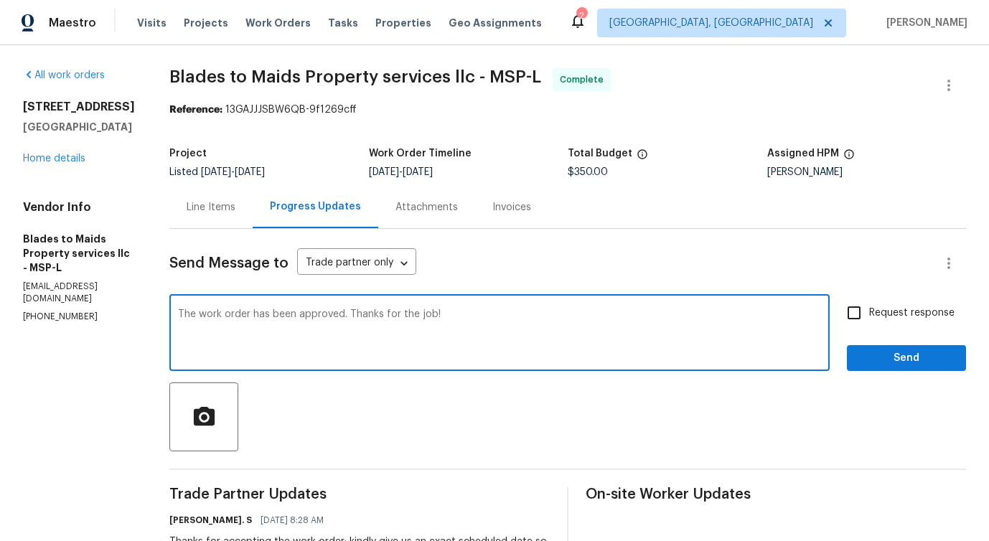
type textarea "The work order has been approved. Thanks for the job!"
click at [879, 357] on span "Send" at bounding box center [906, 358] width 96 height 18
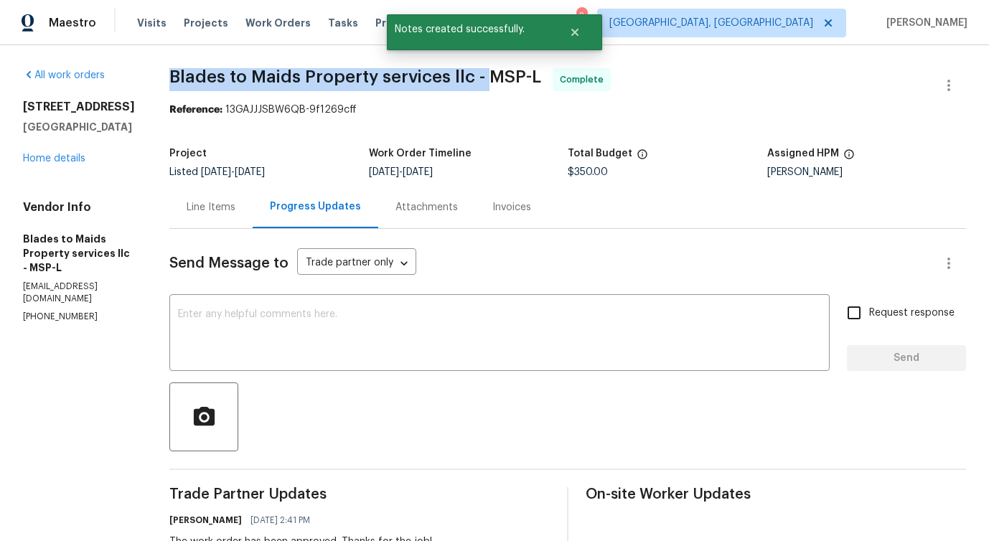
drag, startPoint x: 142, startPoint y: 67, endPoint x: 459, endPoint y: 78, distance: 317.3
click at [459, 78] on div "All work orders 706 Greenvale Ave W Northfield, MN 55057 Home details Vendor In…" at bounding box center [494, 451] width 989 height 812
copy span "Blades to Maids Property services llc -"
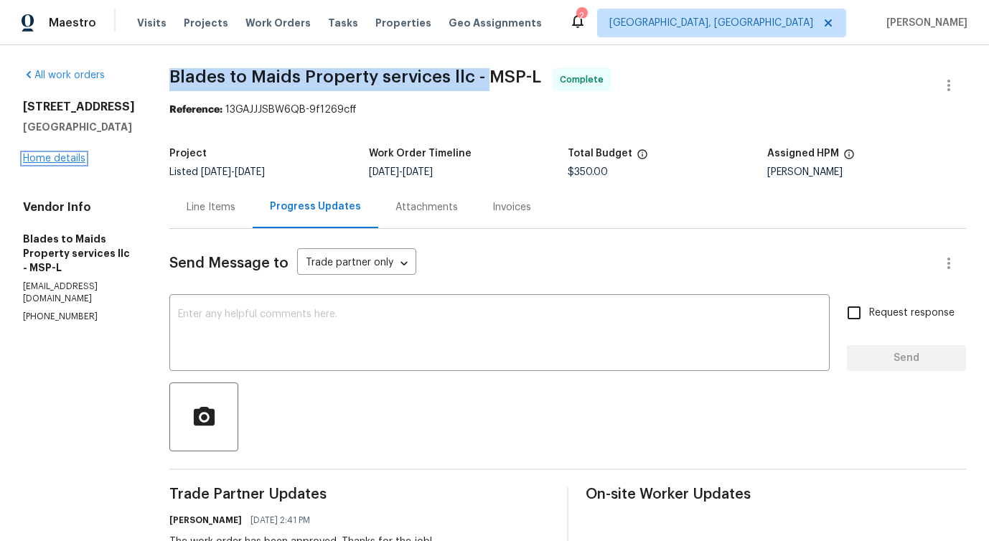
click at [42, 164] on link "Home details" at bounding box center [54, 159] width 62 height 10
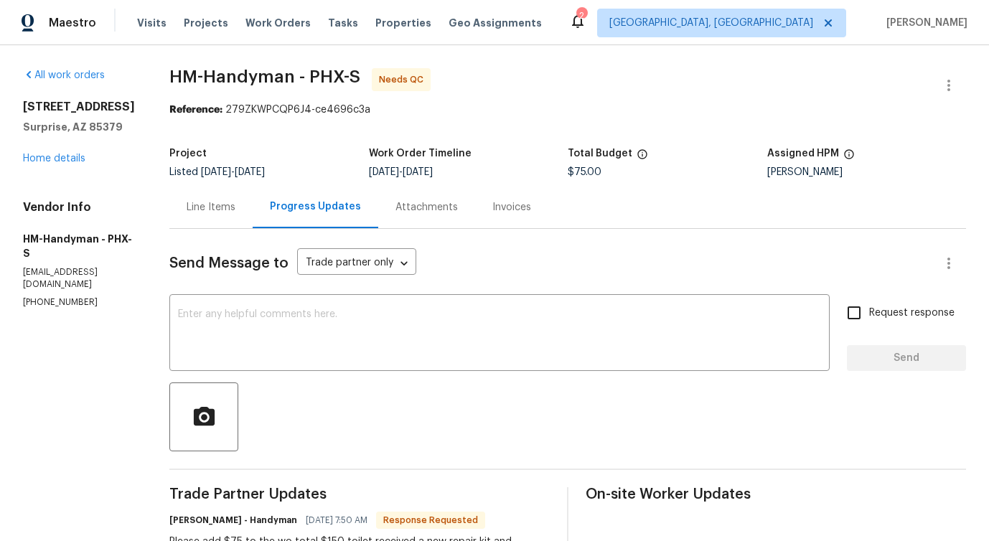
click at [224, 210] on div "Line Items" at bounding box center [211, 207] width 49 height 14
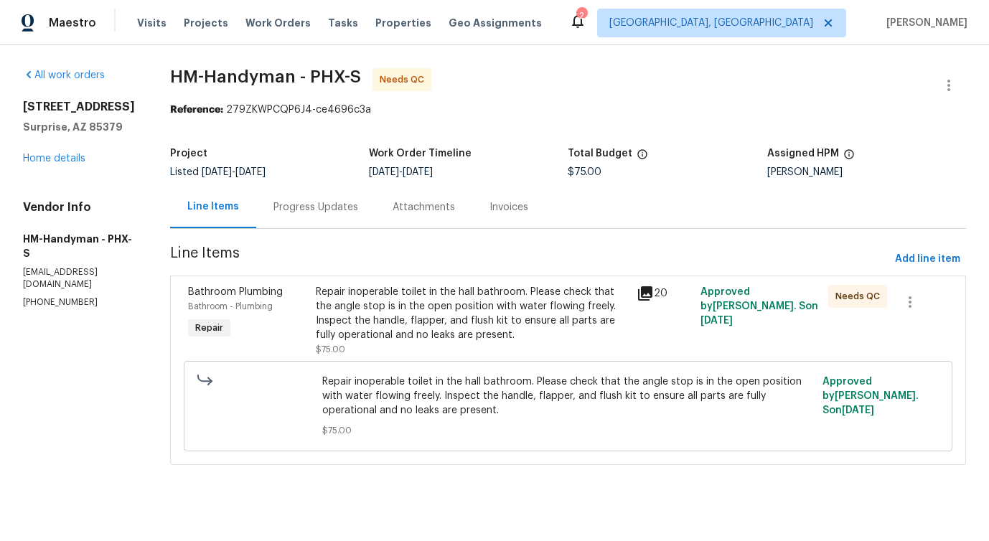
click at [442, 330] on div "Repair inoperable toilet in the hall bathroom. Please check that the angle stop…" at bounding box center [471, 313] width 311 height 57
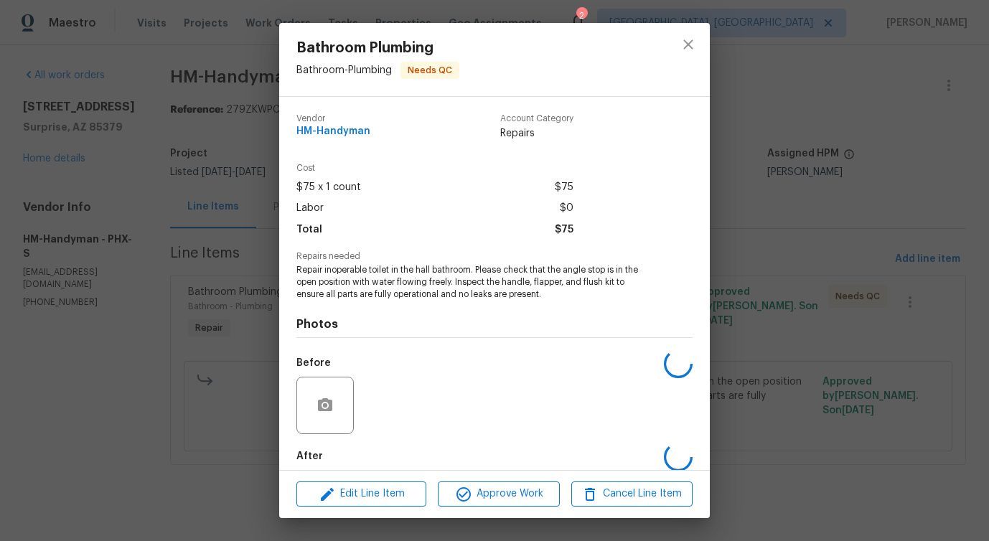
scroll to position [72, 0]
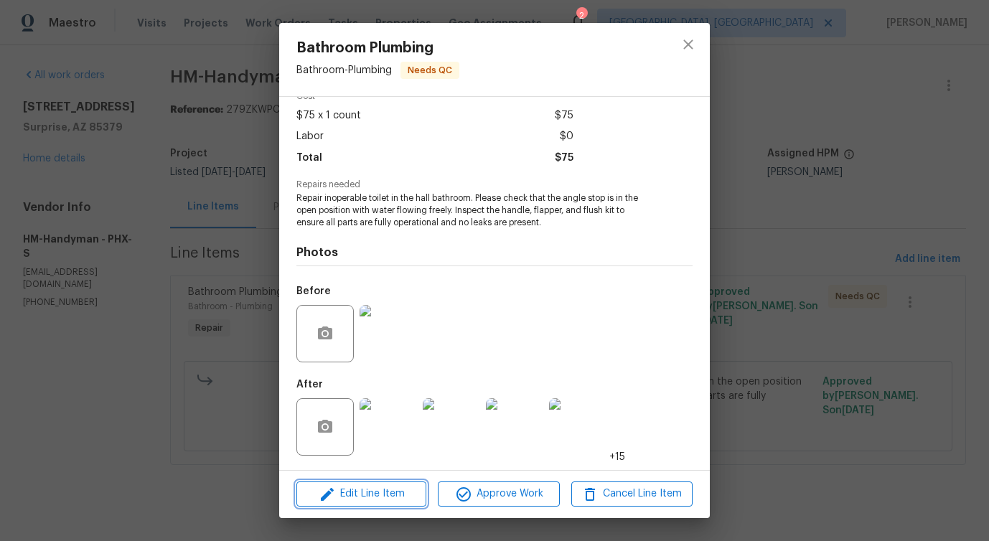
click at [330, 494] on icon "button" at bounding box center [327, 494] width 17 height 17
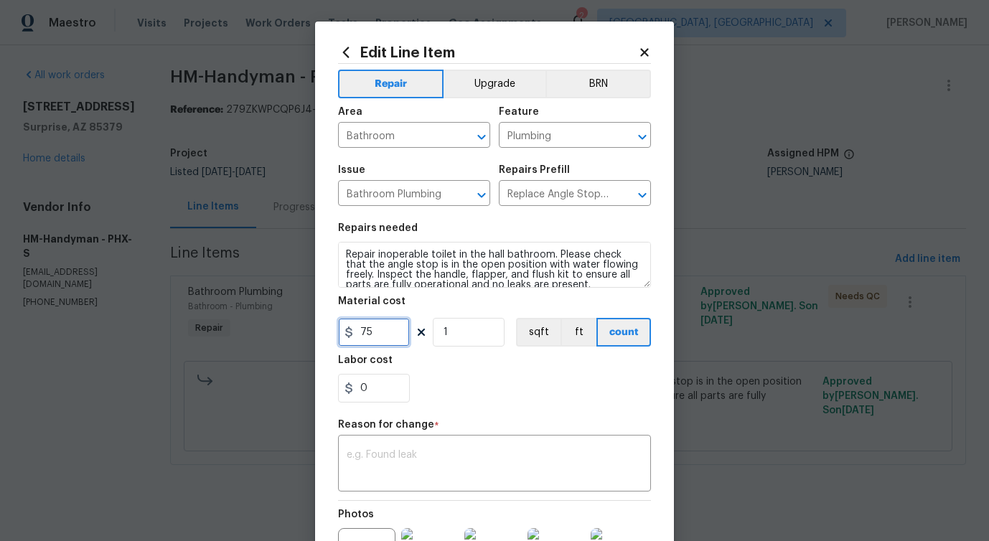
click at [364, 333] on input "75" at bounding box center [374, 332] width 72 height 29
type input "150"
click at [432, 463] on textarea at bounding box center [495, 465] width 296 height 30
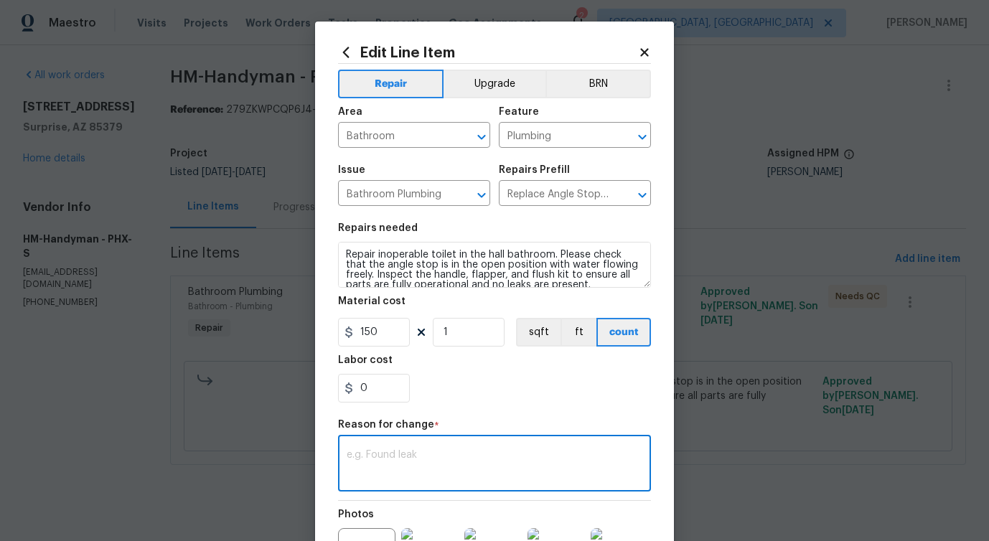
paste textarea "(PS) Updated per vendor's final cost."
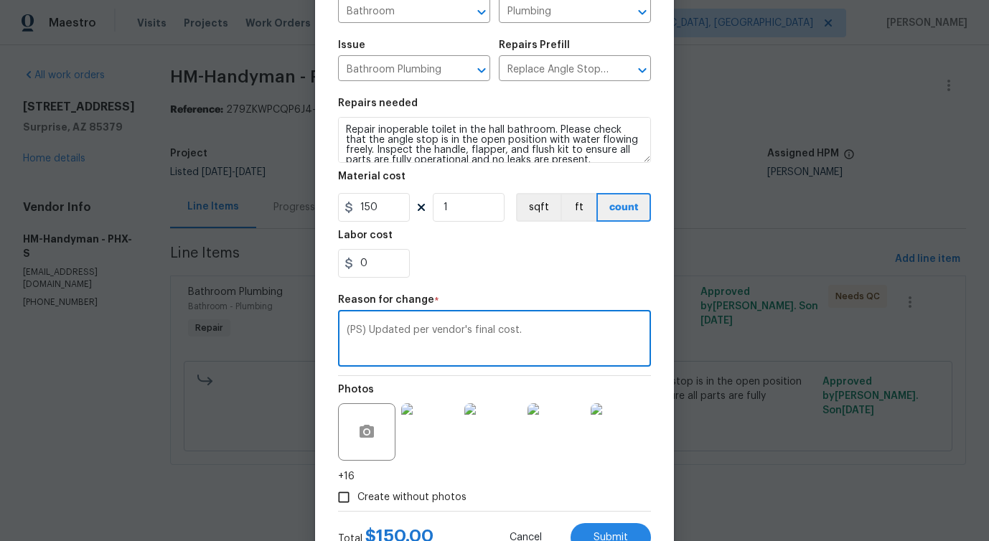
scroll to position [181, 0]
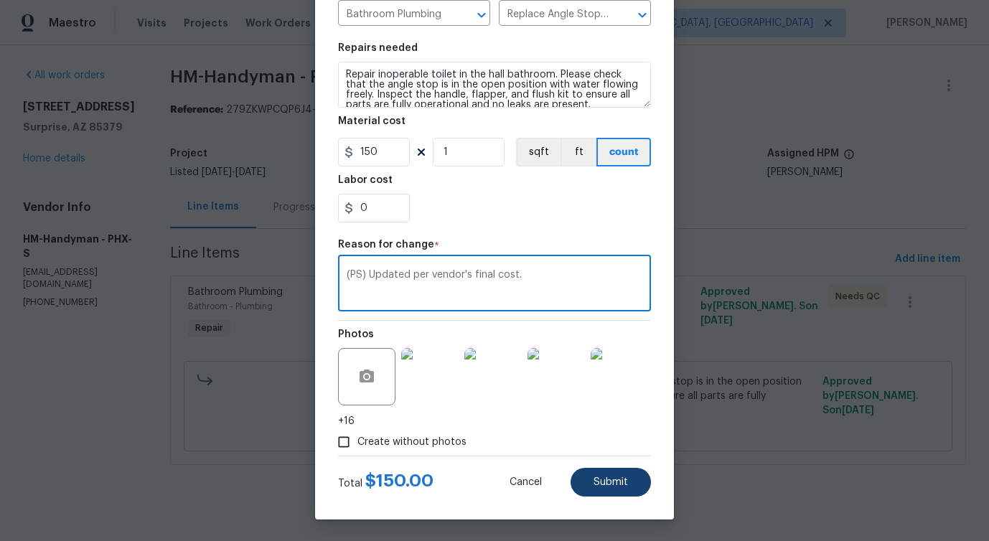
type textarea "(PS) Updated per vendor's final cost."
click at [601, 488] on button "Submit" at bounding box center [610, 482] width 80 height 29
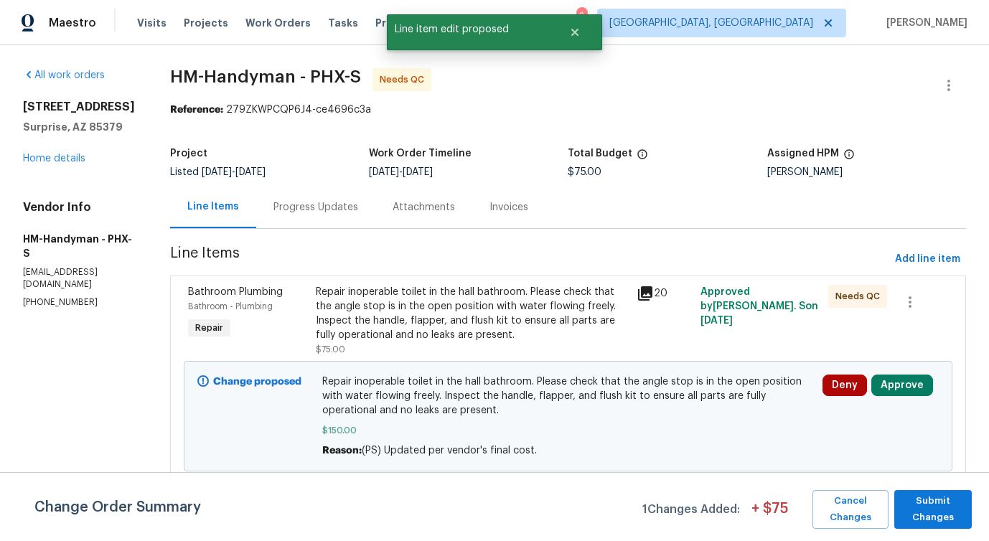
scroll to position [0, 0]
click at [927, 510] on span "Submit Changes" at bounding box center [932, 509] width 63 height 33
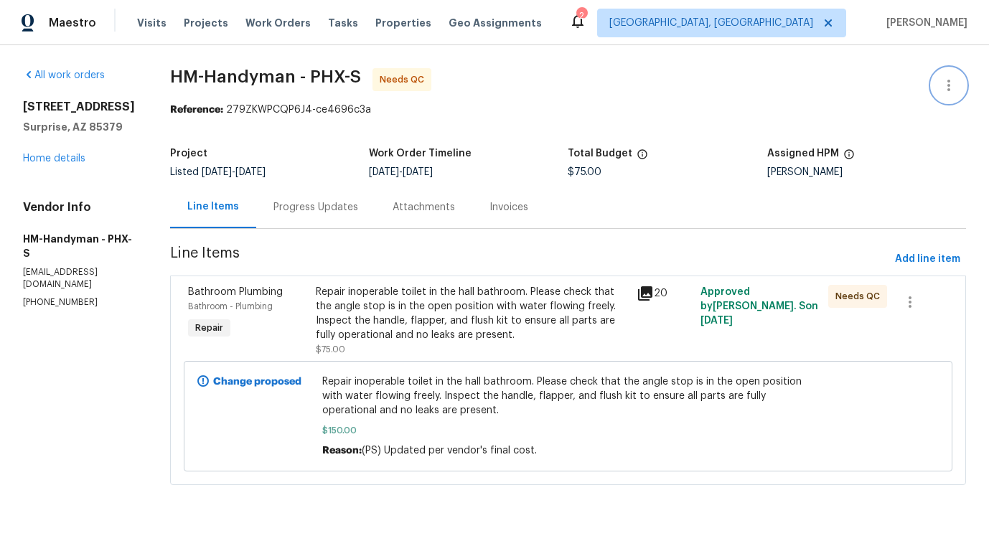
click at [953, 86] on icon "button" at bounding box center [948, 85] width 17 height 17
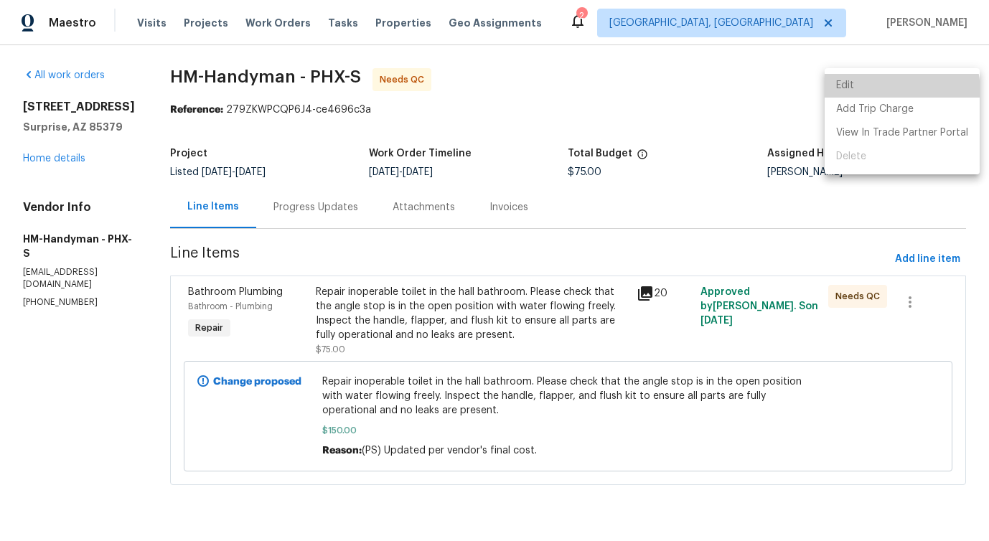
click at [885, 92] on li "Edit" at bounding box center [901, 86] width 155 height 24
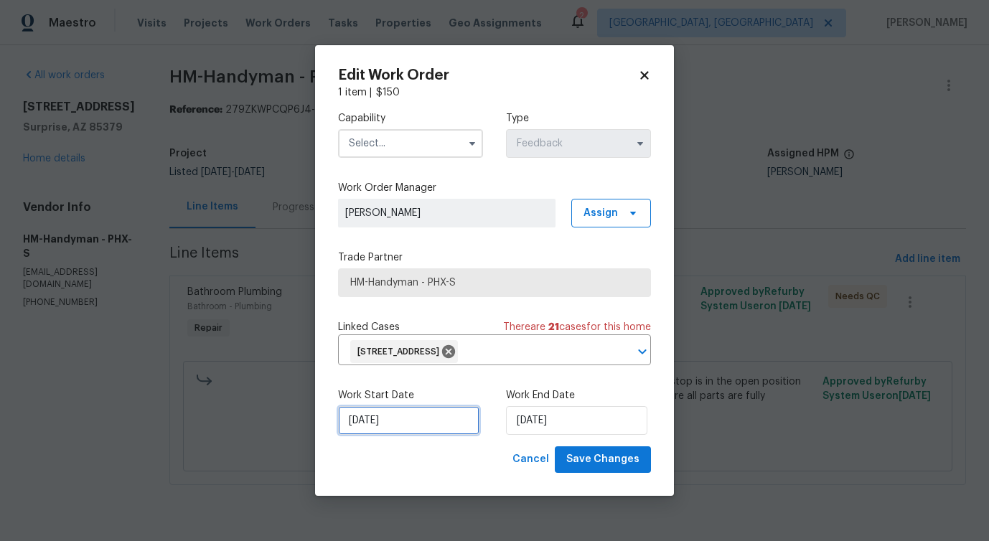
click at [412, 409] on input "[DATE]" at bounding box center [408, 420] width 141 height 29
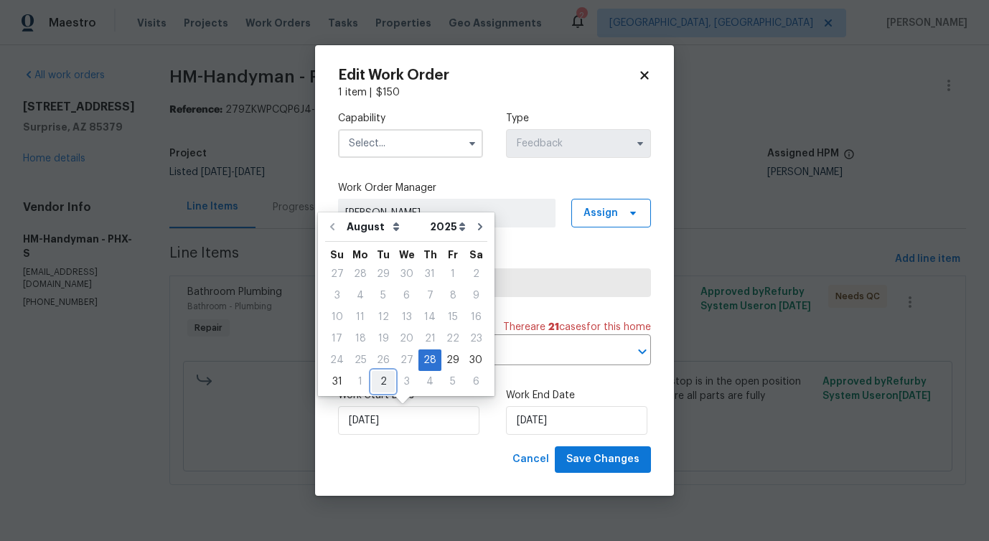
click at [385, 378] on div "2" at bounding box center [383, 382] width 23 height 20
type input "[DATE]"
select select "8"
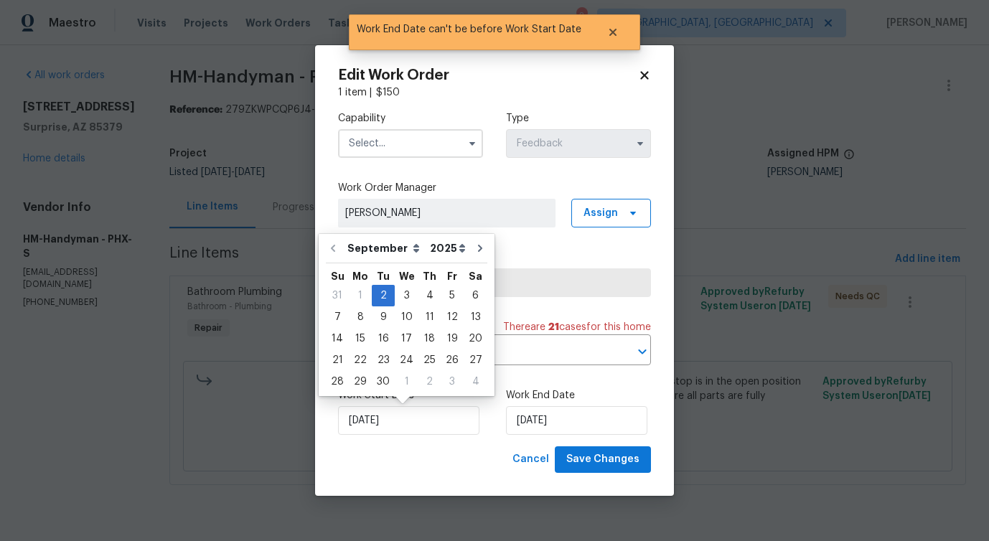
click at [434, 147] on input "text" at bounding box center [410, 143] width 145 height 29
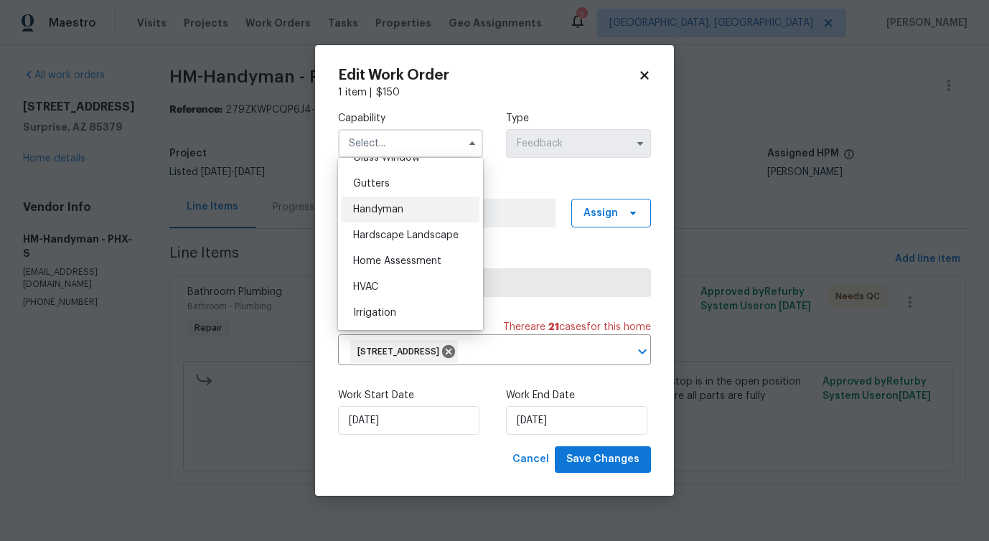
scroll to position [753, 0]
click at [420, 210] on div "Handyman" at bounding box center [411, 211] width 138 height 26
type input "Handyman"
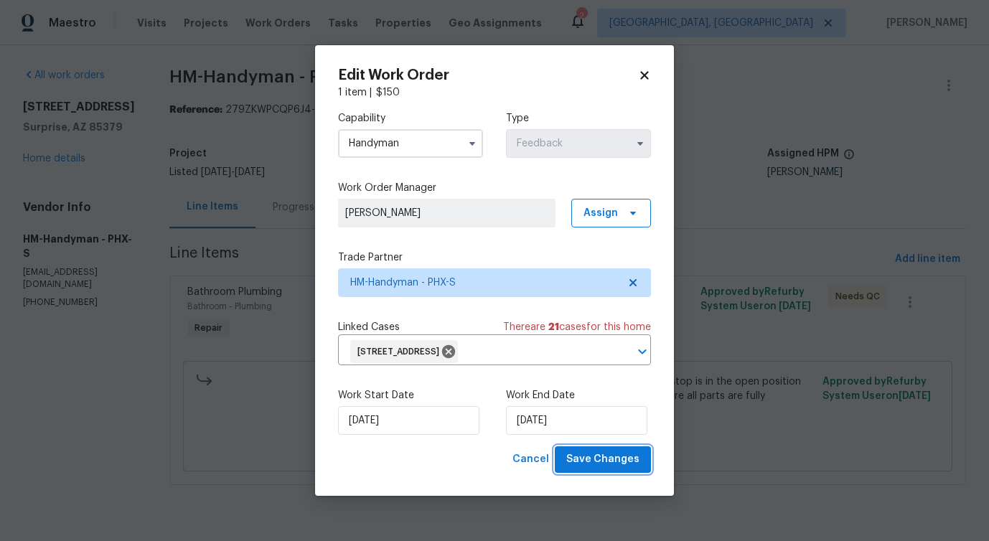
click at [624, 464] on span "Save Changes" at bounding box center [602, 460] width 73 height 18
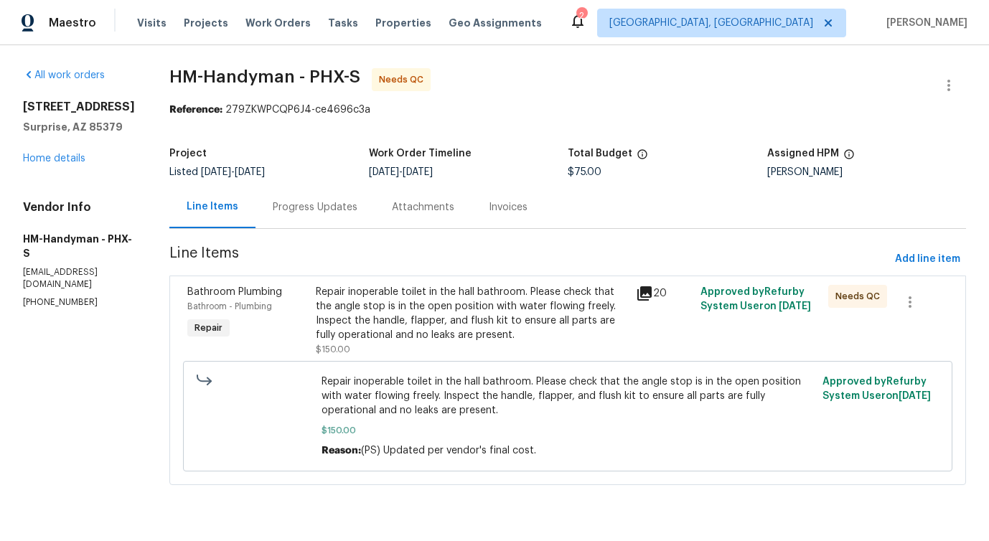
click at [28, 395] on body "Maestro Visits Projects Work Orders Tasks Properties Geo Assignments 2 Albuquer…" at bounding box center [494, 262] width 989 height 525
click at [358, 304] on div "Repair inoperable toilet in the hall bathroom. Please check that the angle stop…" at bounding box center [472, 313] width 312 height 57
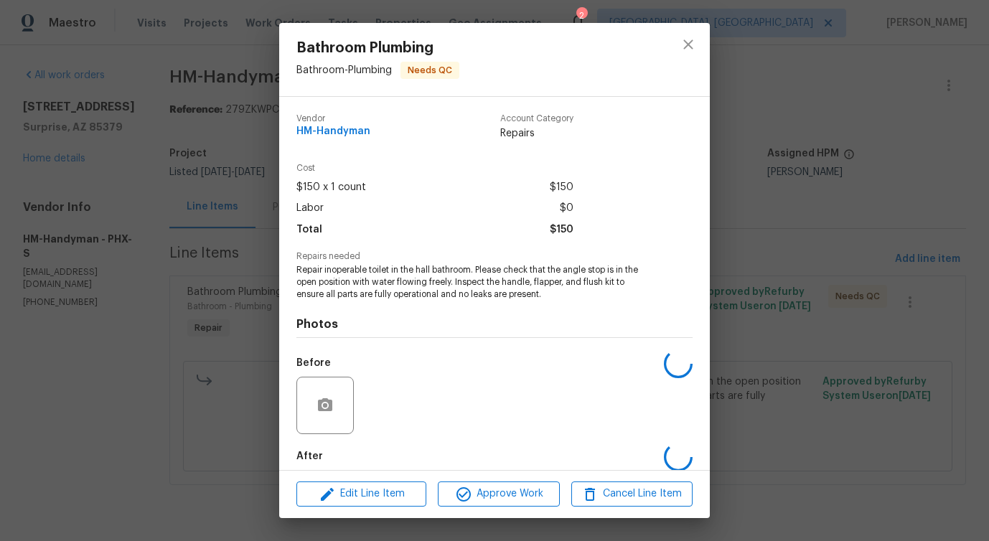
scroll to position [72, 0]
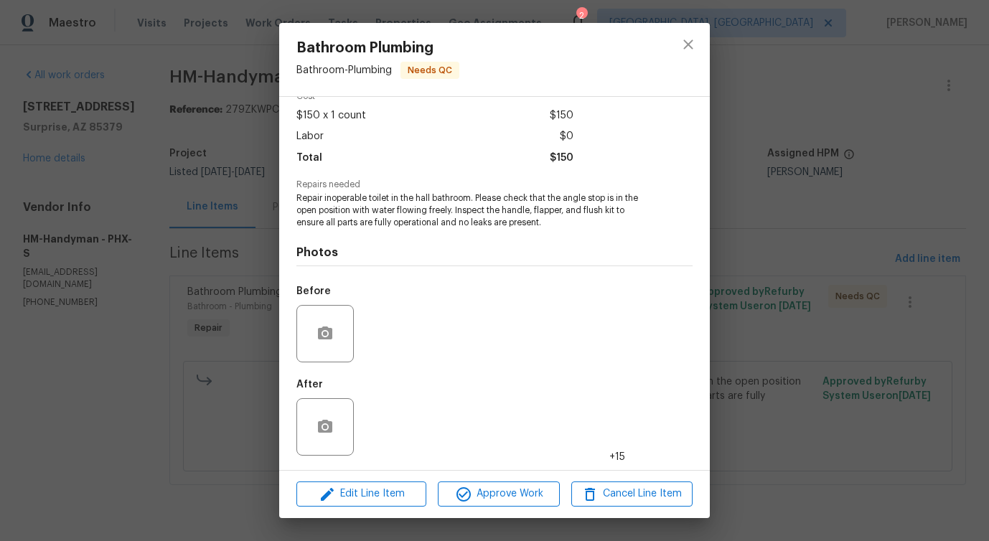
click at [388, 443] on img at bounding box center [387, 426] width 57 height 57
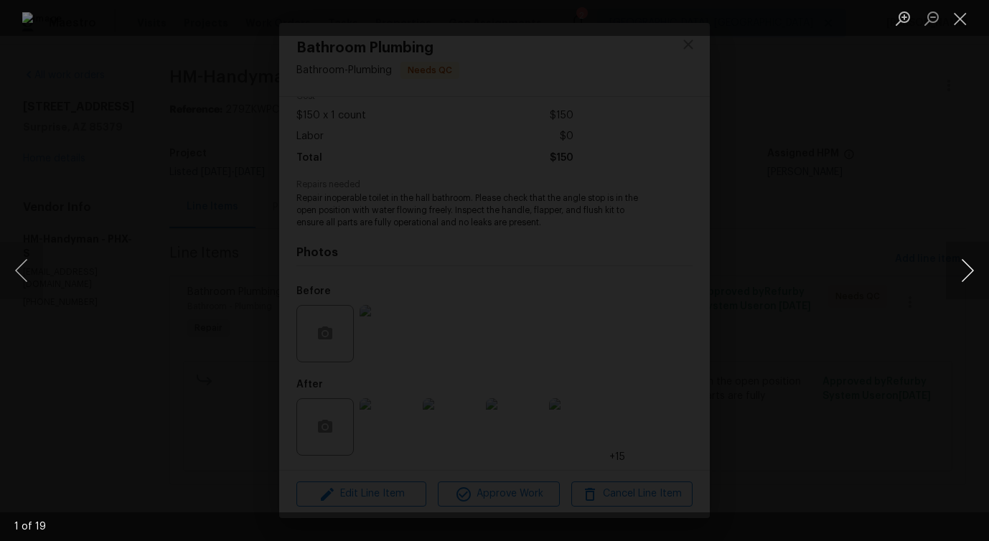
click at [968, 274] on button "Next image" at bounding box center [967, 270] width 43 height 57
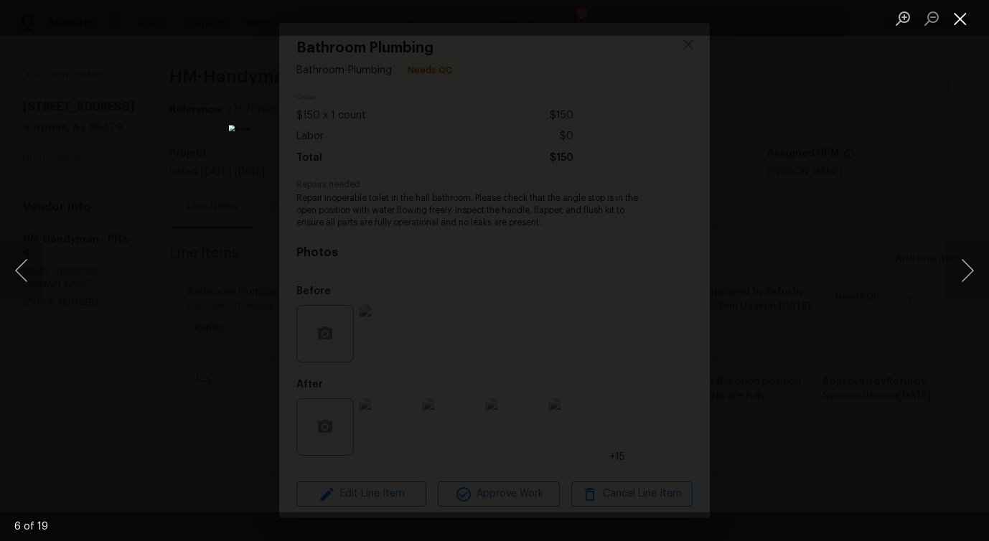
click at [954, 15] on button "Close lightbox" at bounding box center [960, 18] width 29 height 25
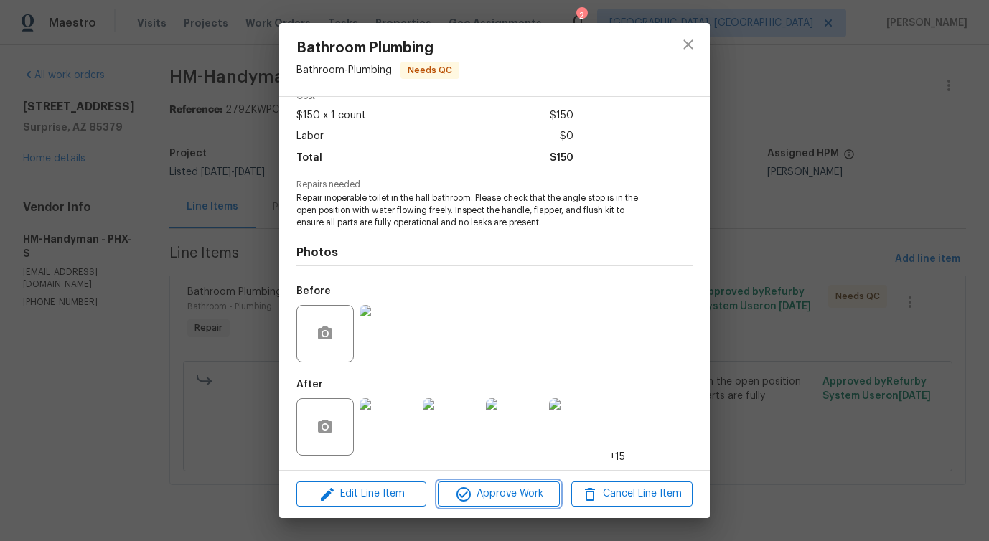
click at [517, 498] on span "Approve Work" at bounding box center [498, 494] width 113 height 18
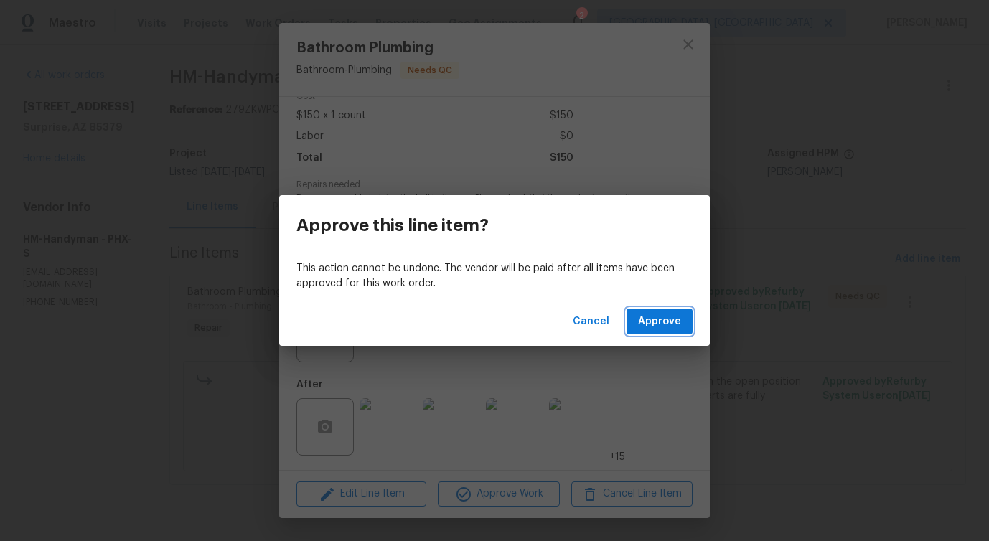
click at [658, 321] on span "Approve" at bounding box center [659, 322] width 43 height 18
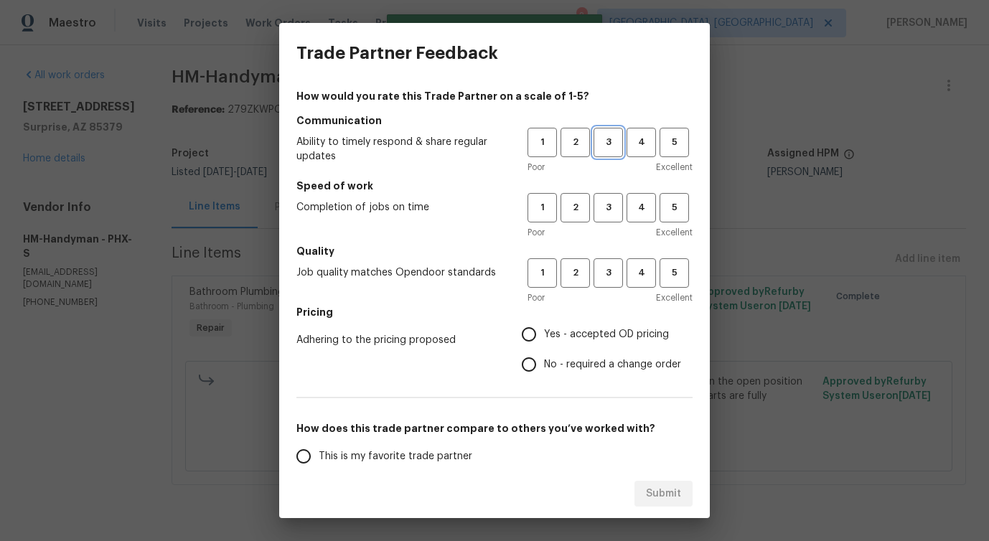
click at [616, 135] on span "3" at bounding box center [608, 142] width 27 height 17
click at [606, 202] on span "3" at bounding box center [608, 207] width 27 height 17
click at [604, 263] on button "3" at bounding box center [607, 272] width 29 height 29
click at [552, 359] on span "No - required a change order" at bounding box center [612, 364] width 137 height 15
click at [544, 359] on input "No - required a change order" at bounding box center [529, 364] width 30 height 30
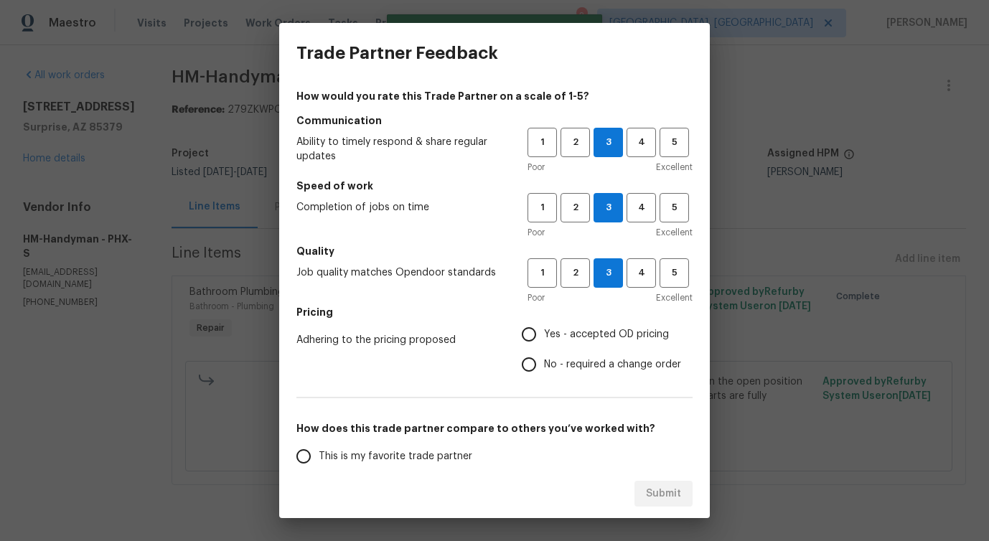
radio input "true"
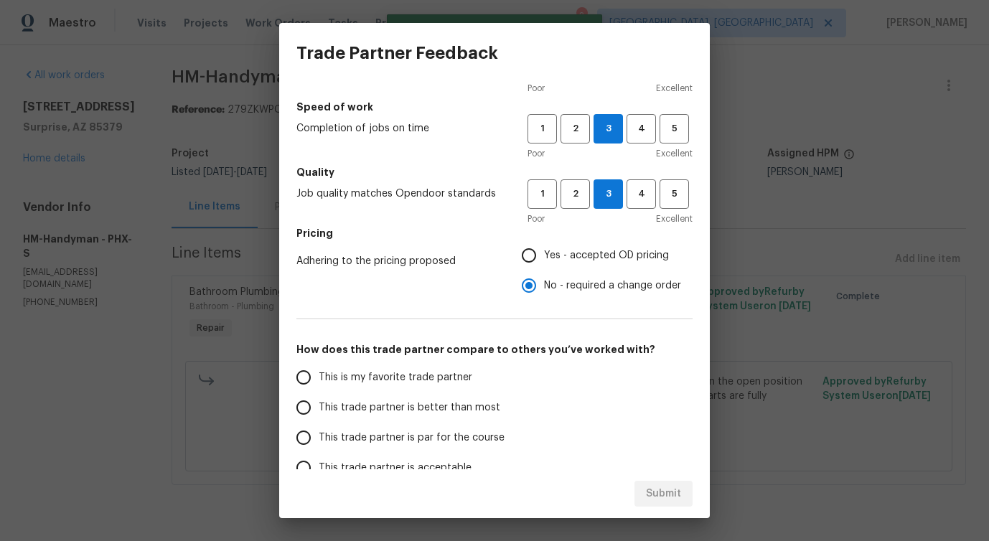
scroll to position [160, 0]
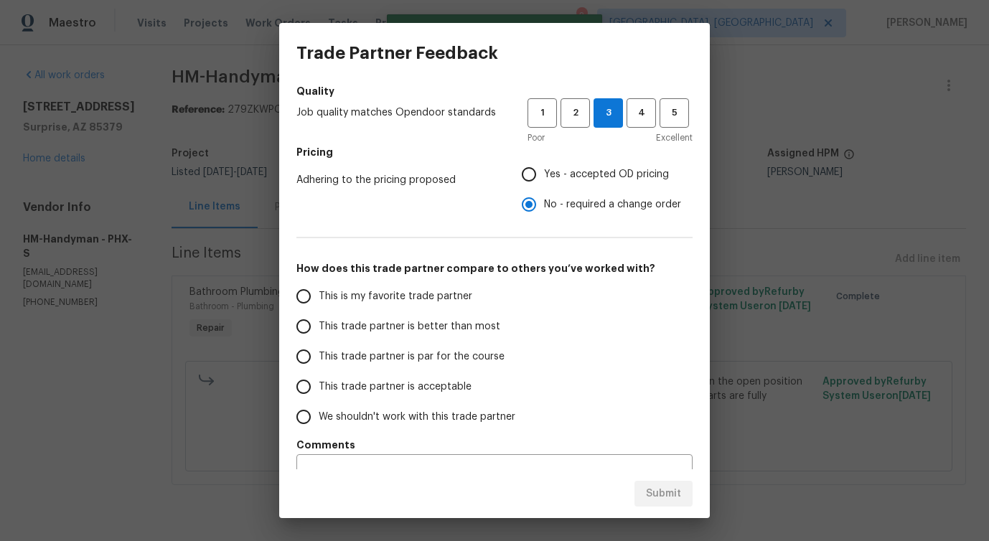
click at [458, 323] on span "This trade partner is better than most" at bounding box center [410, 326] width 182 height 15
click at [319, 323] on input "This trade partner is better than most" at bounding box center [303, 326] width 30 height 30
click at [667, 489] on span "Submit" at bounding box center [663, 494] width 35 height 18
radio input "true"
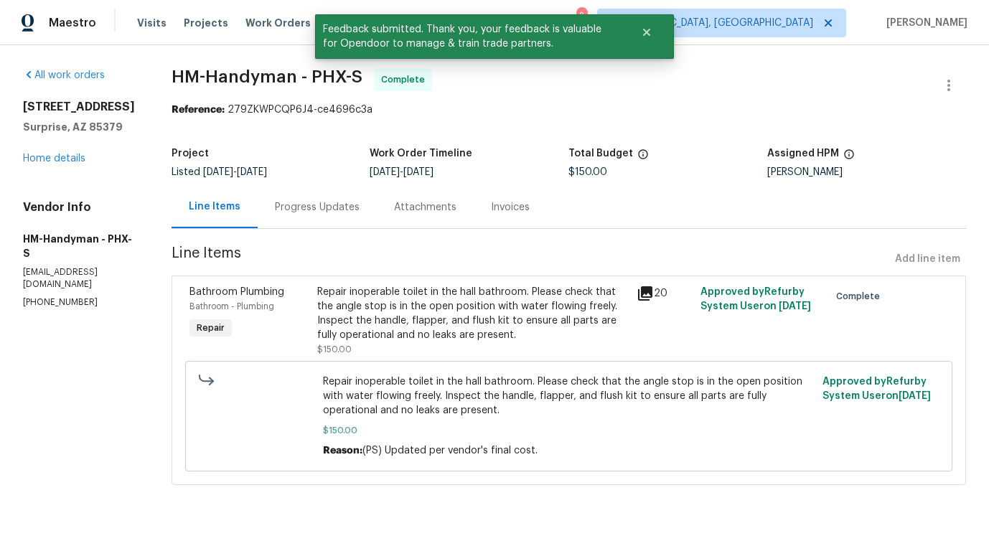
click at [329, 212] on div "Progress Updates" at bounding box center [317, 207] width 85 height 14
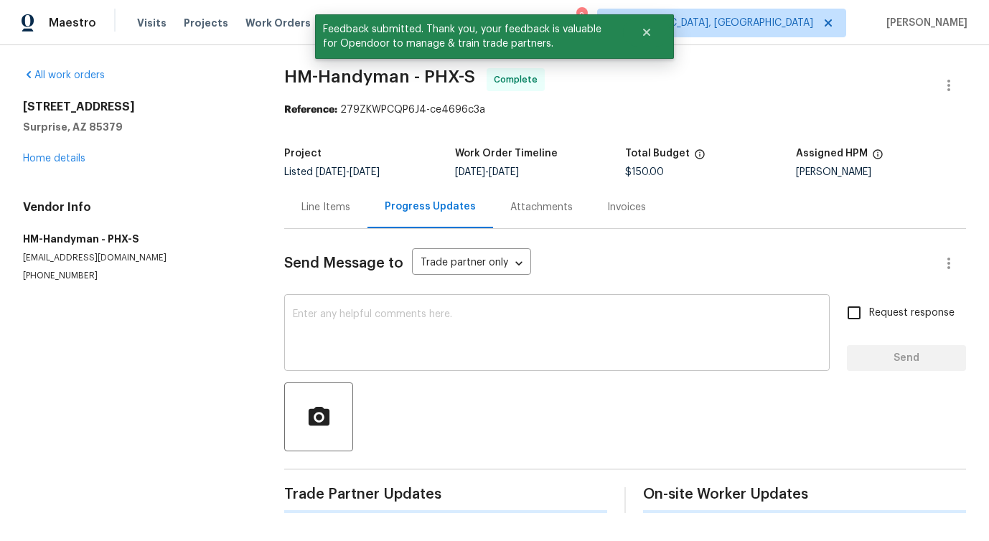
click at [369, 342] on textarea at bounding box center [557, 334] width 528 height 50
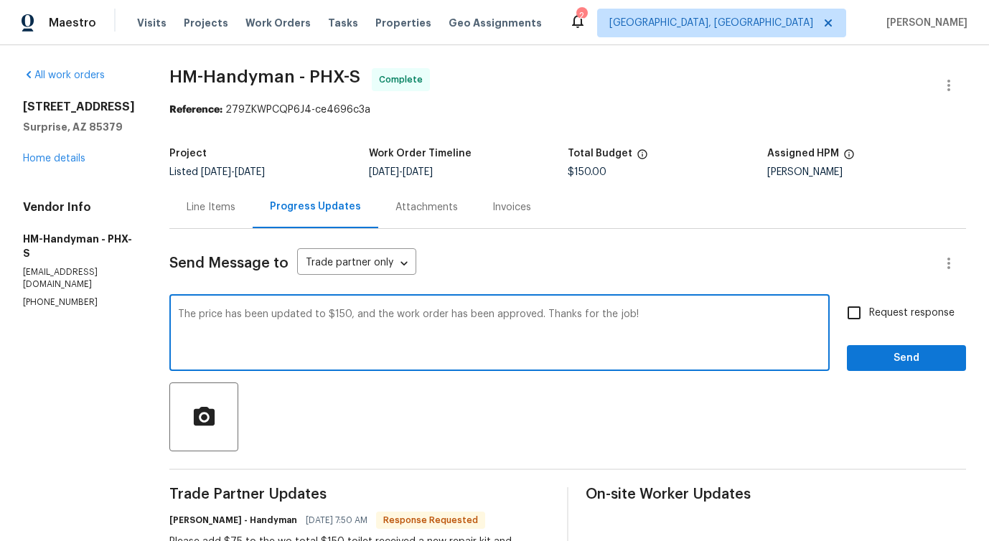
type textarea "The price has been updated to $150, and the work order has been approved. Thank…"
click at [883, 347] on button "Send" at bounding box center [906, 358] width 119 height 27
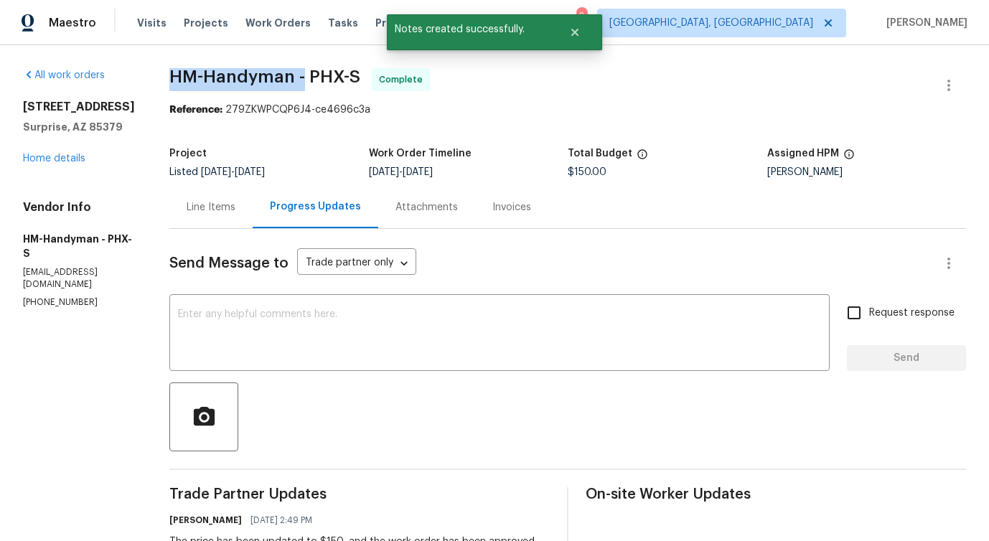
drag, startPoint x: 179, startPoint y: 71, endPoint x: 316, endPoint y: 71, distance: 137.0
click at [316, 71] on div "All work orders 13106 W Calavar Rd Surprise, AZ 85379 Home details Vendor Info …" at bounding box center [494, 493] width 989 height 897
copy span "HM-Handyman -"
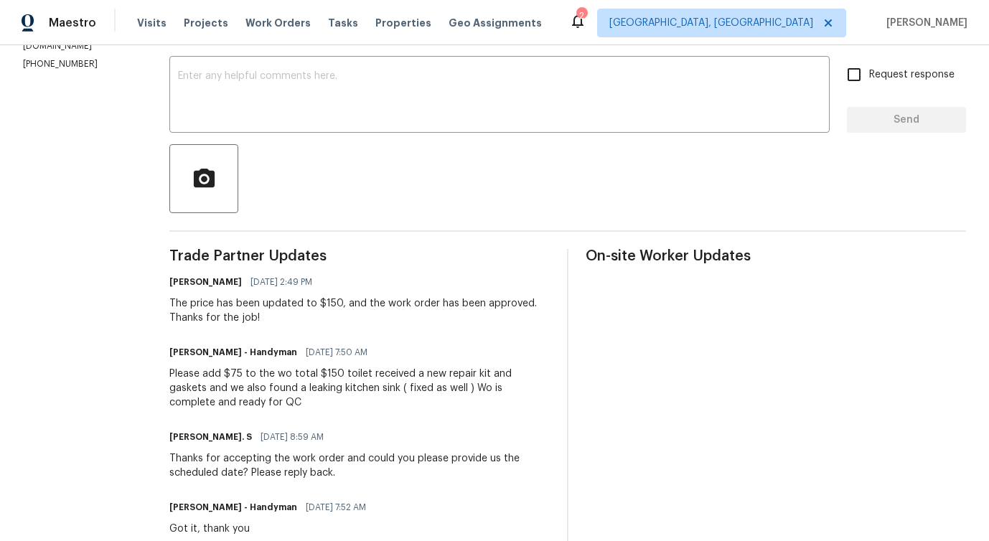
scroll to position [266, 0]
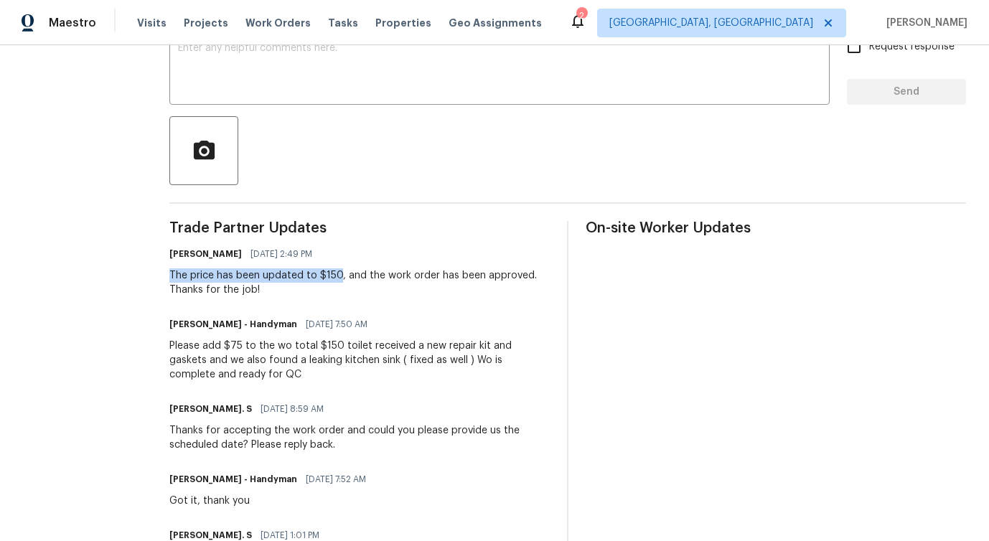
drag, startPoint x: 182, startPoint y: 277, endPoint x: 352, endPoint y: 276, distance: 170.1
click at [352, 276] on div "All work orders 13106 W Calavar Rd Surprise, AZ 85379 Home details Vendor Info …" at bounding box center [494, 227] width 989 height 897
copy div "The price has been updated to $150"
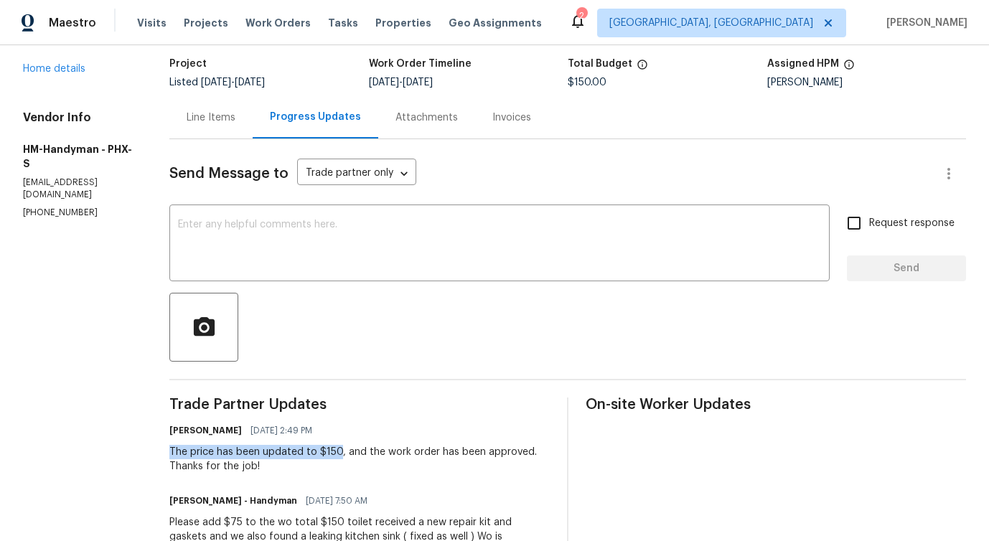
scroll to position [0, 0]
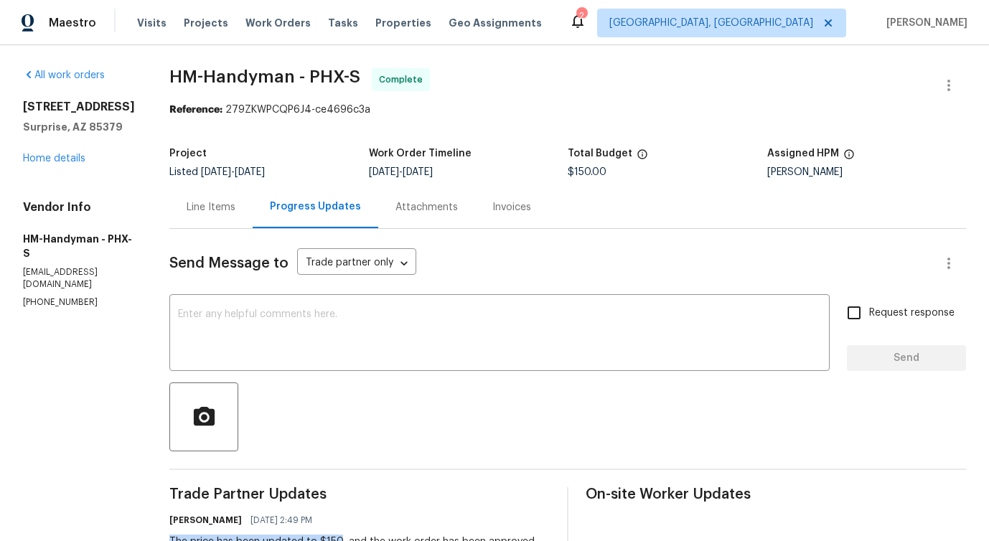
click at [67, 152] on div "13106 W Calavar Rd Surprise, AZ 85379 Home details" at bounding box center [79, 133] width 112 height 66
click at [64, 160] on link "Home details" at bounding box center [54, 159] width 62 height 10
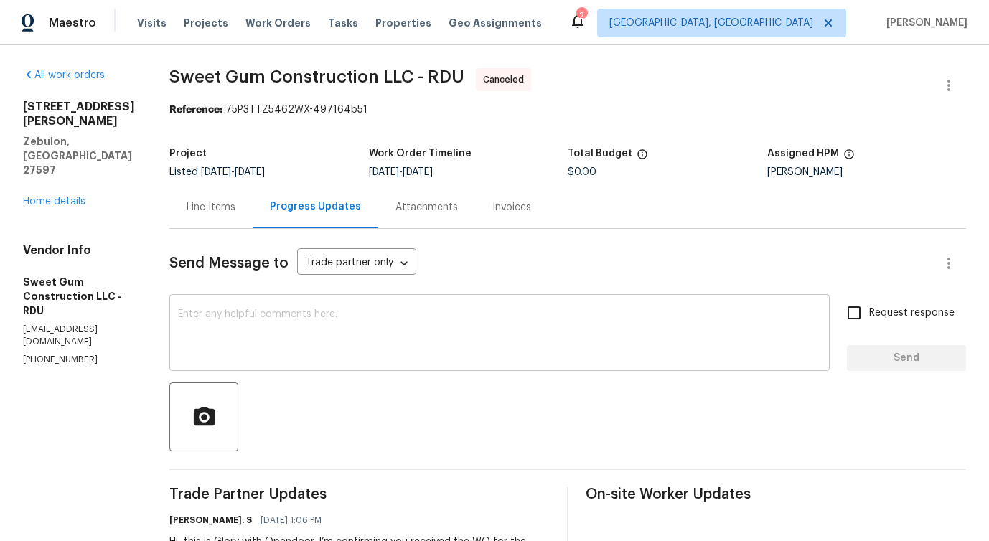
click at [283, 309] on textarea at bounding box center [499, 334] width 643 height 50
click at [235, 212] on div "Line Items" at bounding box center [211, 207] width 49 height 14
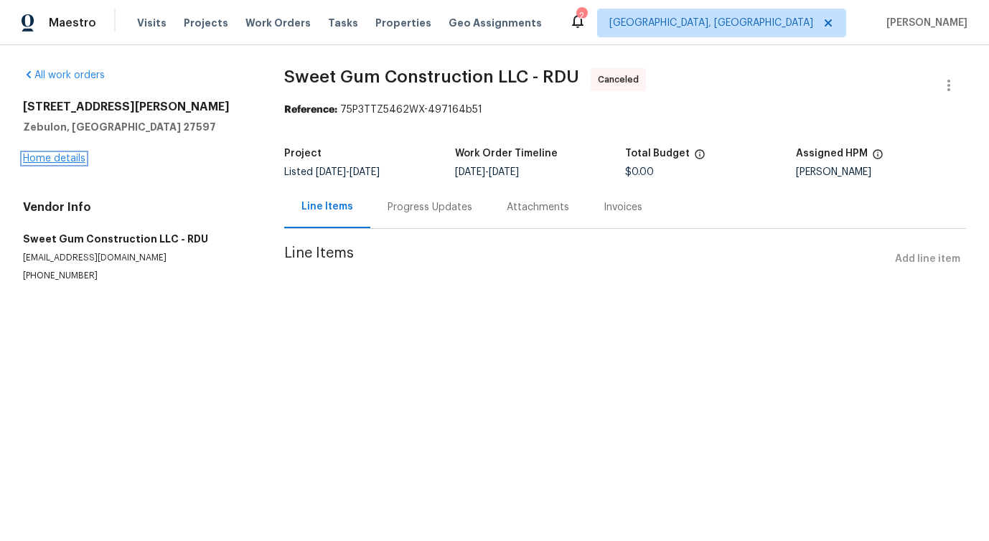
click at [48, 160] on link "Home details" at bounding box center [54, 159] width 62 height 10
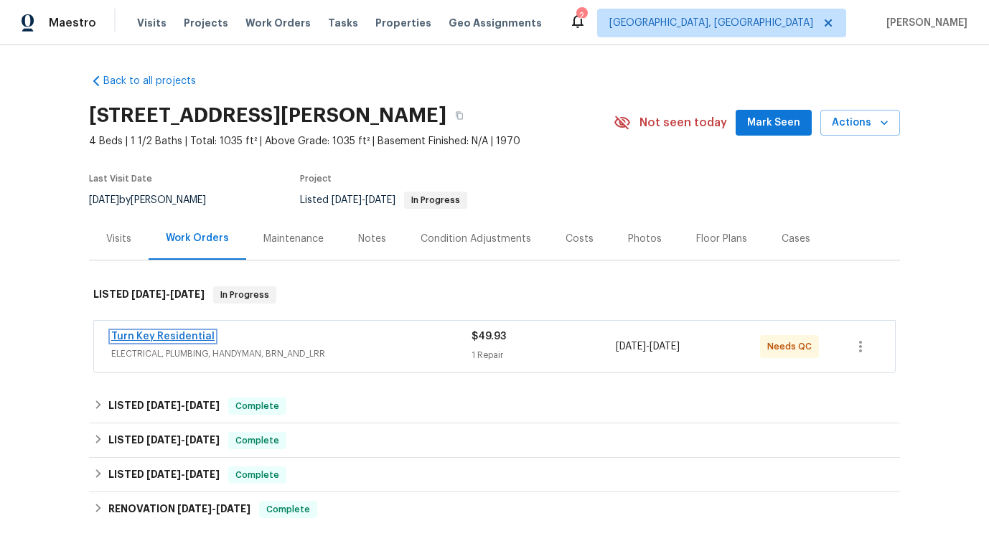
click at [152, 335] on link "Turn Key Residential" at bounding box center [162, 336] width 103 height 10
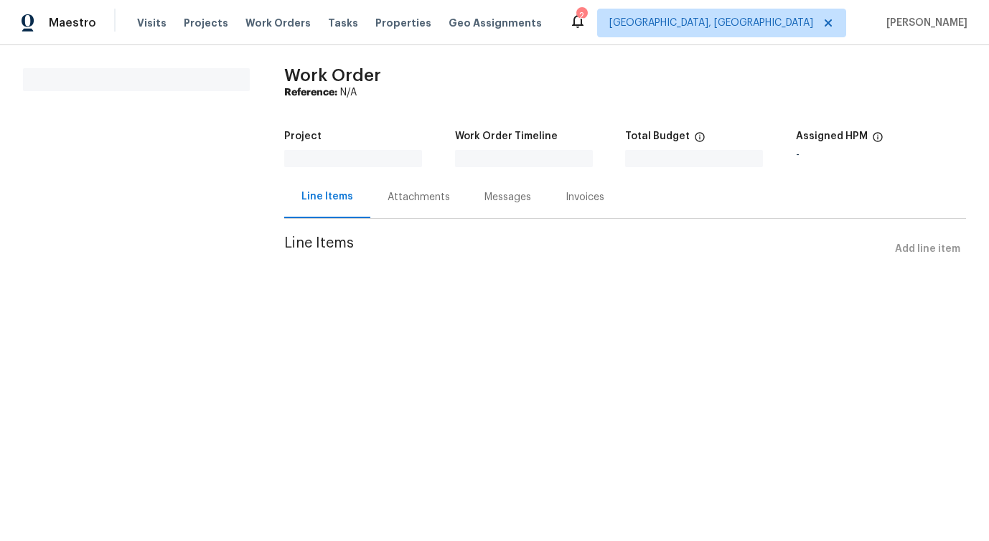
click at [152, 303] on html "Maestro Visits Projects Work Orders Tasks Properties Geo Assignments 2 Albuquer…" at bounding box center [494, 151] width 989 height 303
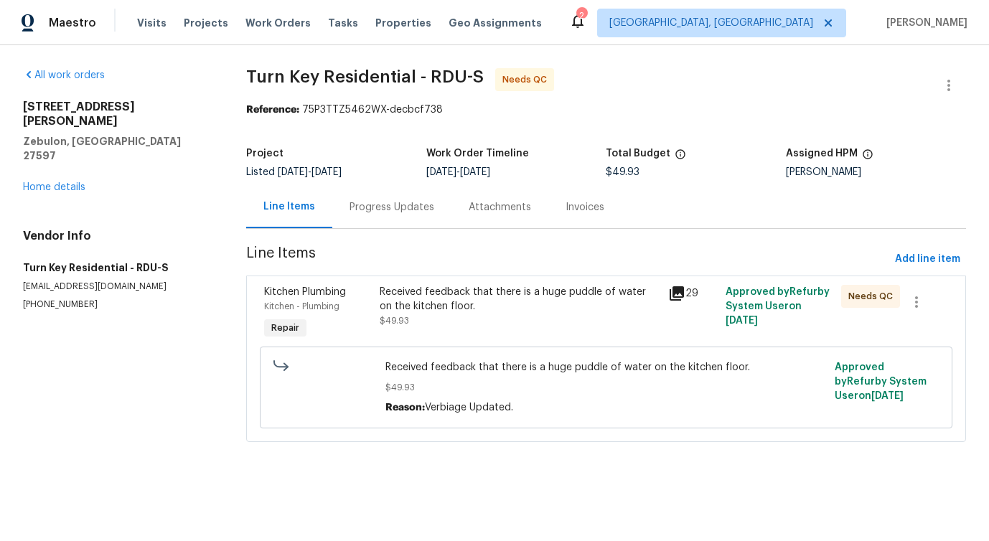
click at [247, 318] on div "Kitchen Plumbing Kitchen - Plumbing Repair Received feedback that there is a hu…" at bounding box center [606, 359] width 720 height 166
click at [387, 324] on span "$49.93" at bounding box center [394, 320] width 29 height 9
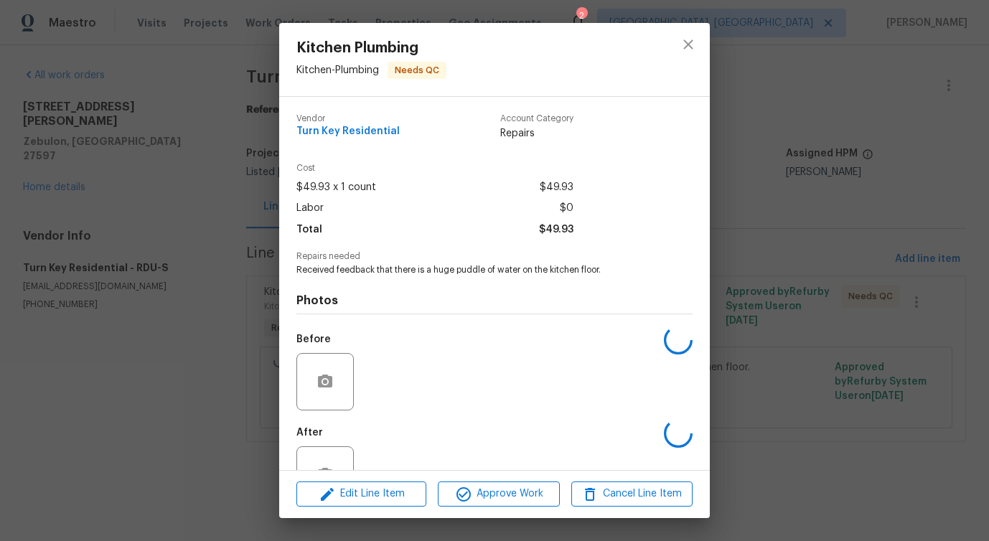
scroll to position [48, 0]
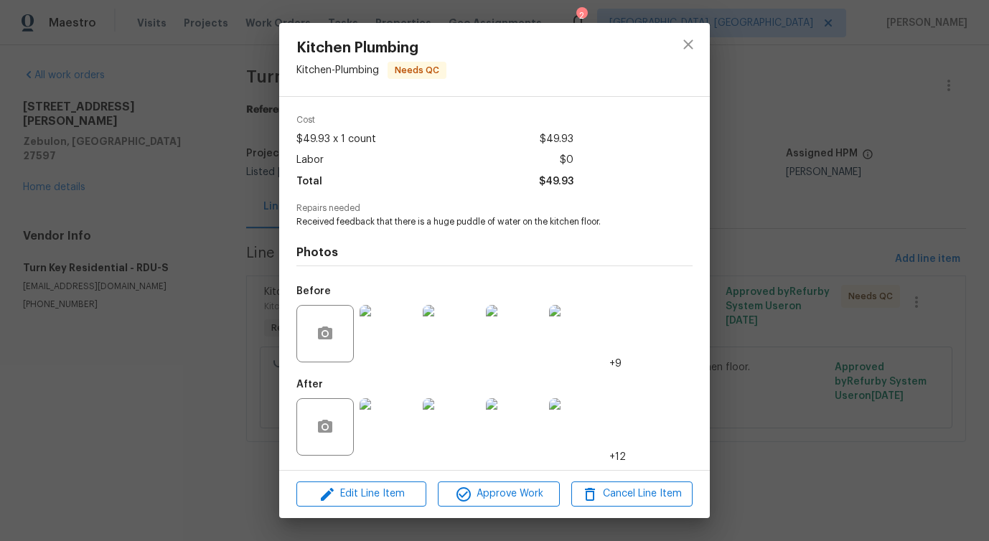
click at [368, 324] on img at bounding box center [387, 333] width 57 height 57
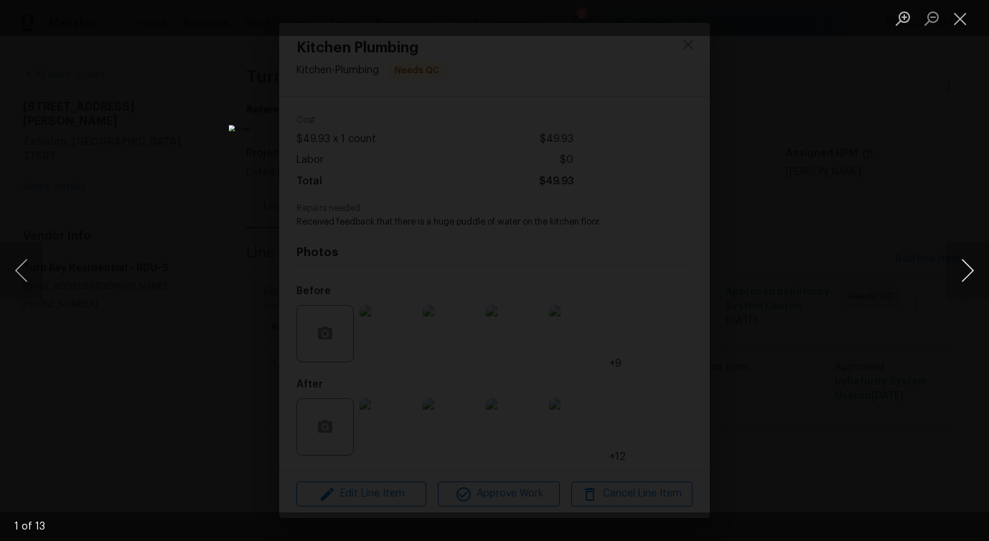
click at [967, 276] on button "Next image" at bounding box center [967, 270] width 43 height 57
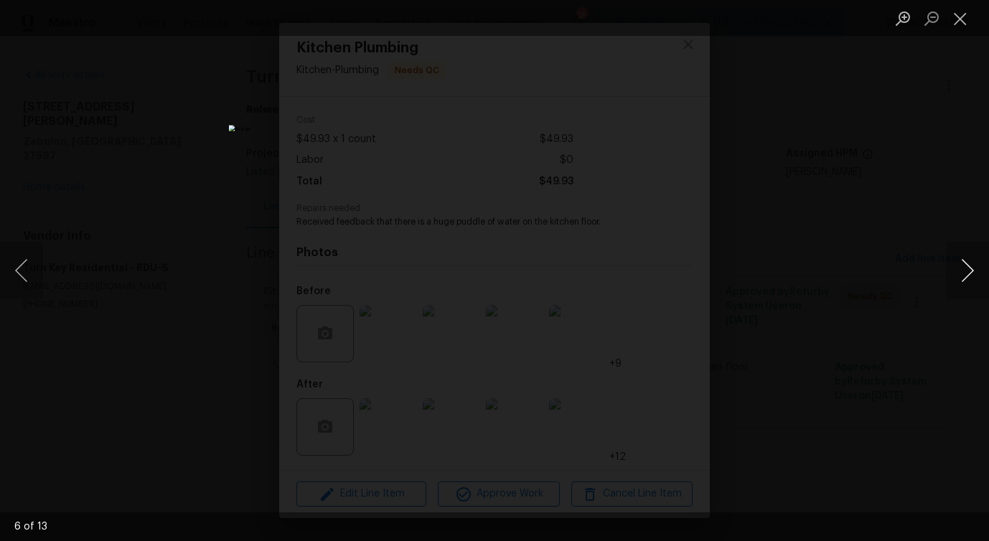
click at [967, 276] on button "Next image" at bounding box center [967, 270] width 43 height 57
click at [972, 276] on button "Next image" at bounding box center [967, 270] width 43 height 57
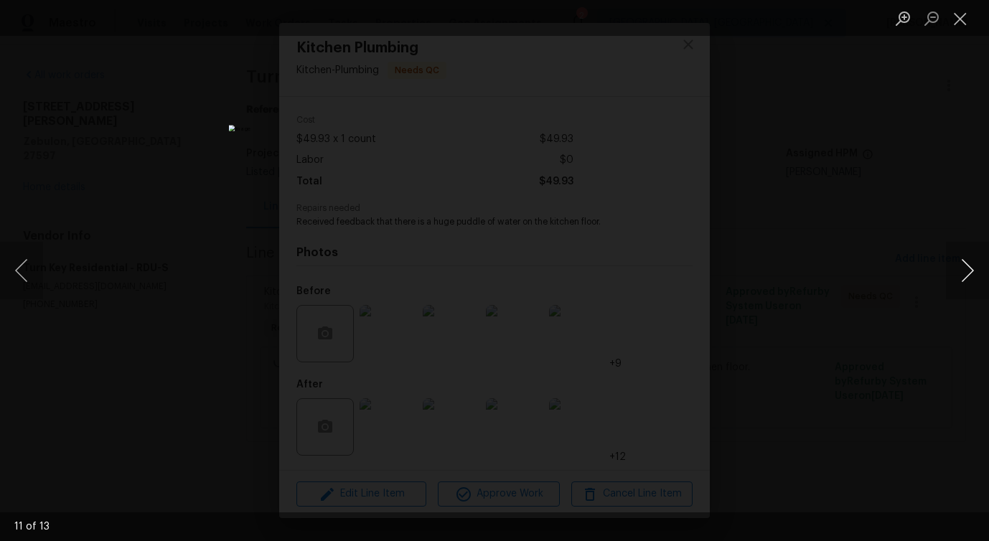
click at [964, 273] on button "Next image" at bounding box center [967, 270] width 43 height 57
click at [952, 19] on button "Close lightbox" at bounding box center [960, 18] width 29 height 25
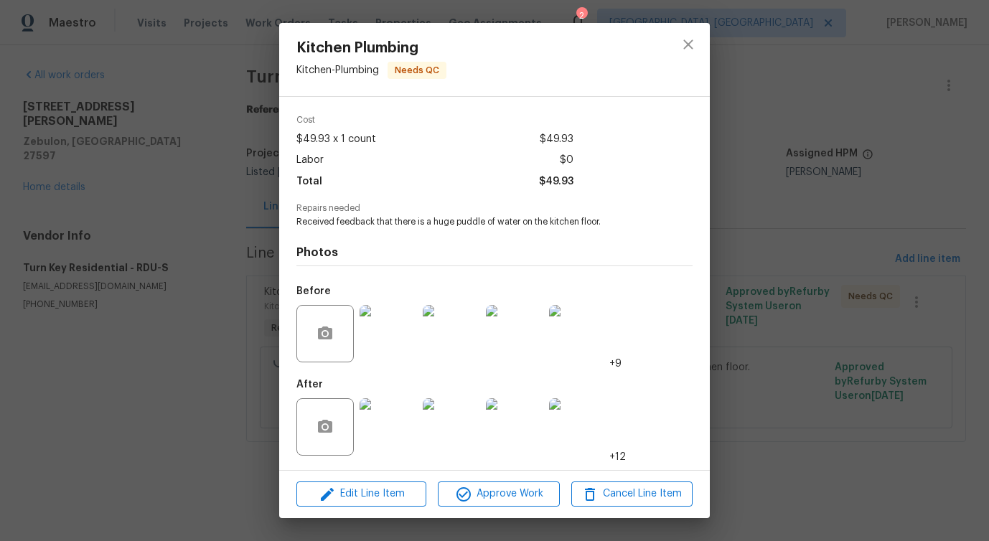
click at [386, 418] on img at bounding box center [387, 426] width 57 height 57
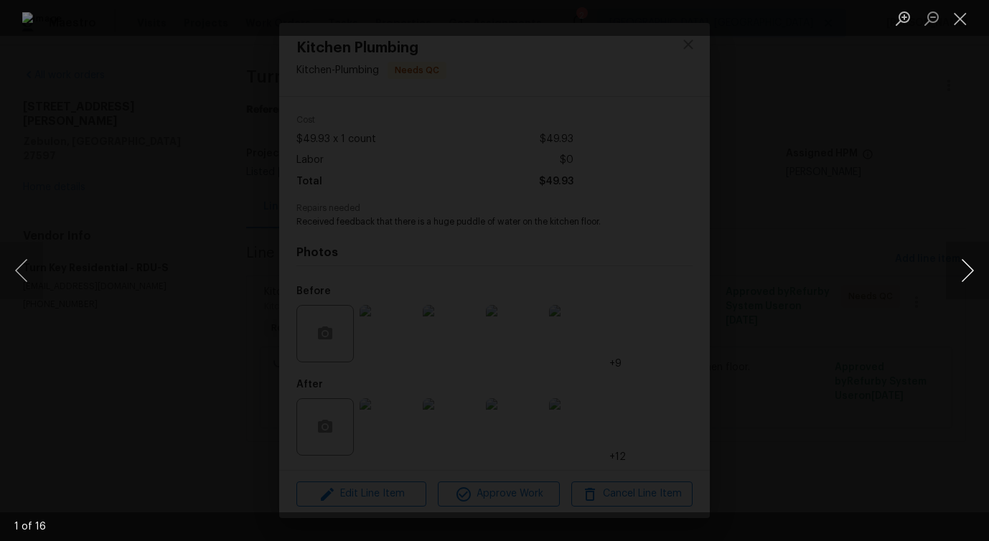
click at [965, 275] on button "Next image" at bounding box center [967, 270] width 43 height 57
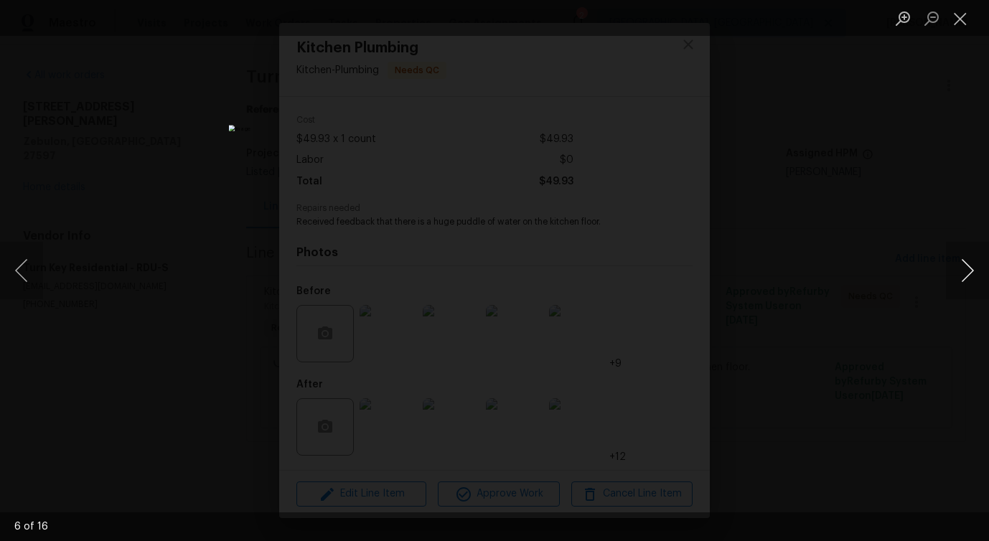
click at [965, 275] on button "Next image" at bounding box center [967, 270] width 43 height 57
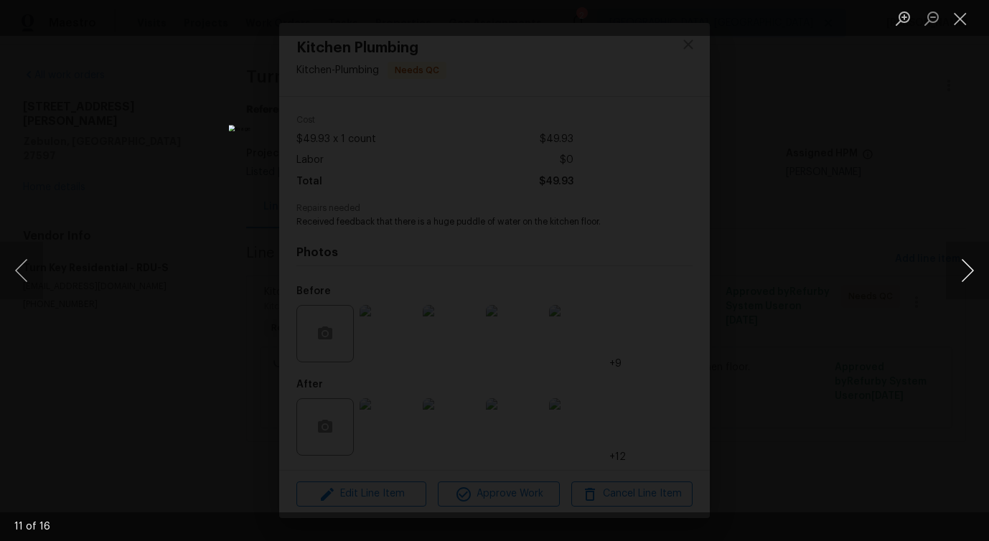
click at [965, 275] on button "Next image" at bounding box center [967, 270] width 43 height 57
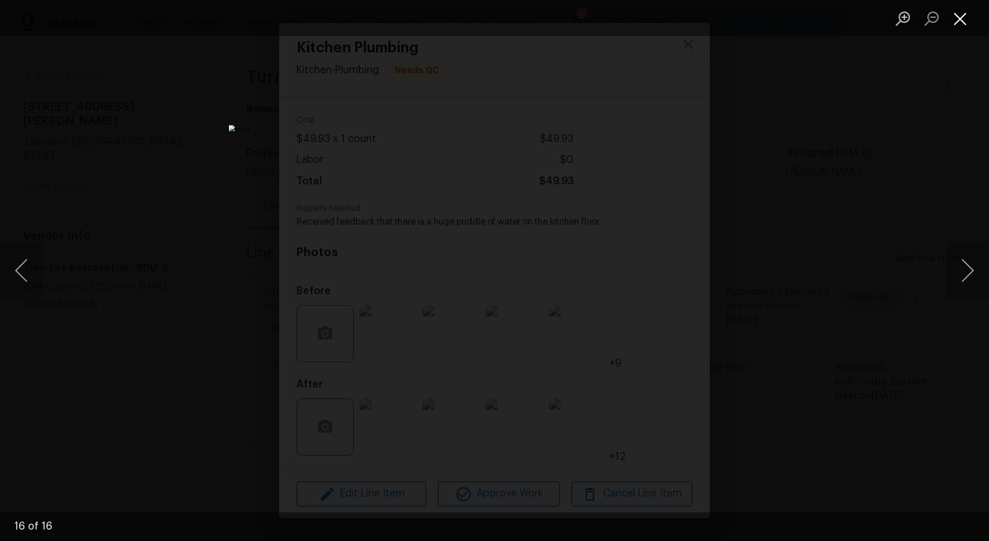
click at [966, 17] on button "Close lightbox" at bounding box center [960, 18] width 29 height 25
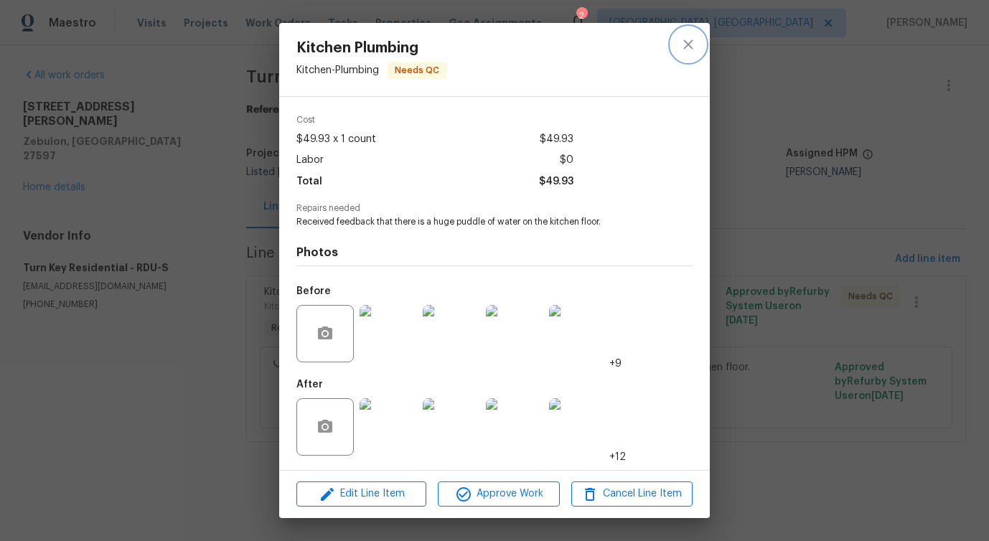
click at [695, 41] on icon "close" at bounding box center [687, 44] width 17 height 17
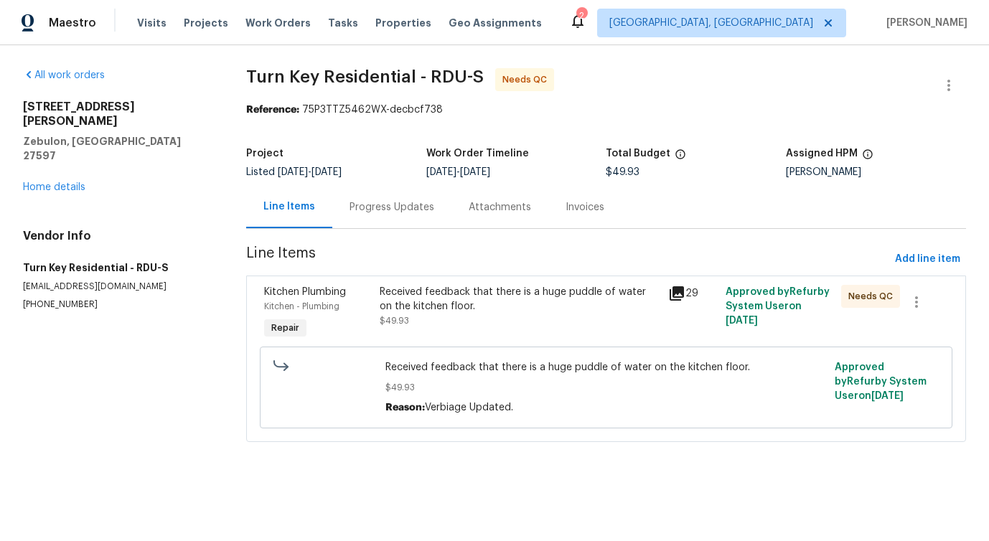
click at [374, 209] on div "Progress Updates" at bounding box center [391, 207] width 85 height 14
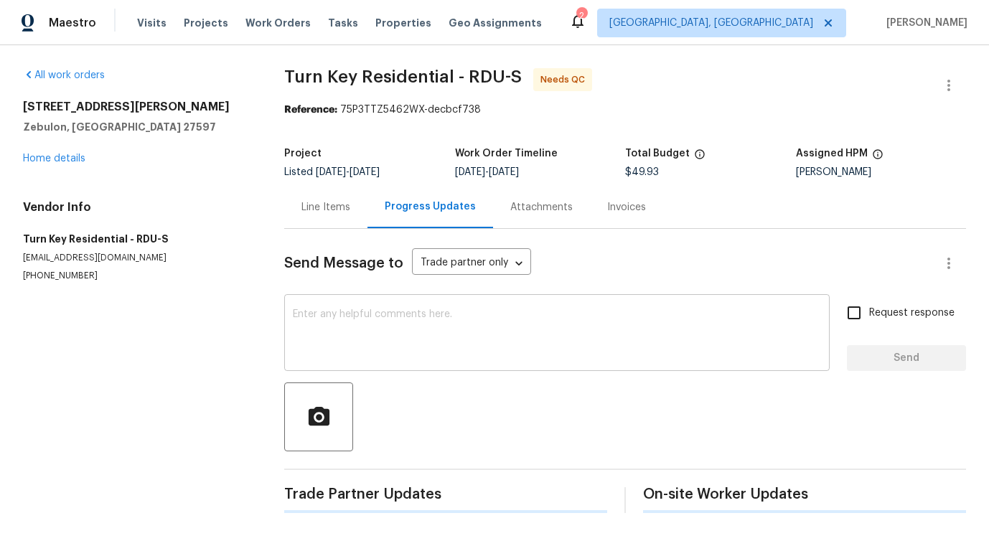
click at [406, 333] on textarea at bounding box center [557, 334] width 528 height 50
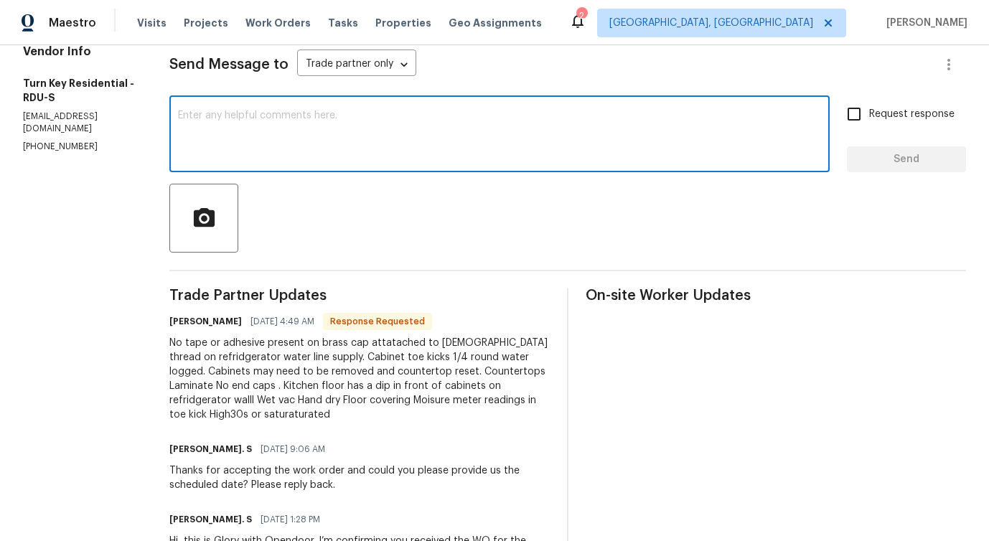
scroll to position [202, 0]
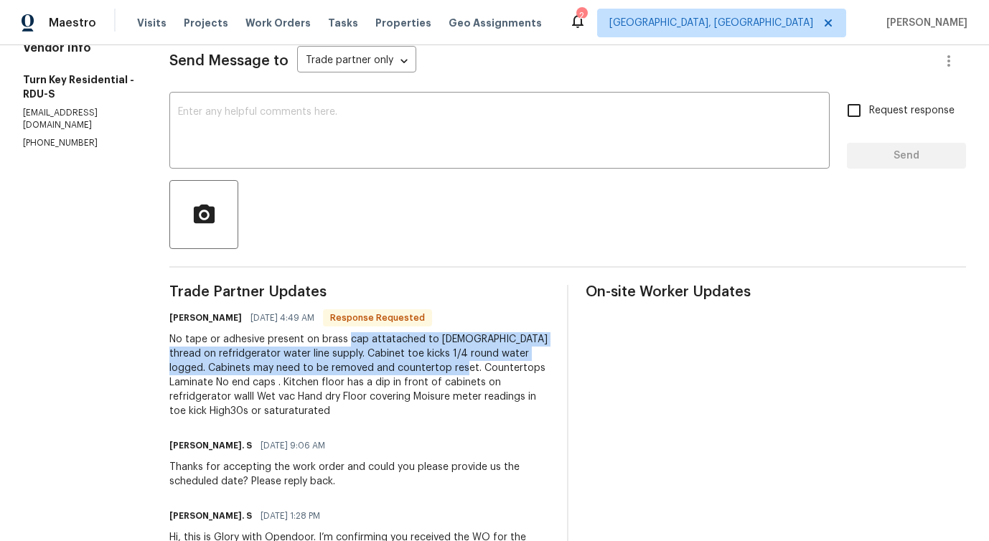
drag, startPoint x: 382, startPoint y: 336, endPoint x: 530, endPoint y: 369, distance: 150.7
click at [530, 369] on div "No tape or adhesive present on brass cap attatached to male thread on refridger…" at bounding box center [359, 375] width 380 height 86
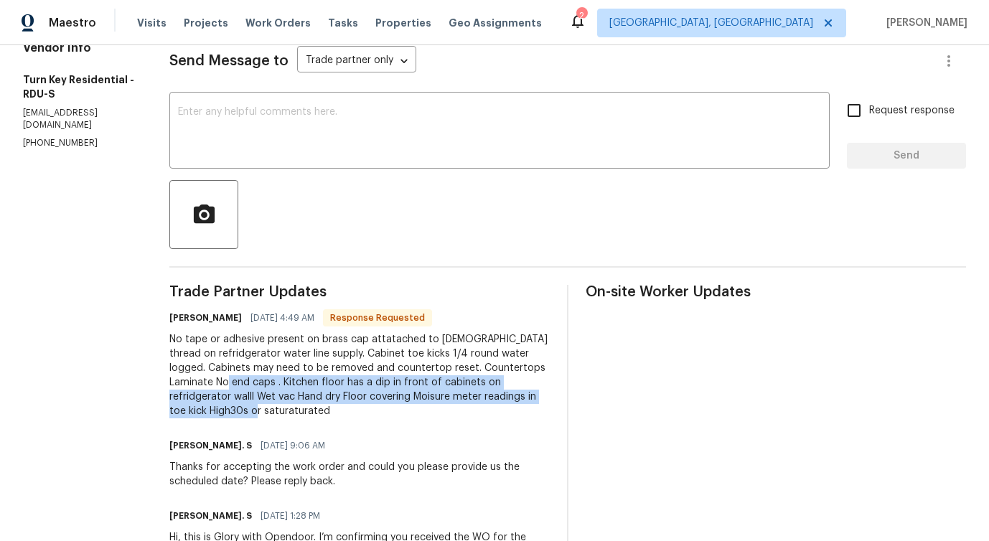
drag, startPoint x: 326, startPoint y: 385, endPoint x: 364, endPoint y: 418, distance: 49.9
click at [364, 418] on div "No tape or adhesive present on brass cap attatached to male thread on refridger…" at bounding box center [359, 375] width 380 height 86
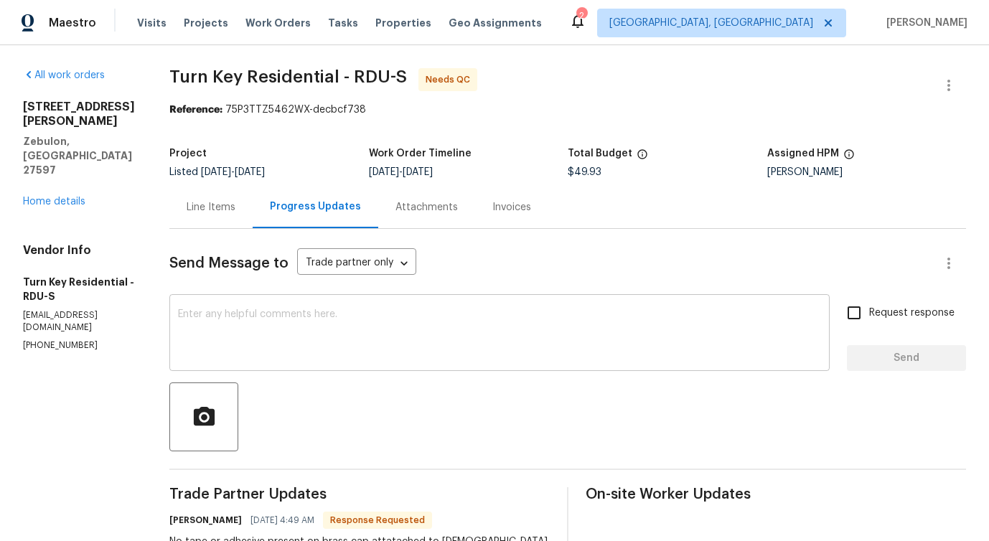
click at [361, 337] on textarea at bounding box center [499, 334] width 643 height 50
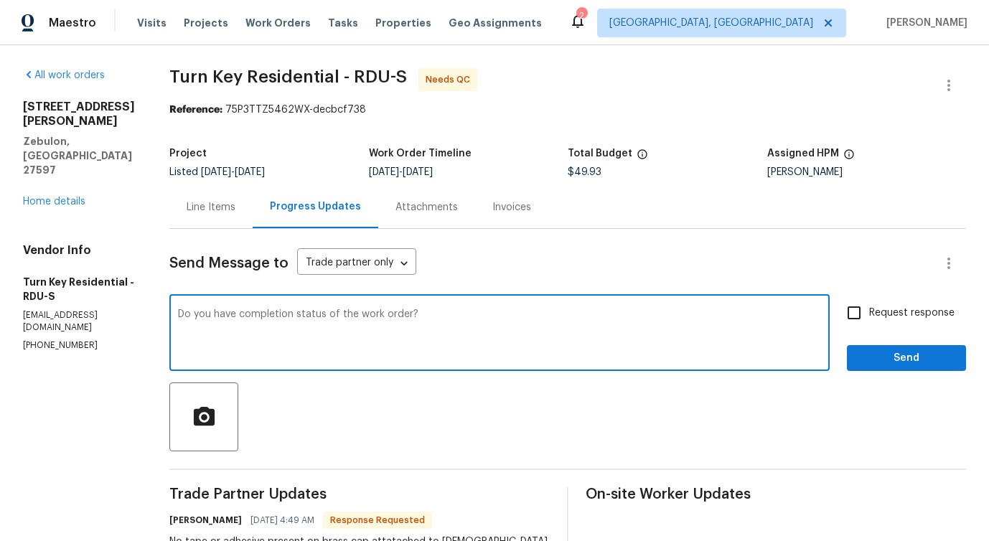
type textarea "Do you have completion status of the work order?"
click at [852, 316] on input "Request response" at bounding box center [854, 313] width 30 height 30
checkbox input "true"
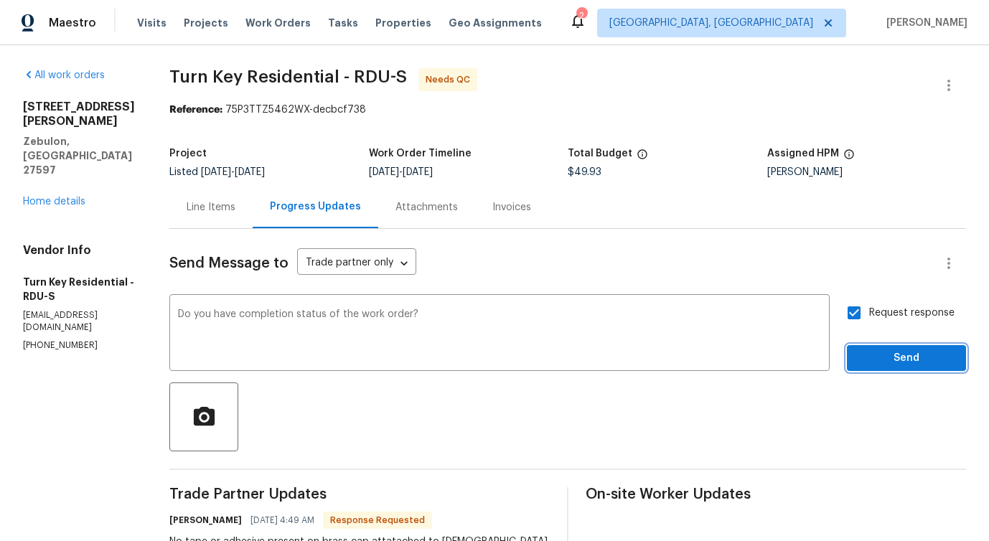
click at [878, 363] on span "Send" at bounding box center [906, 358] width 96 height 18
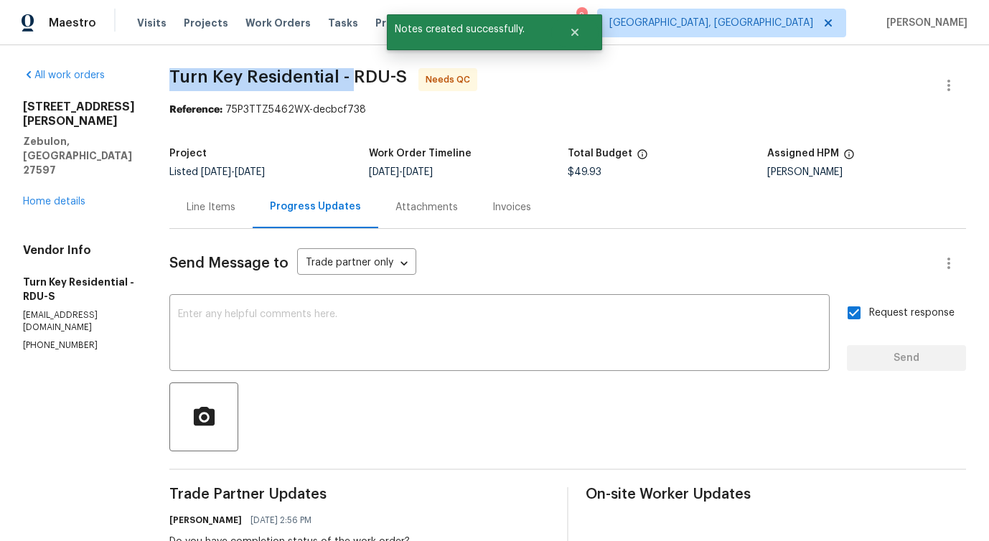
drag, startPoint x: 192, startPoint y: 75, endPoint x: 385, endPoint y: 81, distance: 193.1
click at [385, 81] on div "All work orders 1413 Chamblee Rd Zebulon, NC 27597 Home details Vendor Info Tur…" at bounding box center [494, 480] width 989 height 870
copy span "Turn Key Residential -"
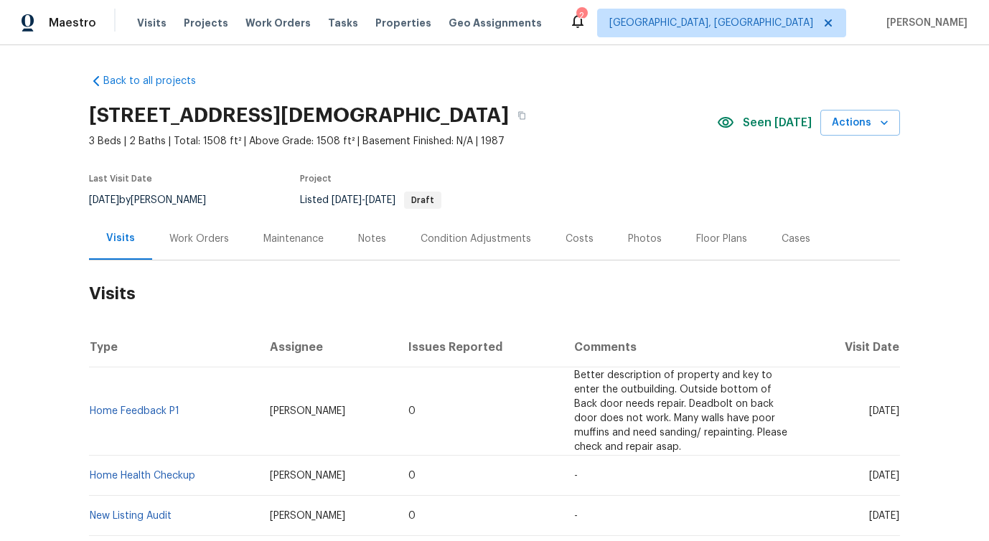
click at [207, 234] on div "Work Orders" at bounding box center [199, 239] width 60 height 14
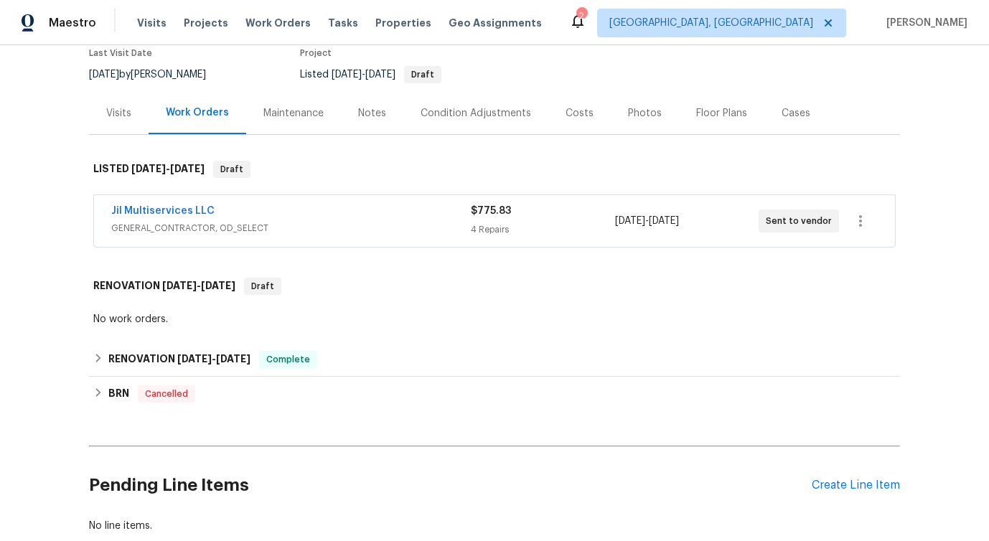
scroll to position [81, 0]
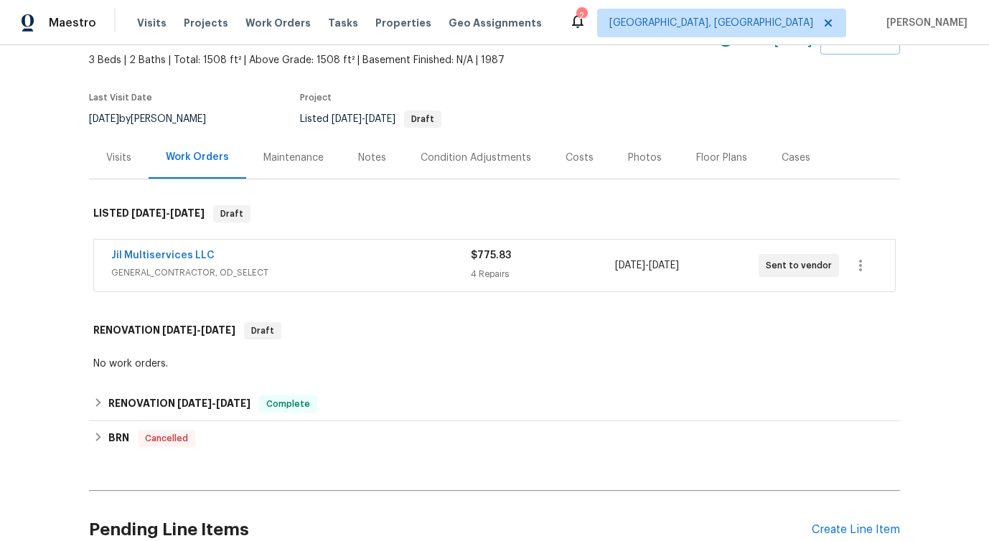
click at [282, 259] on div "Jil Multiservices LLC" at bounding box center [290, 256] width 359 height 17
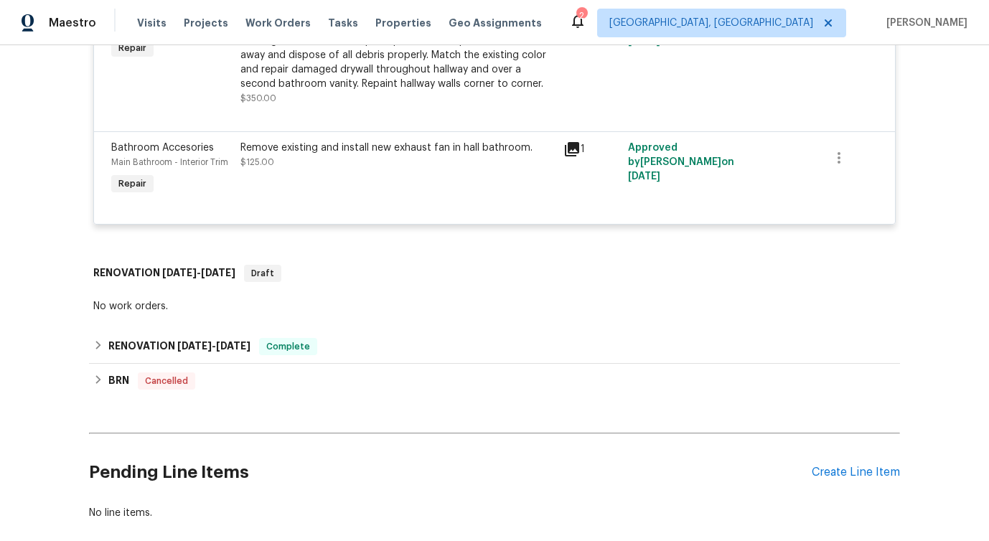
scroll to position [734, 0]
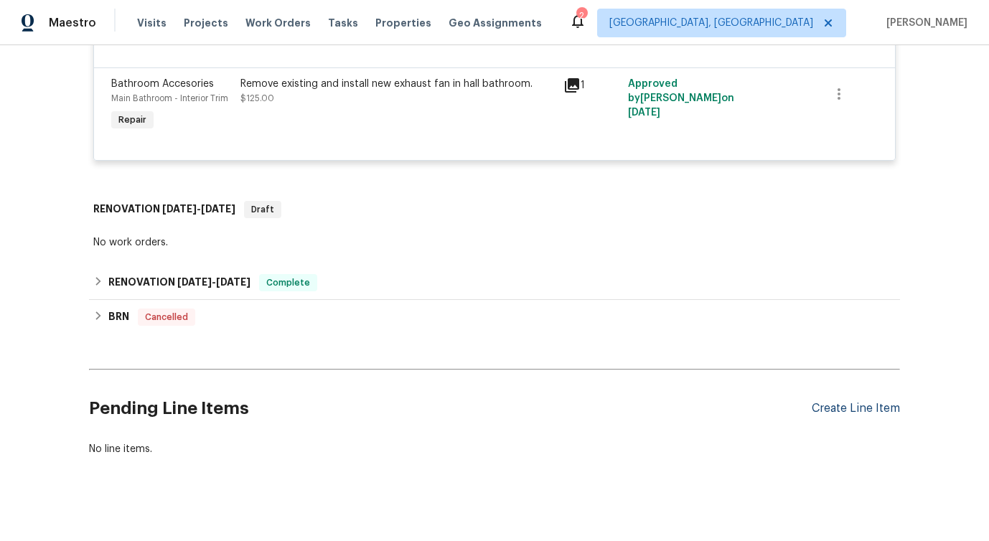
click at [845, 402] on div "Create Line Item" at bounding box center [856, 409] width 88 height 14
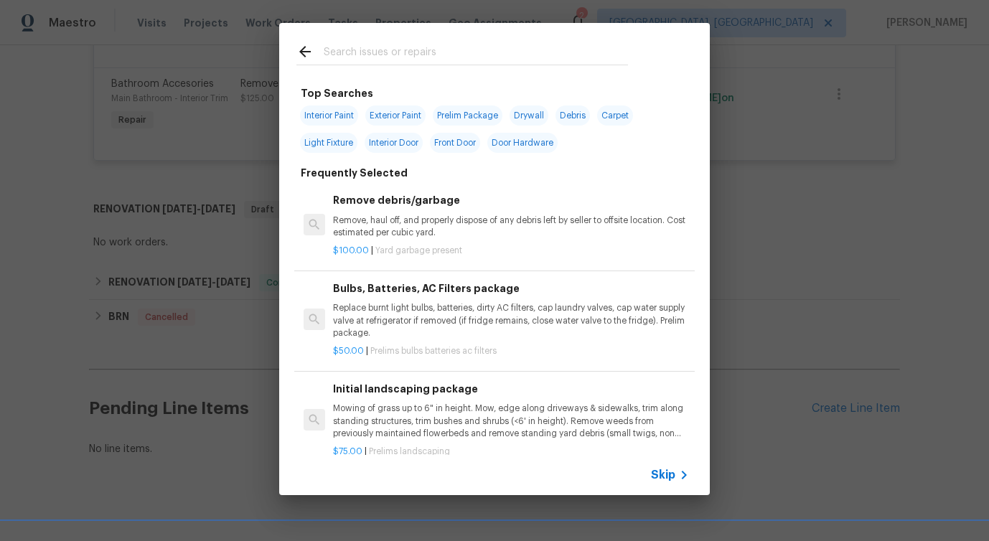
click at [515, 137] on span "Door Hardware" at bounding box center [522, 143] width 70 height 20
type input "Door Hardware"
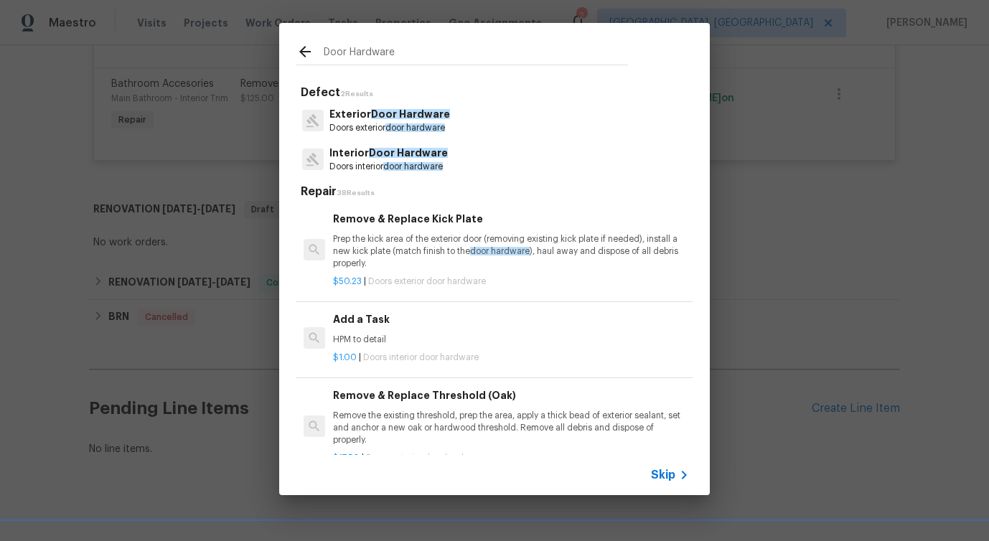
click at [358, 118] on p "Exterior Door Hardware" at bounding box center [389, 114] width 121 height 15
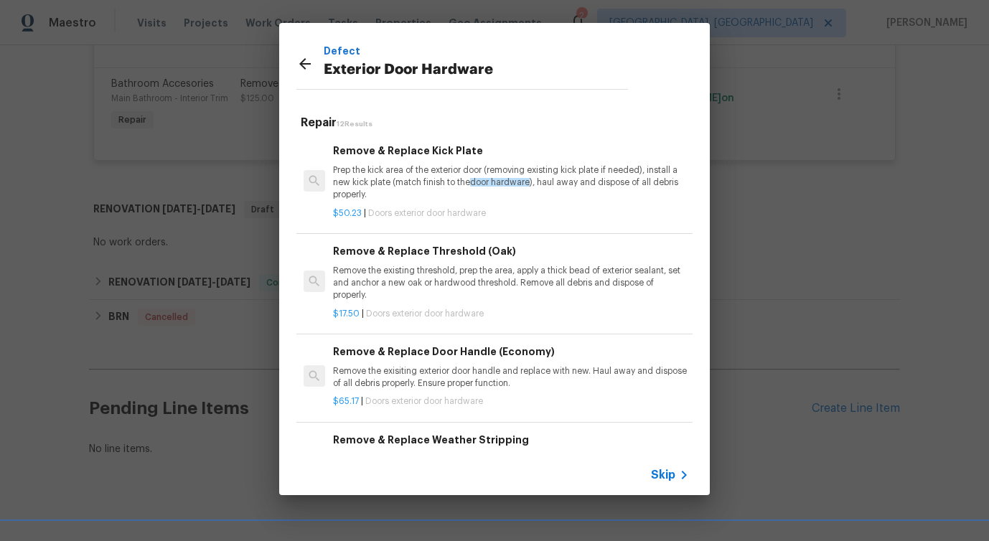
click at [354, 194] on p "Prep the kick area of the exterior door (removing existing kick plate if needed…" at bounding box center [511, 182] width 356 height 37
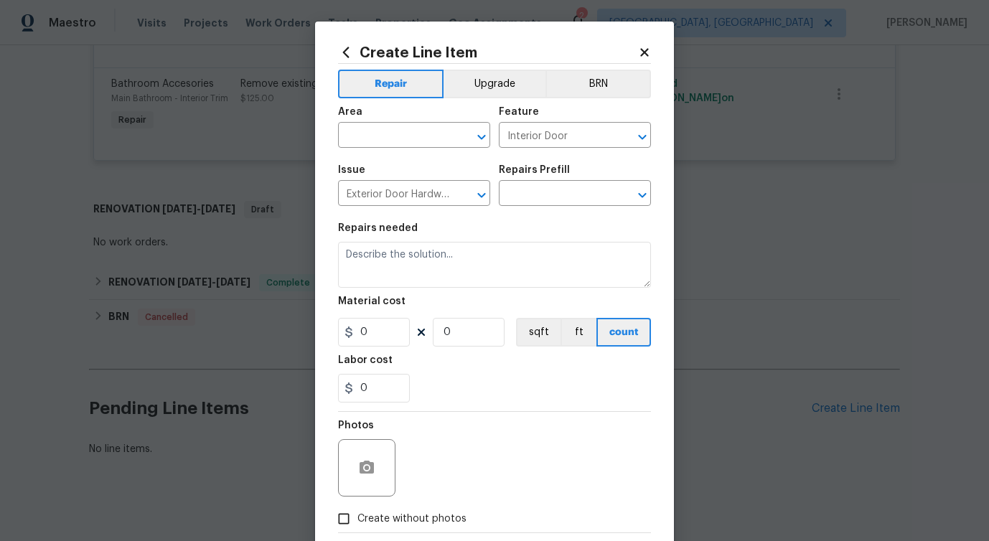
type input "Remove & Replace Kick Plate $50.23"
type textarea "Prep the kick area of the exterior door (removing existing kick plate if needed…"
type input "50.23"
type input "1"
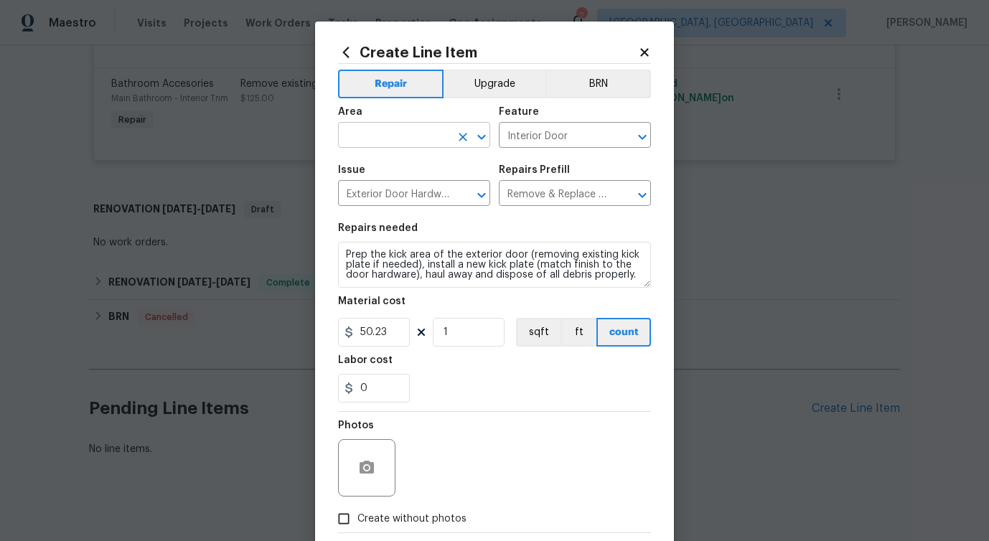
click at [368, 129] on input "text" at bounding box center [394, 137] width 112 height 22
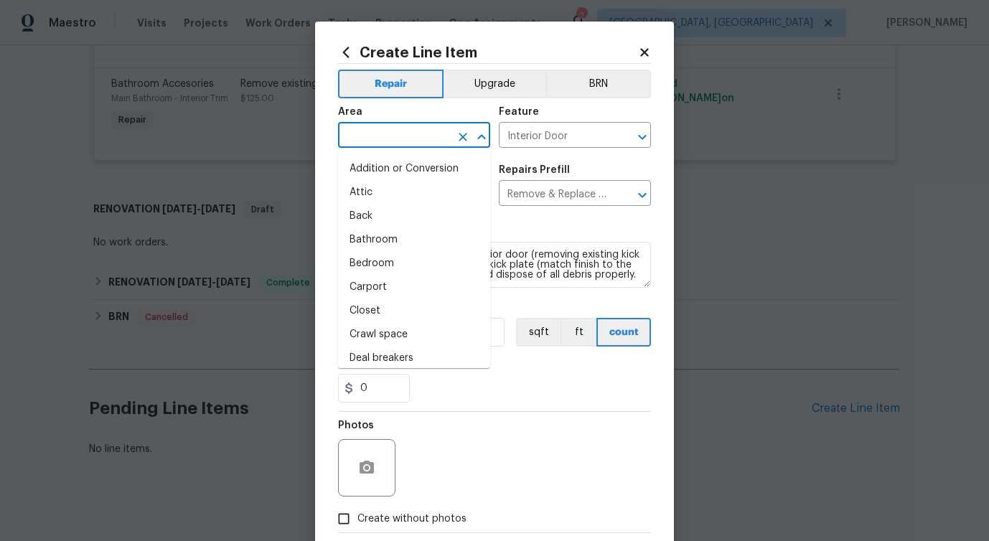
type input "e"
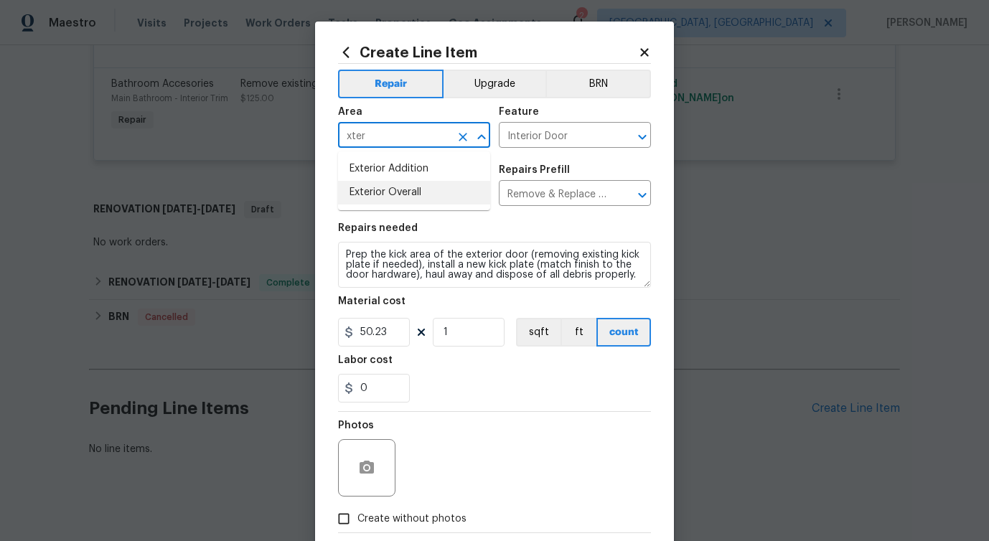
click at [372, 193] on li "Exterior Overall" at bounding box center [414, 193] width 152 height 24
type input "Exterior Overall"
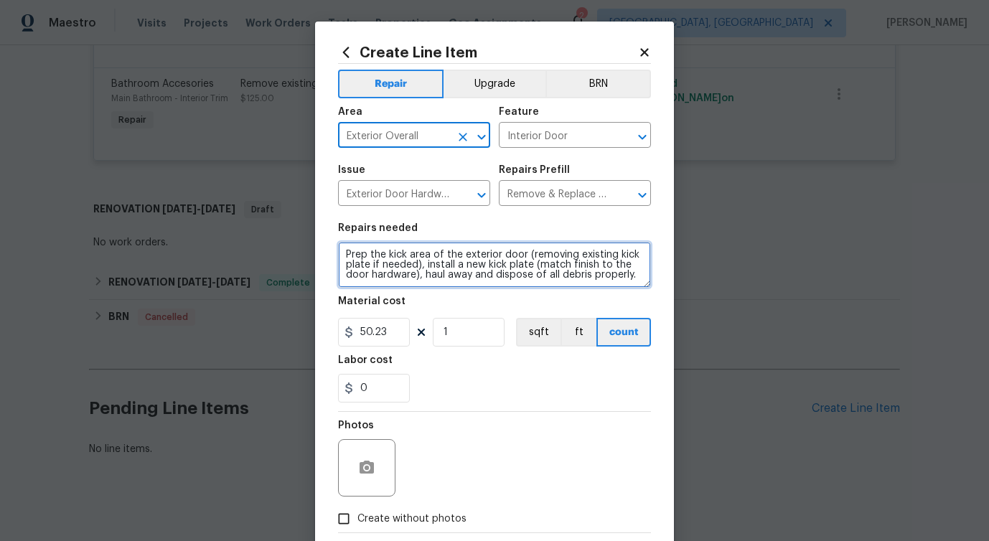
click at [377, 277] on textarea "Prep the kick area of the exterior door (removing existing kick plate if needed…" at bounding box center [494, 265] width 313 height 46
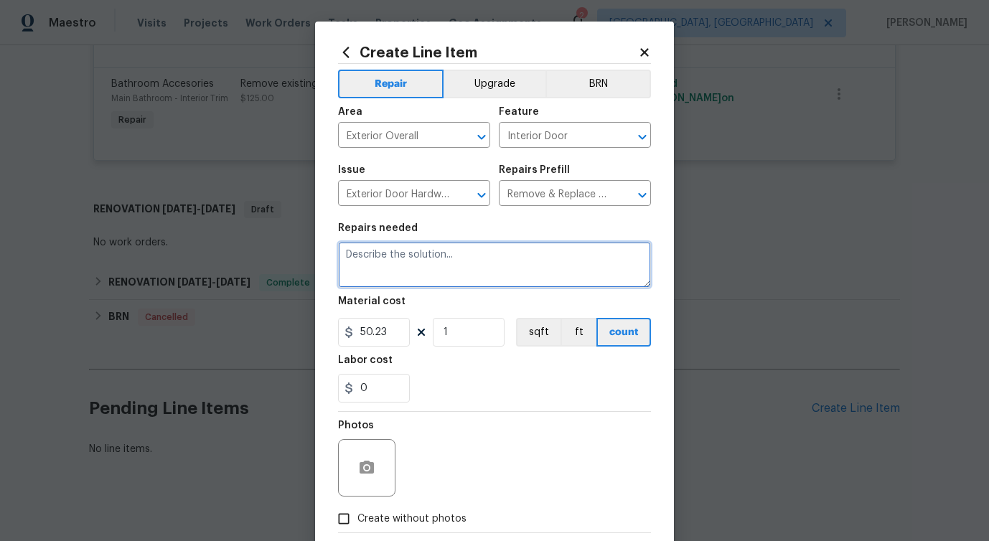
paste textarea "Feedback received that the back door has damage at the bottom and the deadbolt …"
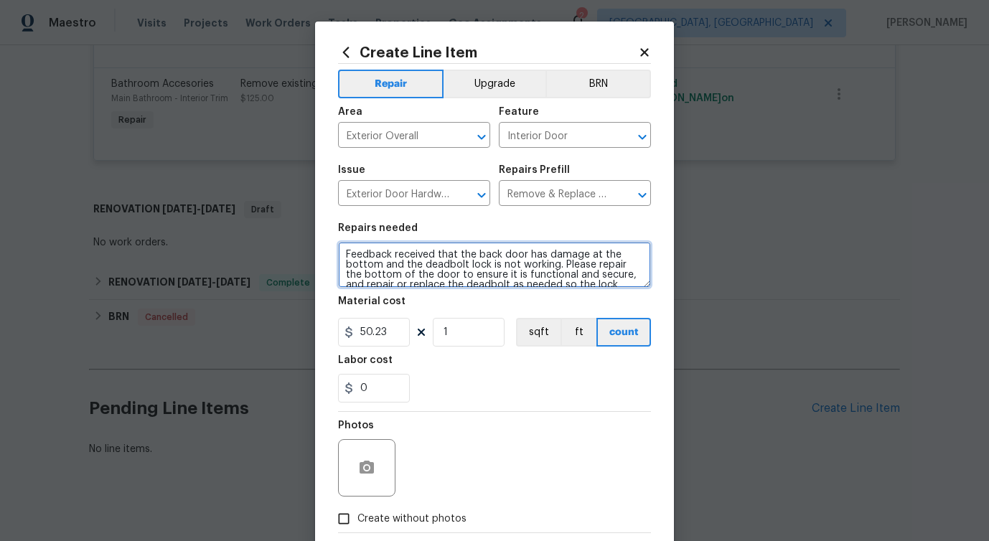
scroll to position [13, 0]
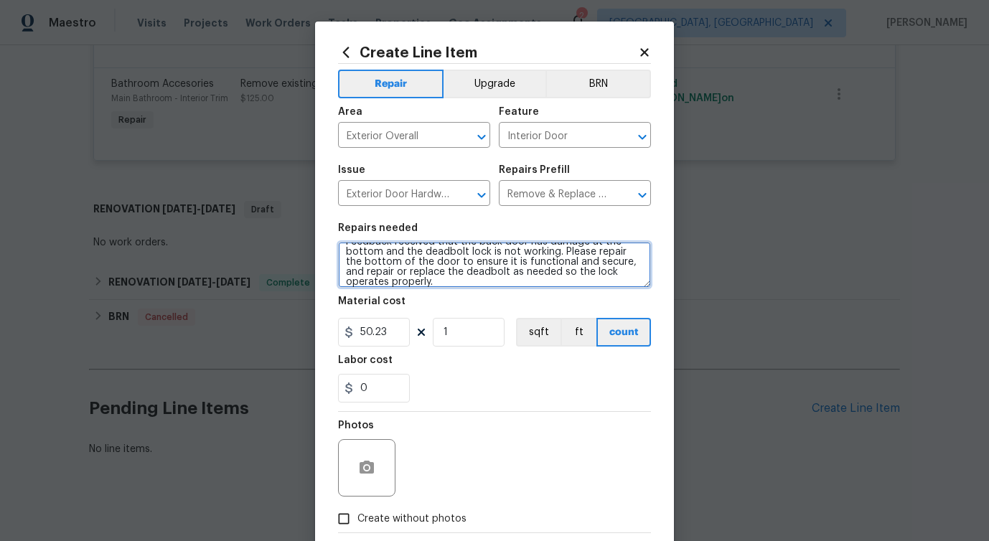
type textarea "Feedback received that the back door has damage at the bottom and the deadbolt …"
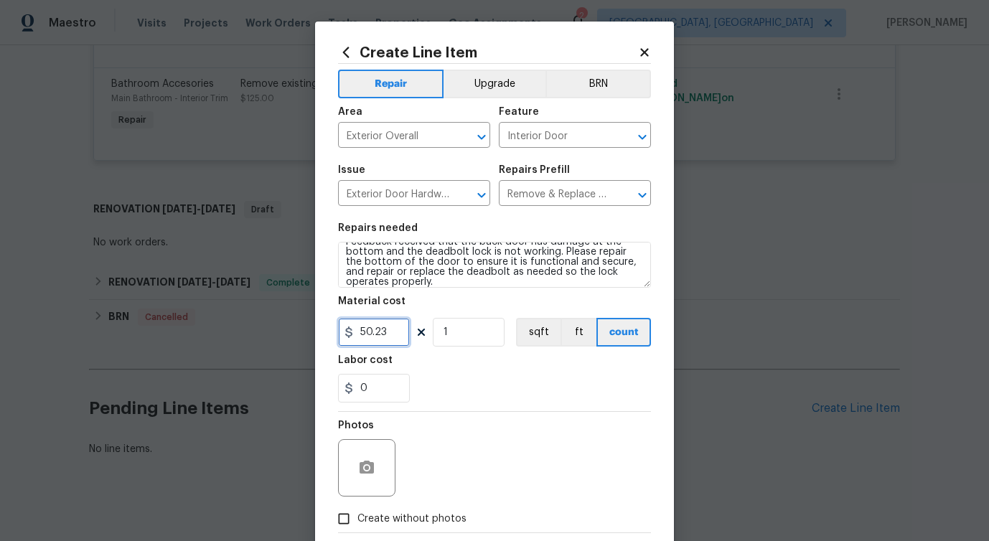
click at [372, 334] on input "50.23" at bounding box center [374, 332] width 72 height 29
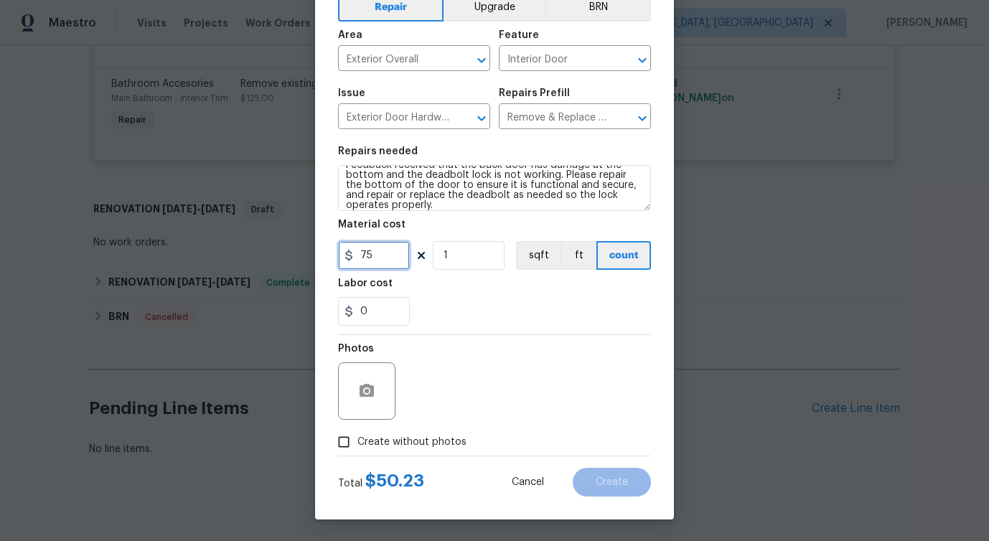
type input "75"
click at [393, 435] on span "Create without photos" at bounding box center [411, 442] width 109 height 15
click at [357, 435] on input "Create without photos" at bounding box center [343, 441] width 27 height 27
checkbox input "true"
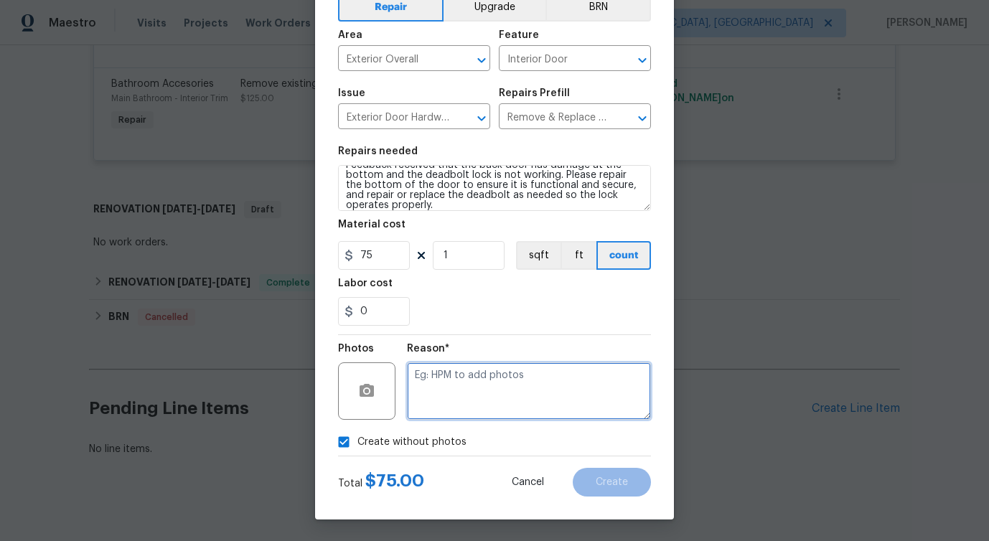
click at [481, 386] on textarea at bounding box center [529, 390] width 244 height 57
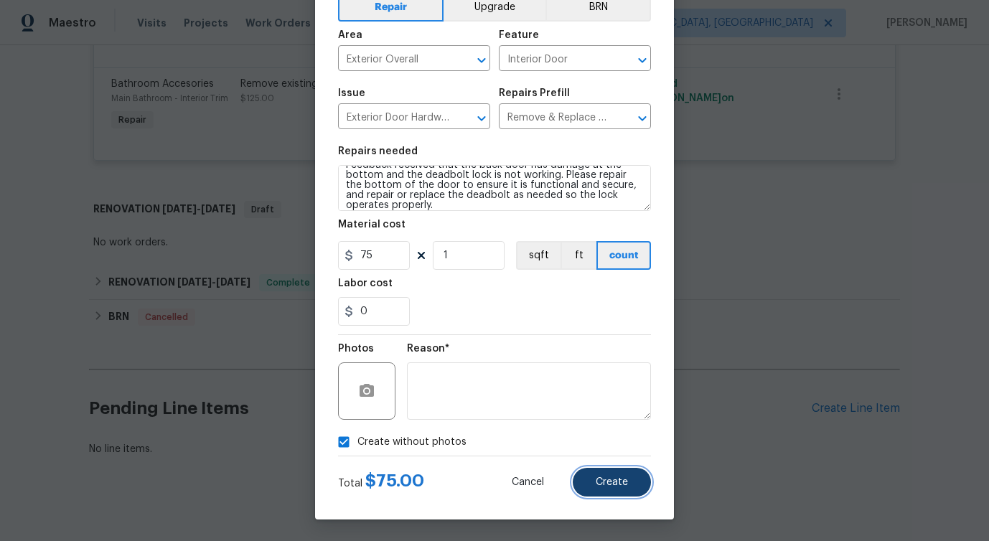
click at [613, 482] on span "Create" at bounding box center [612, 482] width 32 height 11
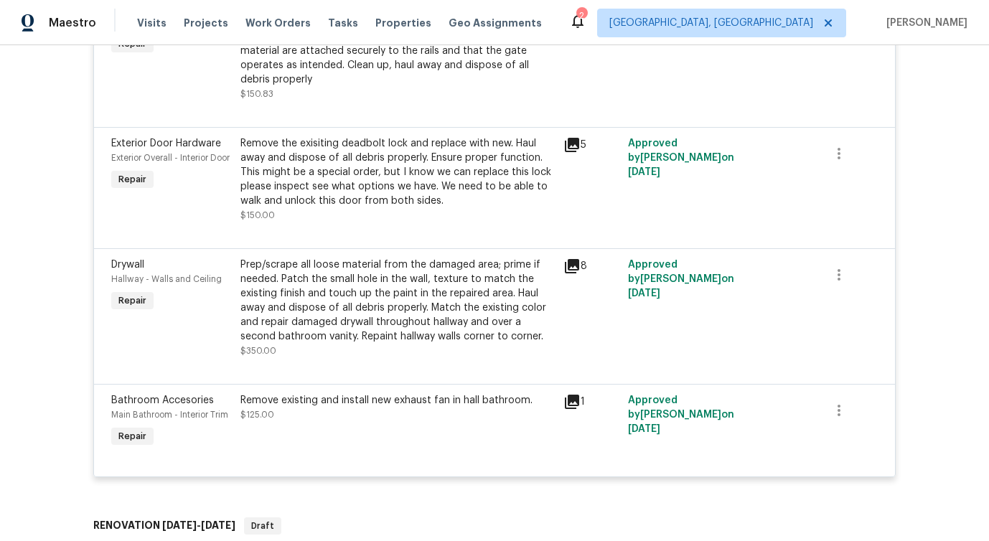
scroll to position [865, 0]
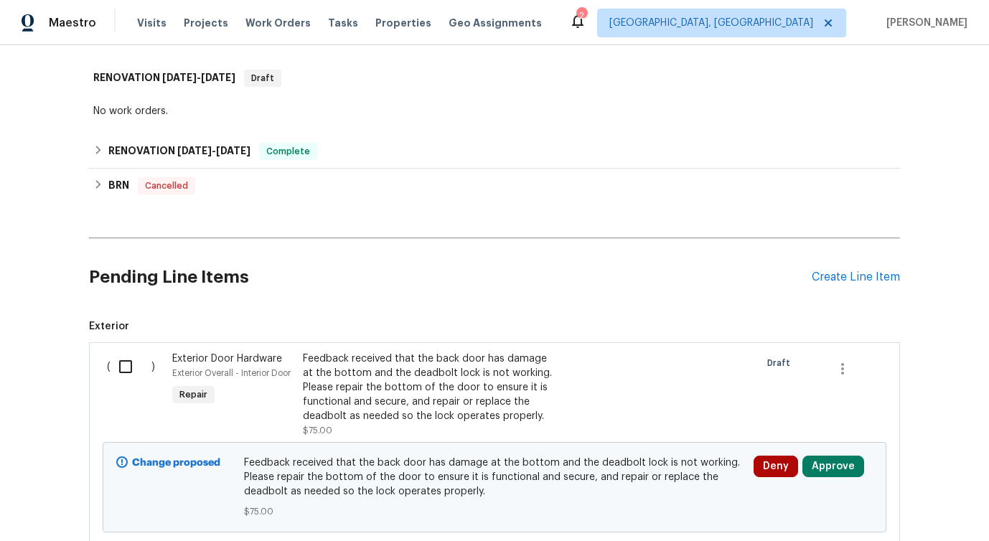
click at [116, 359] on input "checkbox" at bounding box center [130, 367] width 41 height 30
checkbox input "true"
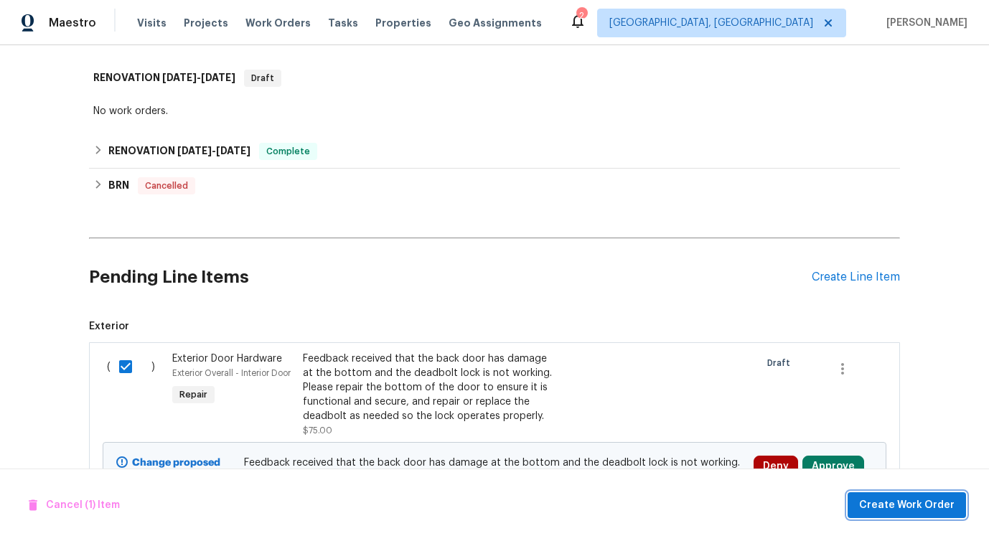
click at [895, 510] on span "Create Work Order" at bounding box center [906, 506] width 95 height 18
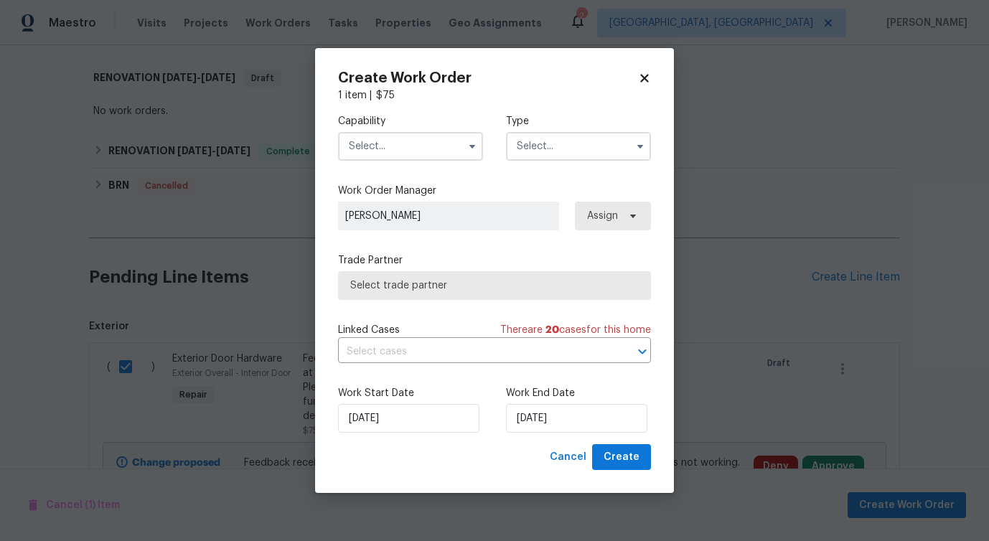
click at [420, 137] on input "text" at bounding box center [410, 146] width 145 height 29
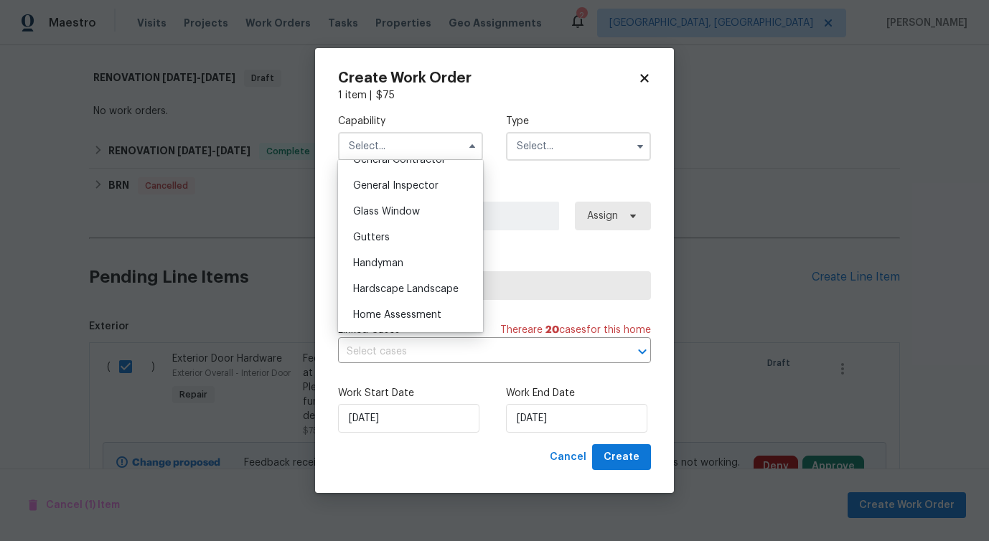
scroll to position [707, 0]
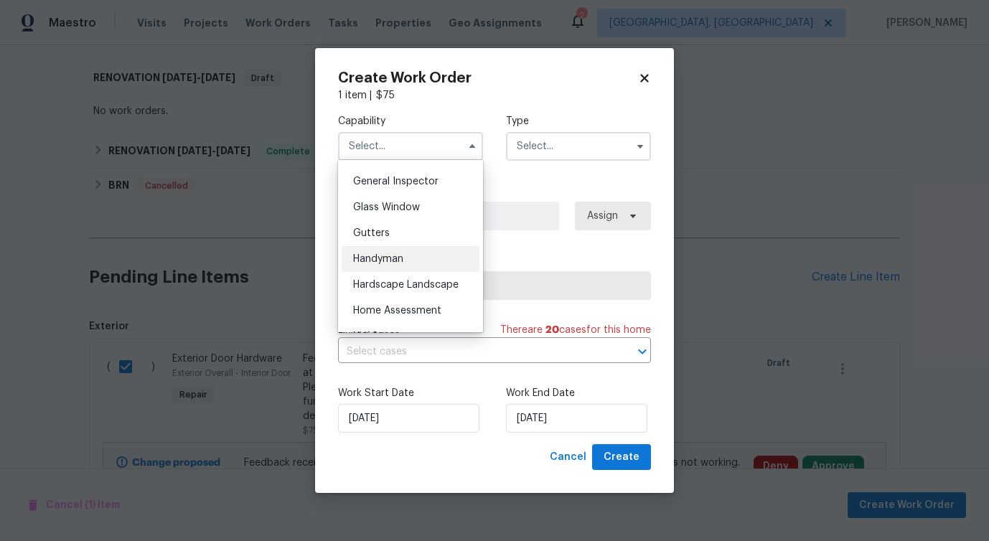
click at [406, 259] on div "Handyman" at bounding box center [411, 259] width 138 height 26
type input "Handyman"
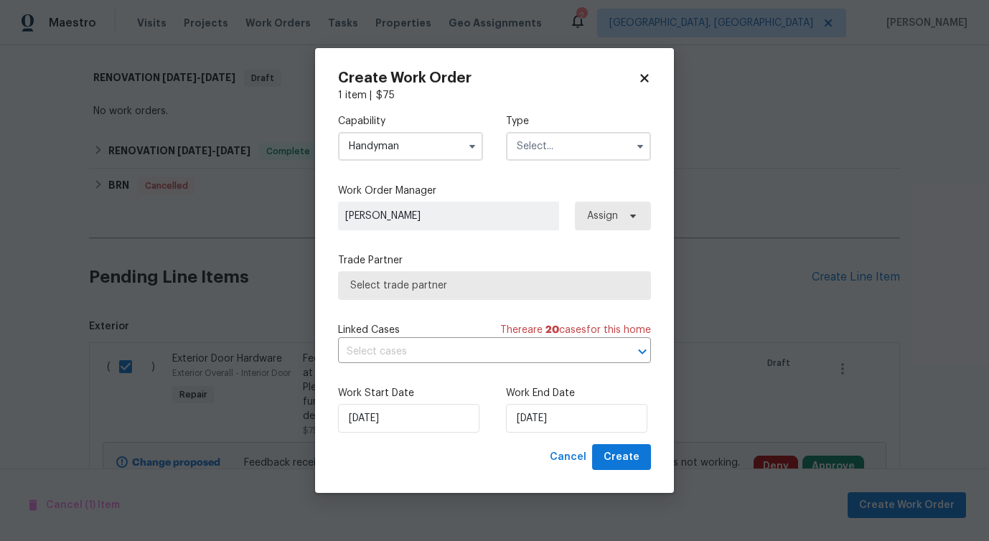
click at [518, 133] on input "text" at bounding box center [578, 146] width 145 height 29
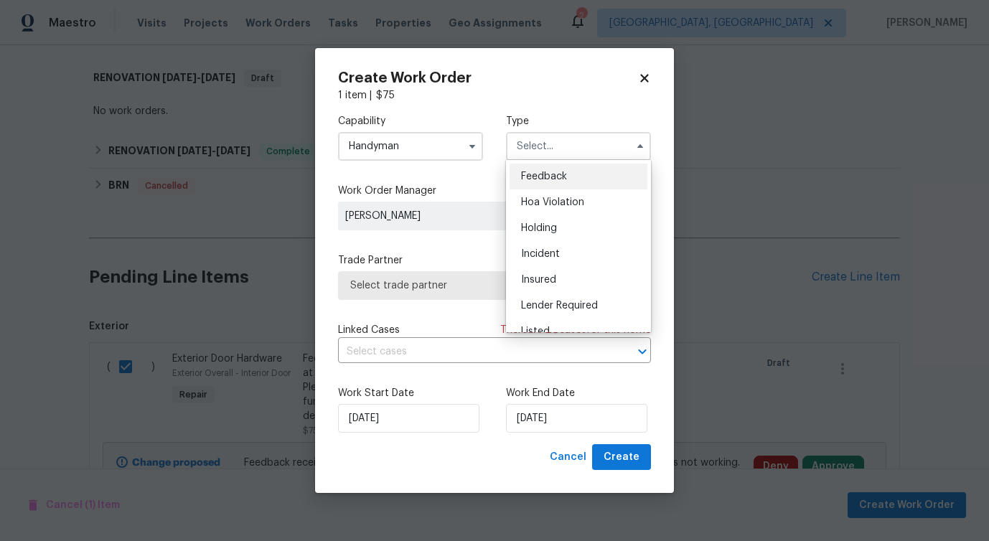
click at [524, 179] on span "Feedback" at bounding box center [544, 176] width 46 height 10
type input "Feedback"
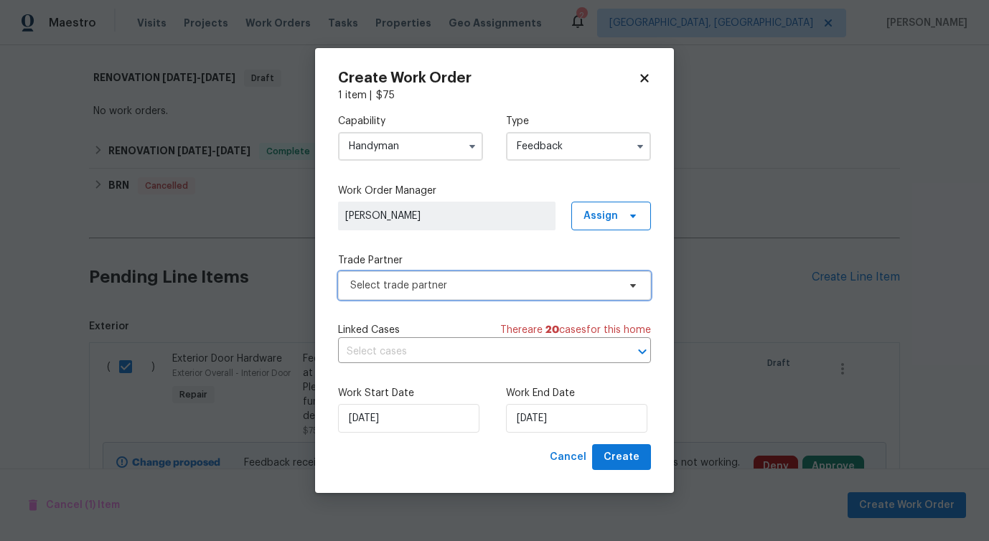
click at [413, 291] on span "Select trade partner" at bounding box center [484, 285] width 268 height 14
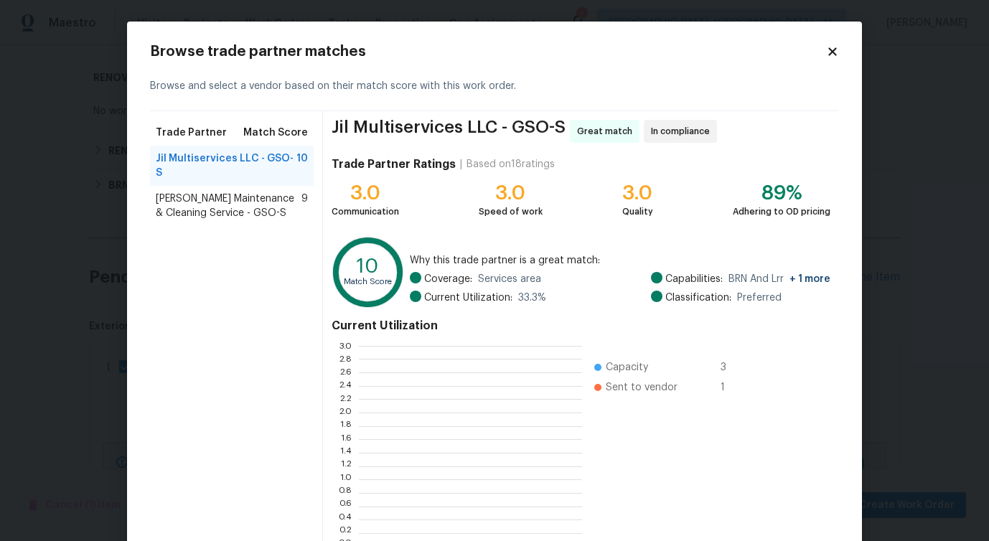
scroll to position [201, 223]
click at [278, 193] on span "Baker's Maintenance & Cleaning Service - GSO-S" at bounding box center [229, 206] width 146 height 29
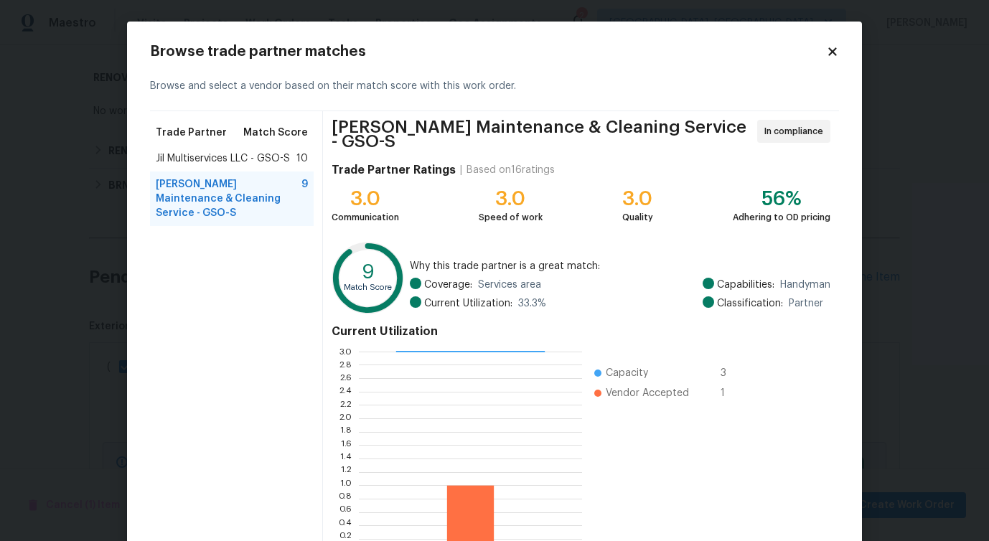
click at [261, 149] on div "Jil Multiservices LLC - GSO-S 10" at bounding box center [232, 159] width 164 height 26
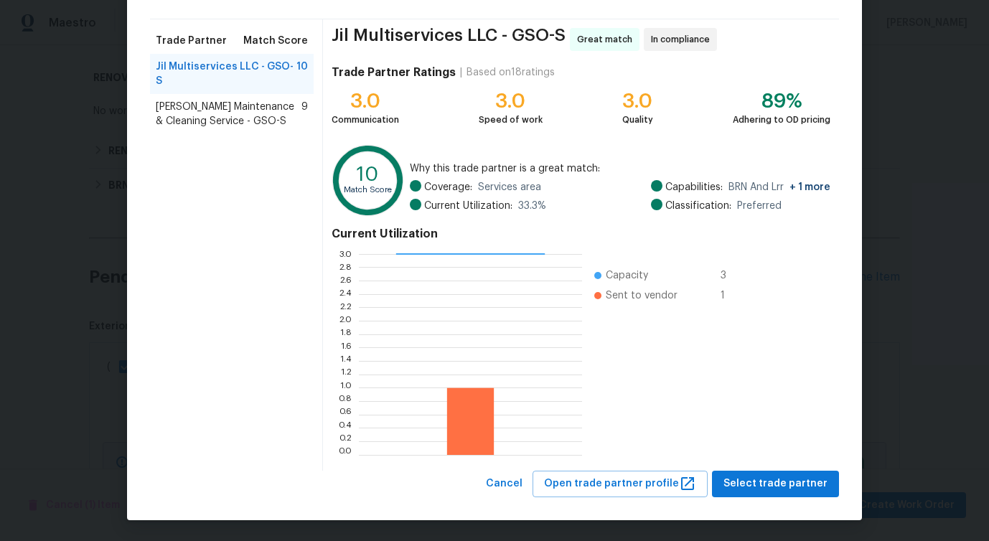
scroll to position [0, 0]
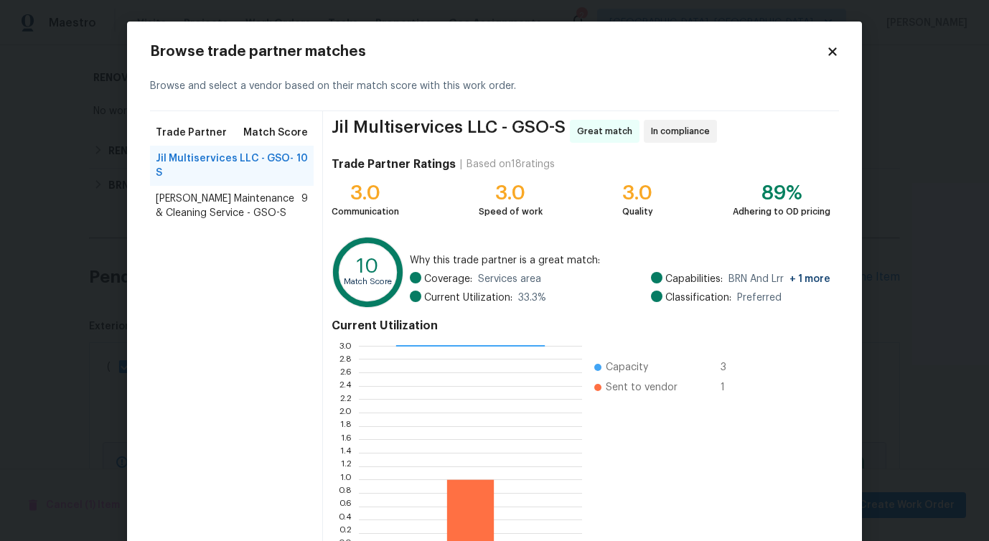
click at [217, 204] on span "Baker's Maintenance & Cleaning Service - GSO-S" at bounding box center [229, 206] width 146 height 29
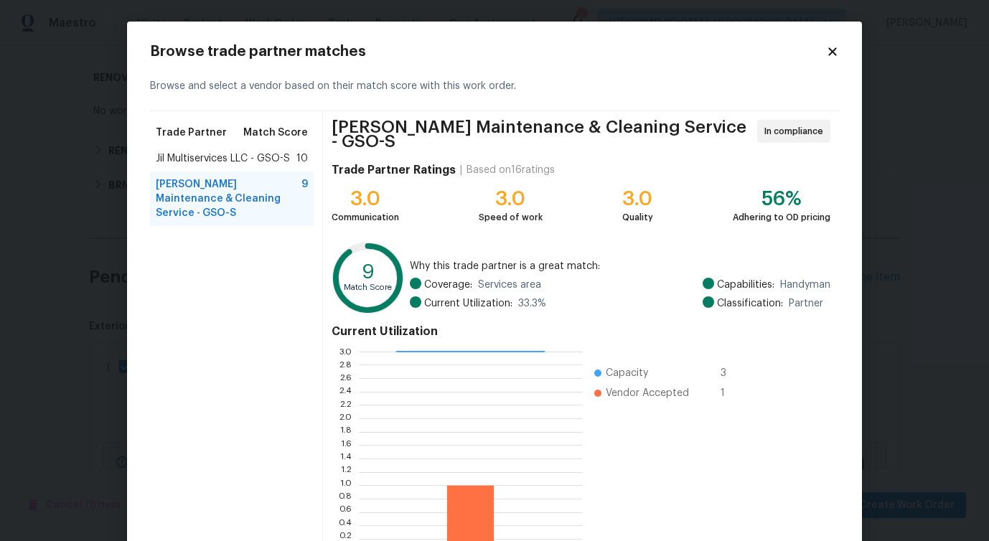
click at [240, 161] on span "Jil Multiservices LLC - GSO-S" at bounding box center [223, 158] width 134 height 14
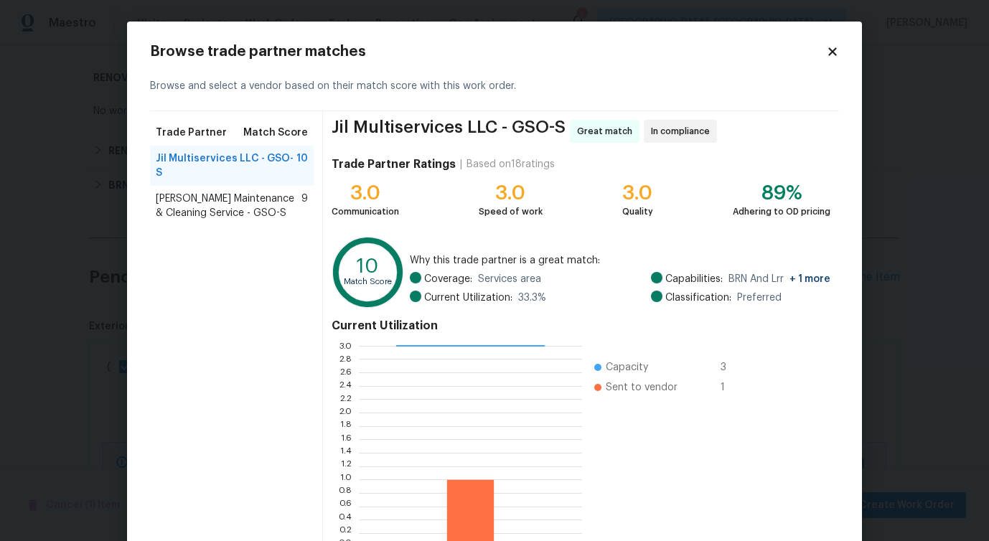
scroll to position [92, 0]
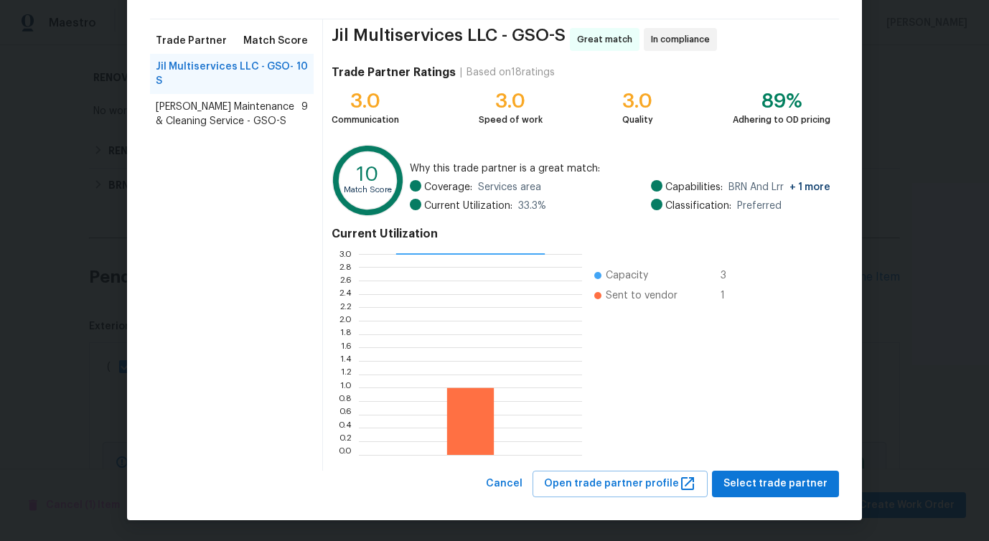
click at [208, 109] on span "Baker's Maintenance & Cleaning Service - GSO-S" at bounding box center [229, 114] width 146 height 29
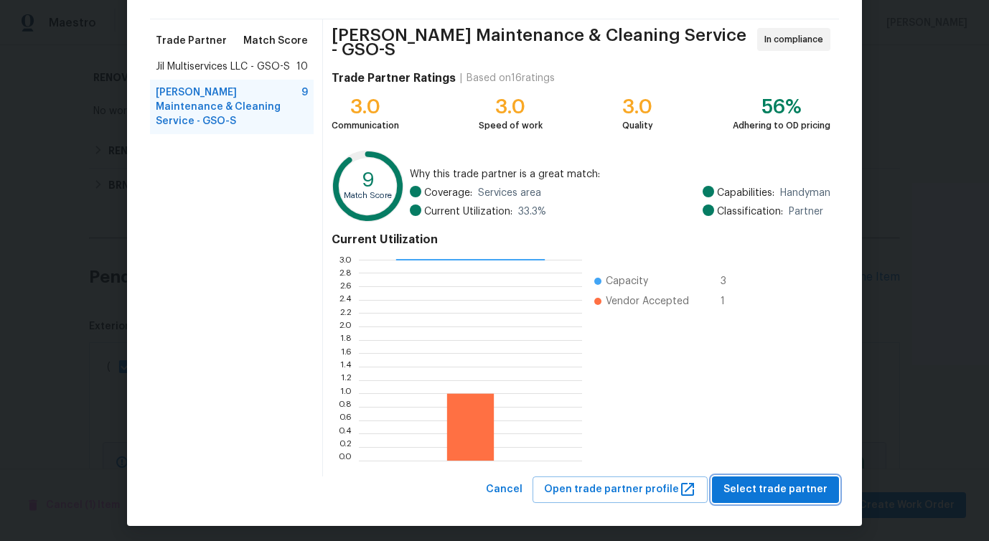
click at [779, 490] on span "Select trade partner" at bounding box center [775, 490] width 104 height 18
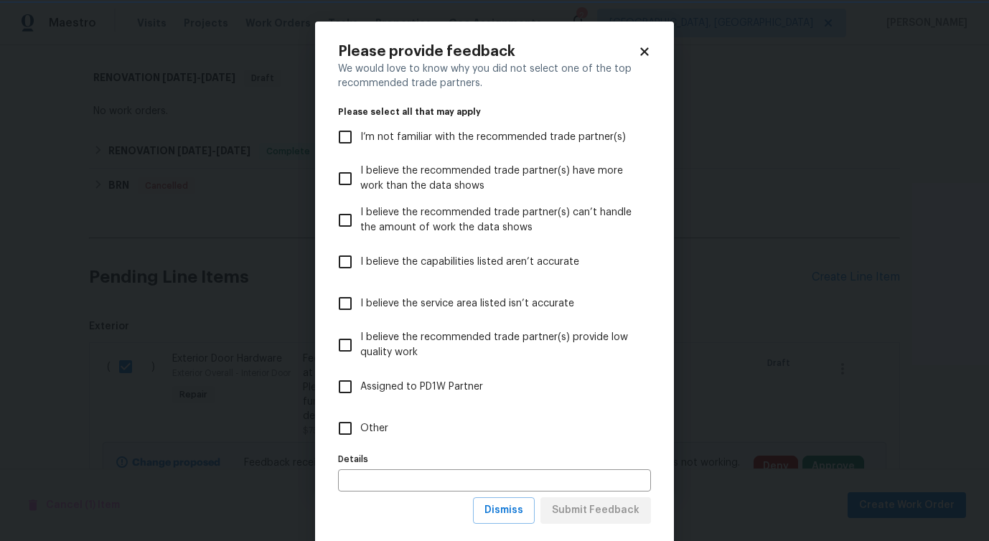
scroll to position [0, 0]
click at [358, 422] on input "Other" at bounding box center [345, 428] width 30 height 30
checkbox input "true"
click at [608, 511] on span "Submit Feedback" at bounding box center [596, 511] width 88 height 18
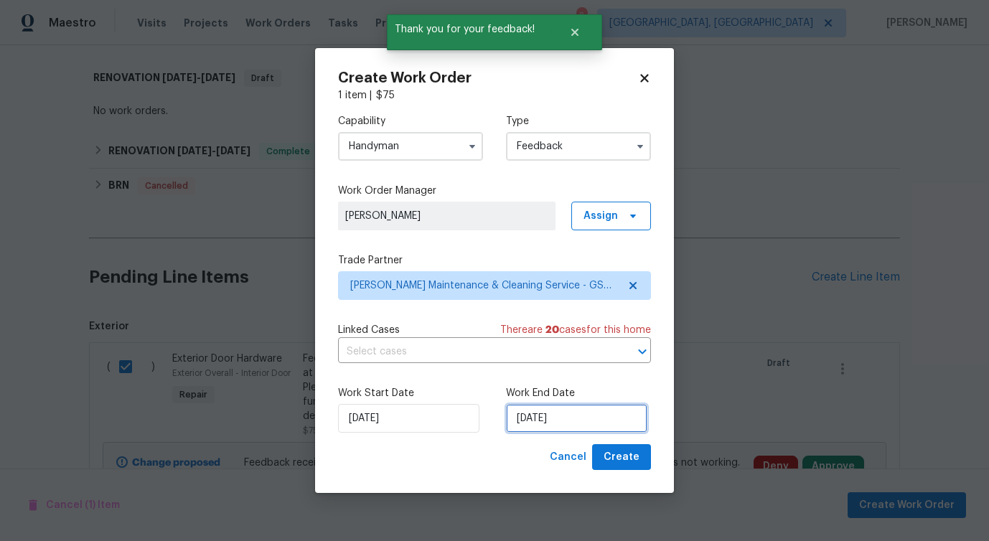
click at [565, 417] on input "9/2/2025" at bounding box center [576, 418] width 141 height 29
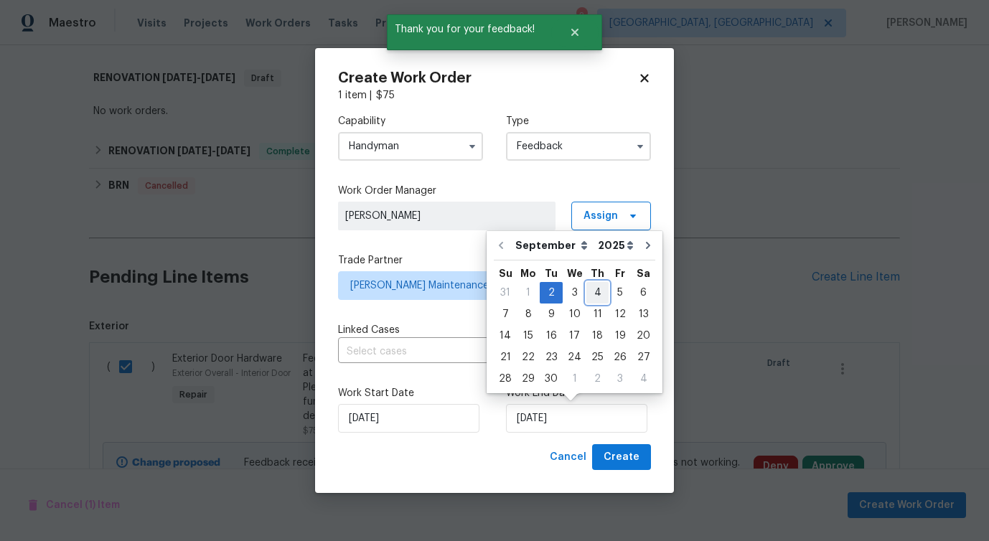
click at [598, 296] on div "4" at bounding box center [597, 293] width 22 height 20
type input "9/4/2025"
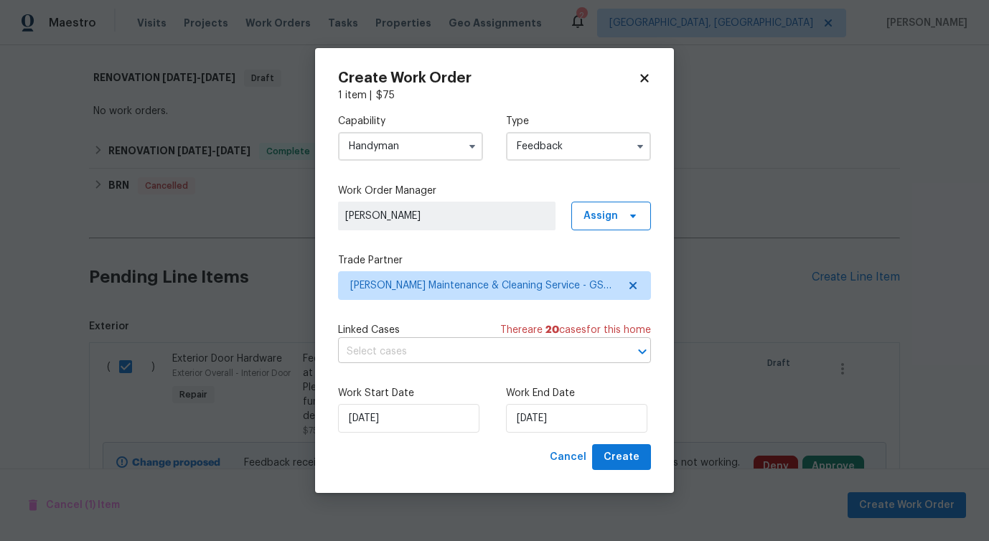
click at [431, 350] on input "text" at bounding box center [474, 352] width 273 height 22
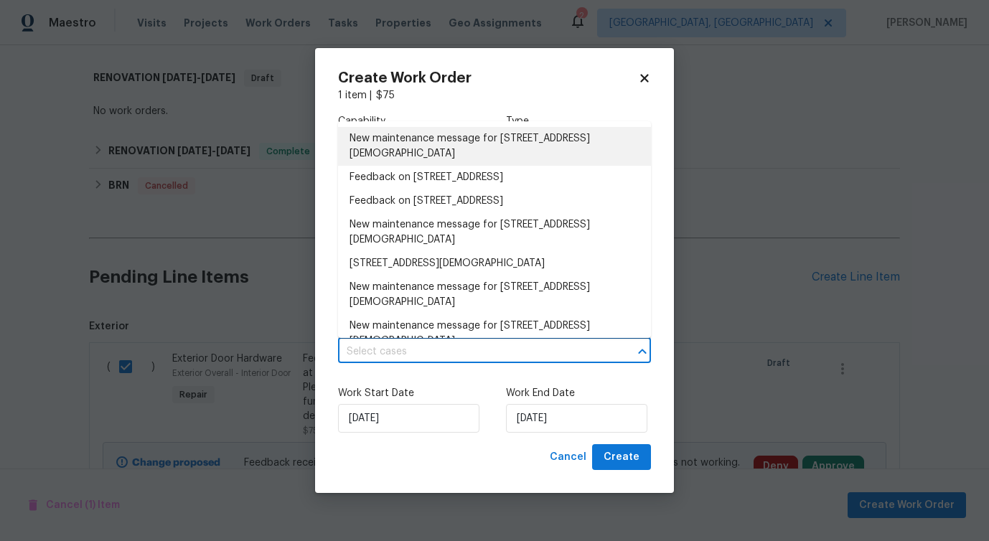
click at [427, 154] on li "New maintenance message for 1584 Shady Grove Church Rd , Winston Salem, NC 27107" at bounding box center [494, 146] width 313 height 39
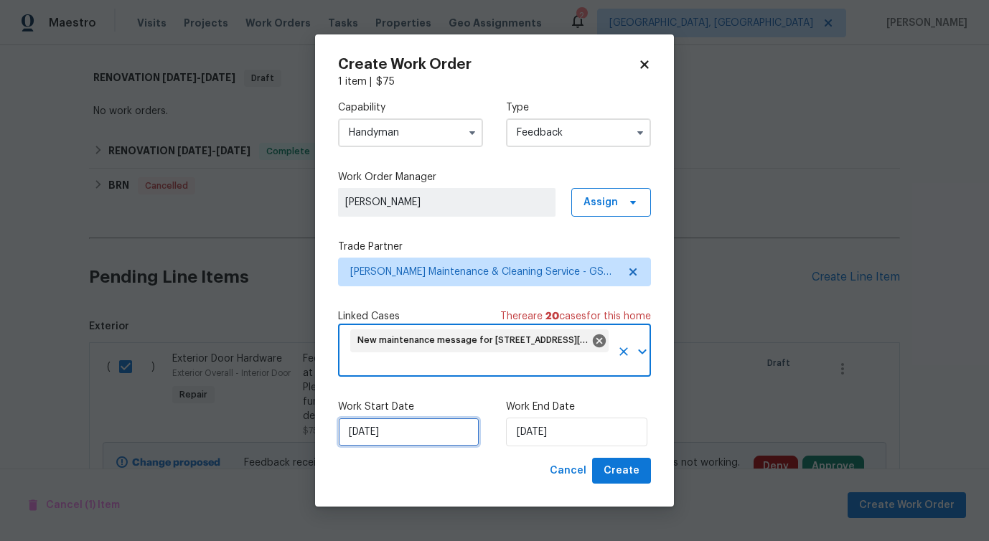
click at [405, 438] on input "9/2/2025" at bounding box center [408, 432] width 141 height 29
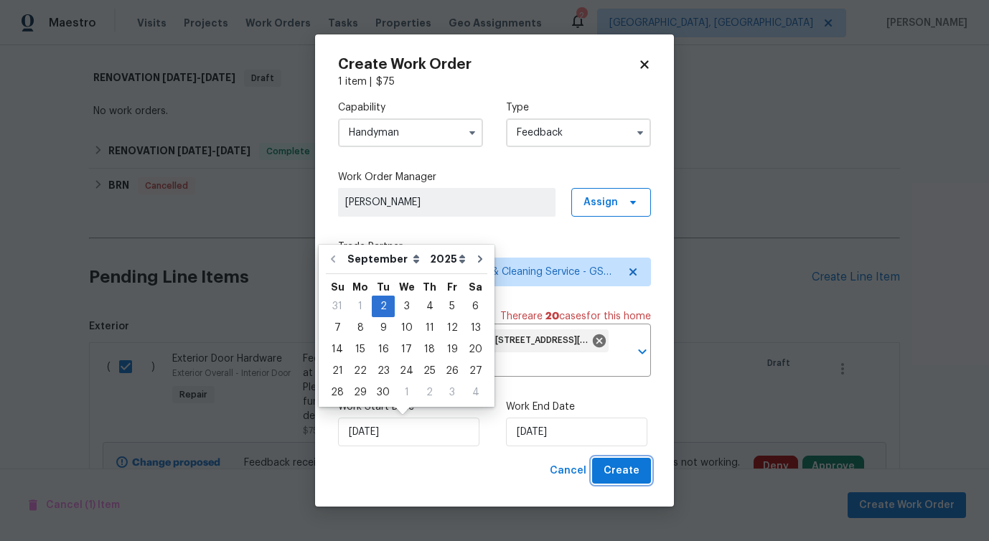
click at [627, 468] on span "Create" at bounding box center [621, 471] width 36 height 18
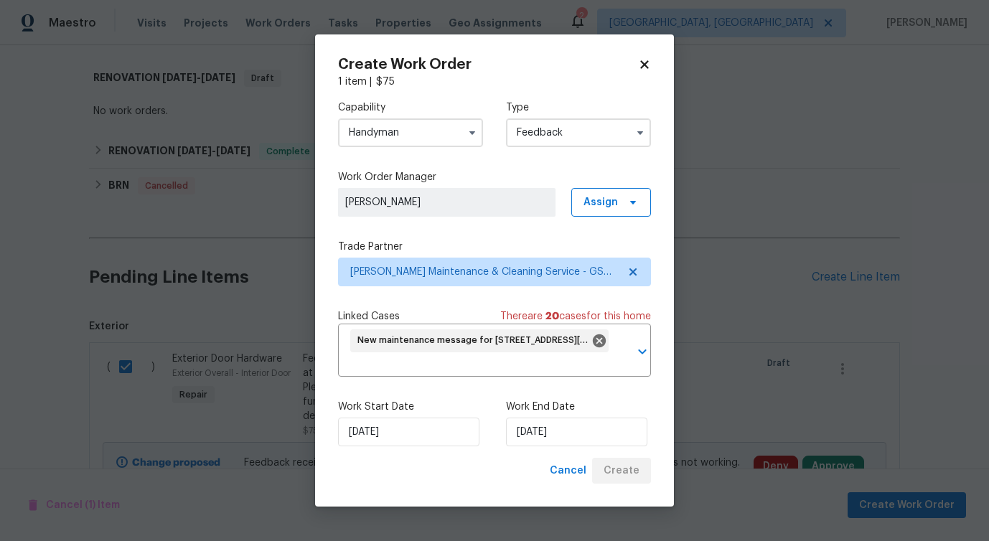
checkbox input "false"
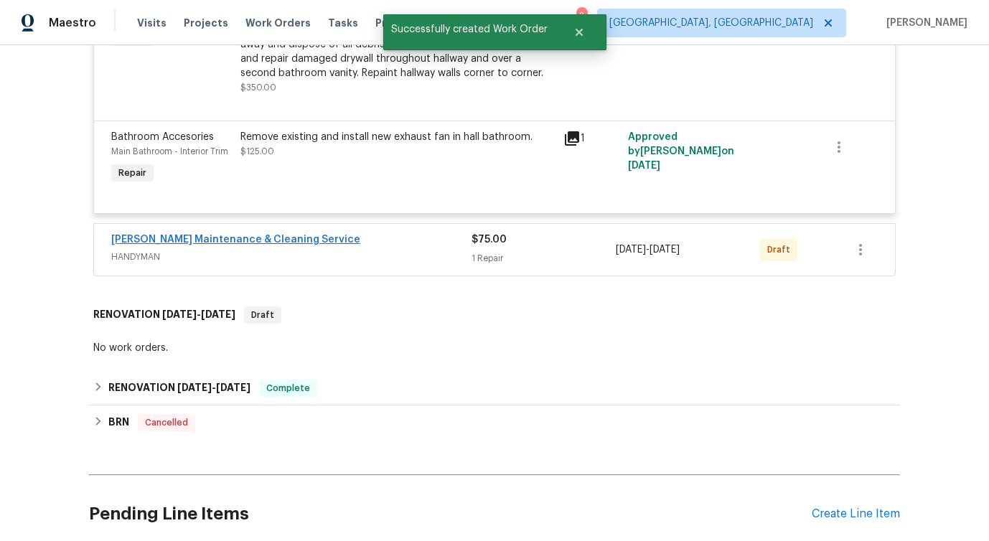
scroll to position [650, 0]
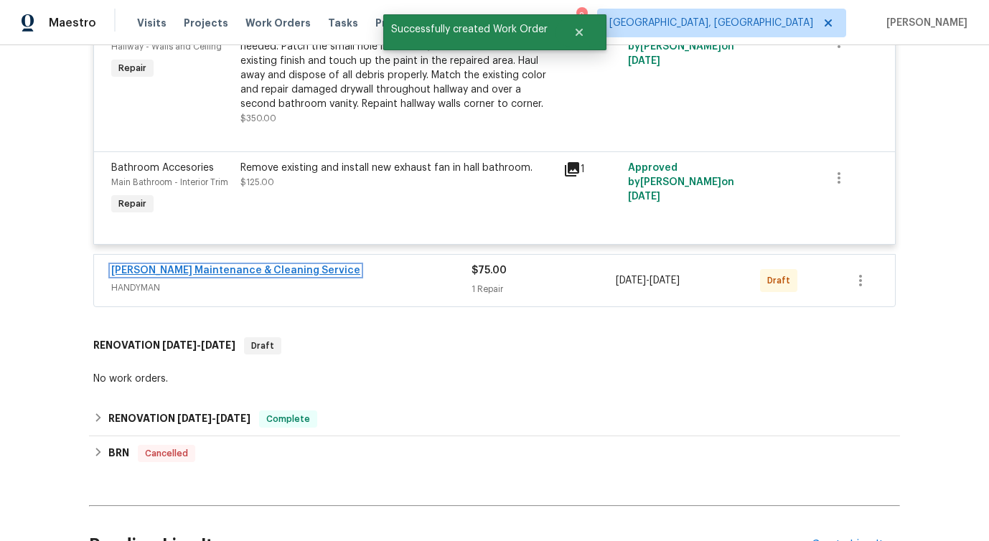
click at [161, 265] on link "Baker's Maintenance & Cleaning Service" at bounding box center [235, 270] width 249 height 10
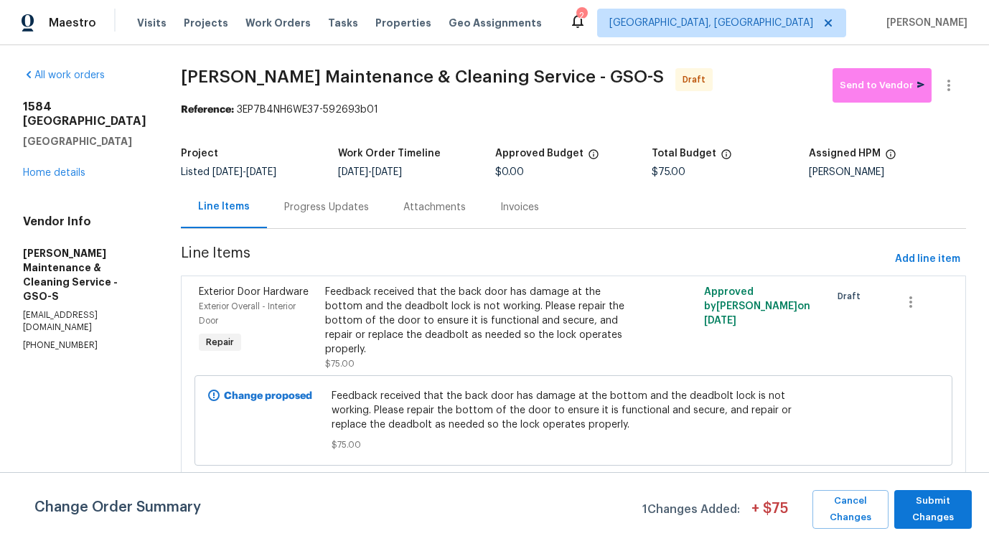
click at [337, 215] on div "Progress Updates" at bounding box center [326, 207] width 119 height 42
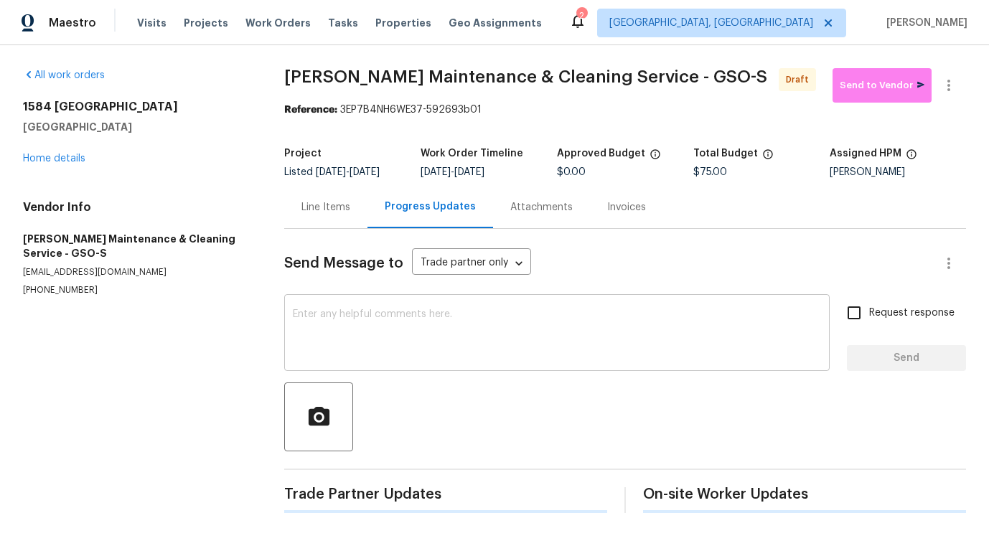
click at [354, 319] on textarea at bounding box center [557, 334] width 528 height 50
paste textarea "Hi, this is Pavithra with Opendoor. I’m confirming you received the WO for the …"
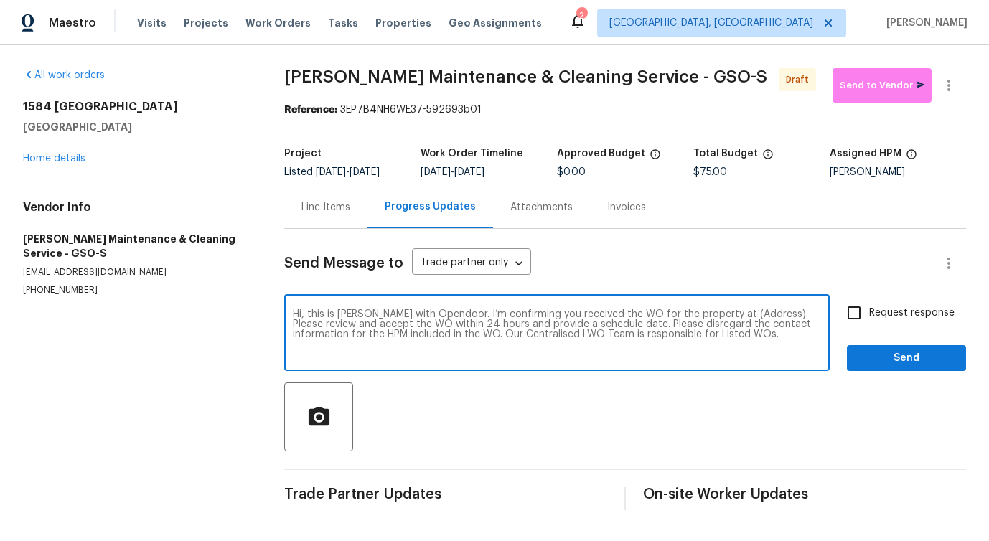
click at [733, 313] on textarea "Hi, this is Pavithra with Opendoor. I’m confirming you received the WO for the …" at bounding box center [557, 334] width 528 height 50
paste textarea "1584 Shady Grove Church Rd, Winston Salem, NC 27107"
type textarea "Hi, this is Pavithra with Opendoor. I’m confirming you received the WO for the …"
click at [888, 306] on span "Request response" at bounding box center [911, 313] width 85 height 15
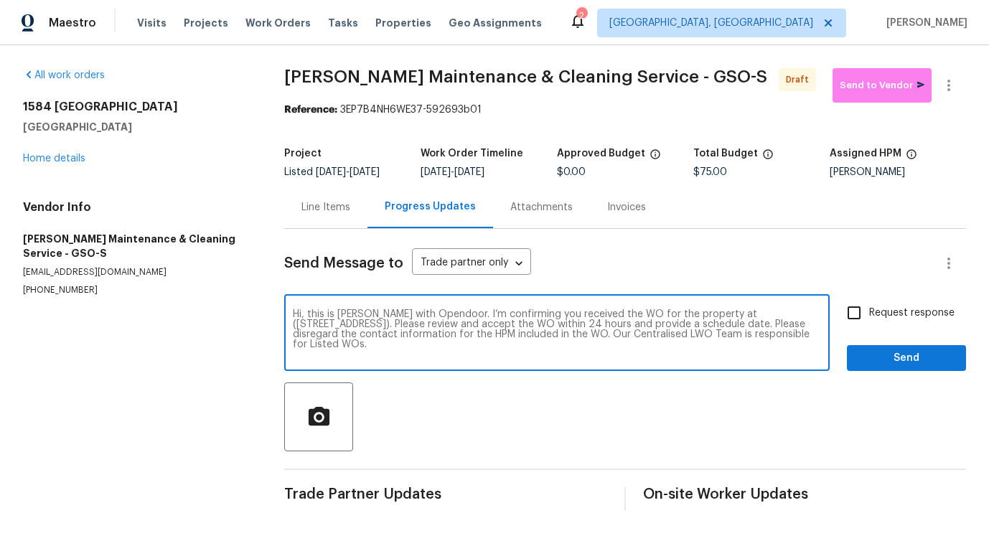
click at [869, 306] on input "Request response" at bounding box center [854, 313] width 30 height 30
checkbox input "true"
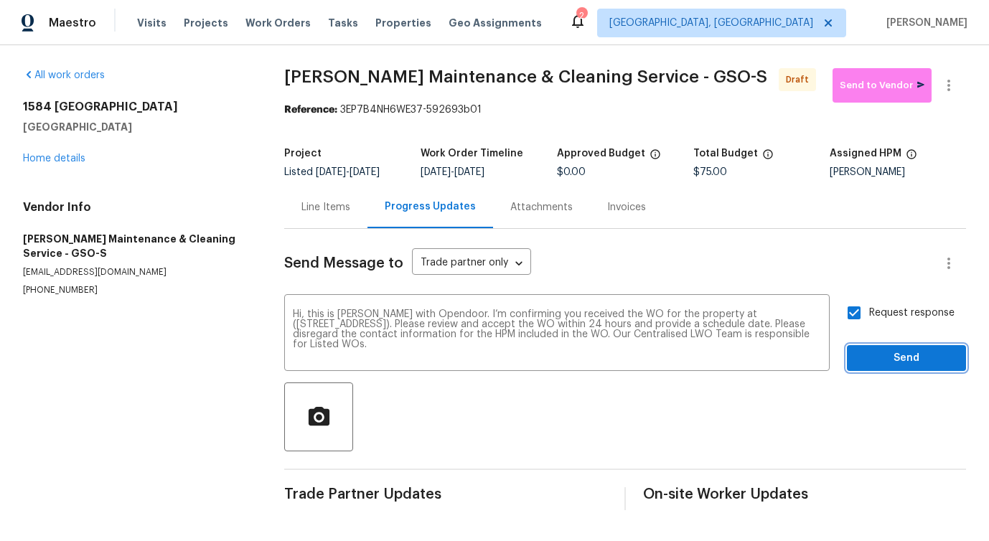
click at [892, 349] on span "Send" at bounding box center [906, 358] width 96 height 18
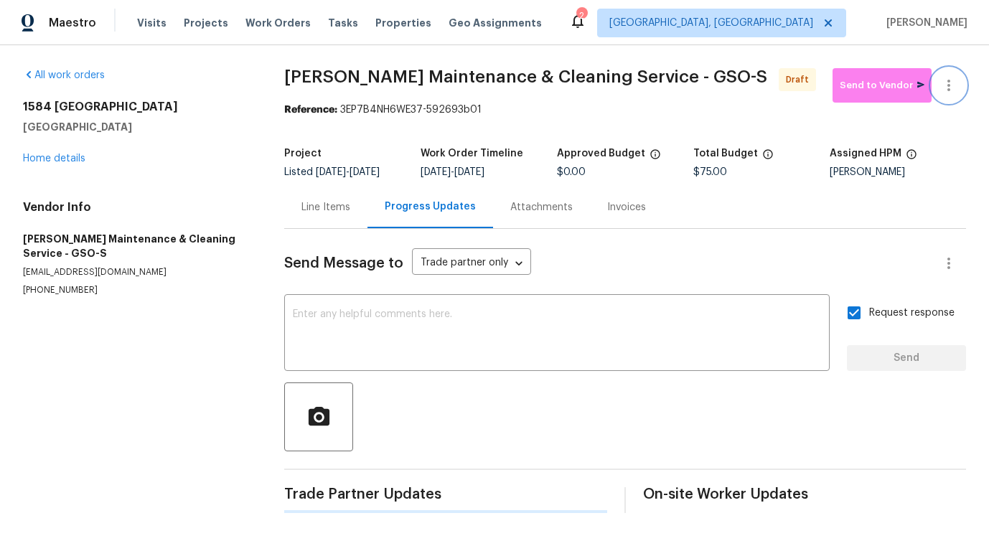
click at [946, 88] on icon "button" at bounding box center [948, 85] width 17 height 17
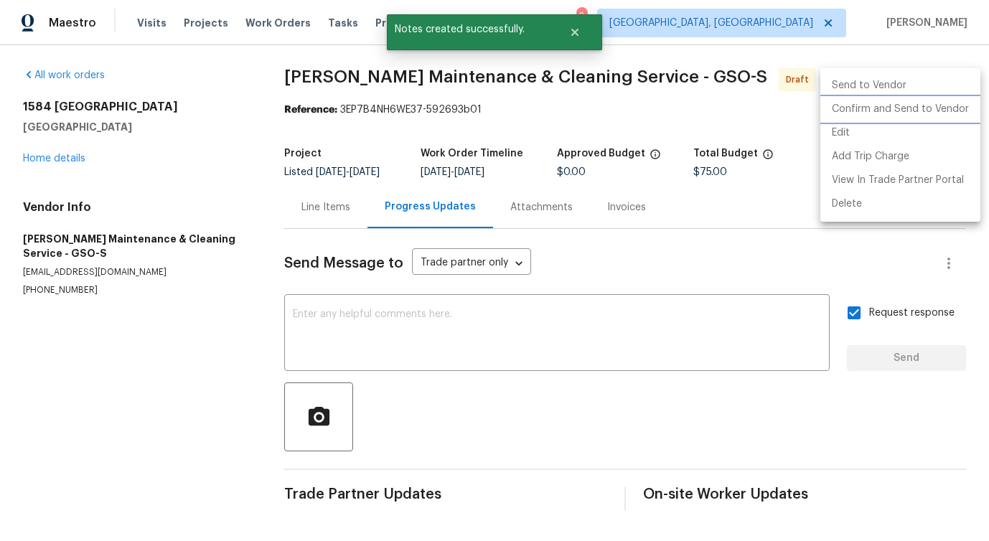
click at [903, 104] on li "Confirm and Send to Vendor" at bounding box center [900, 110] width 160 height 24
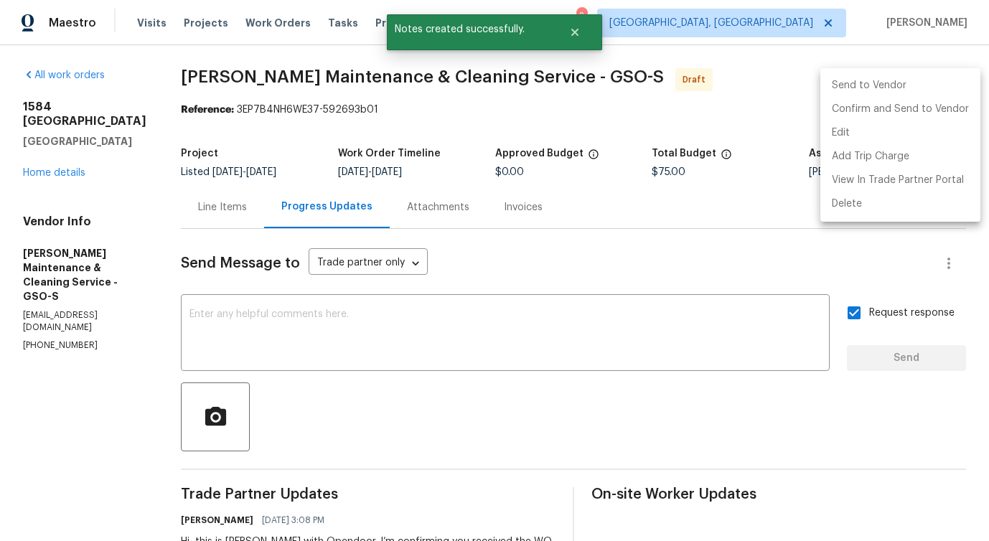
click at [603, 88] on div at bounding box center [494, 270] width 989 height 541
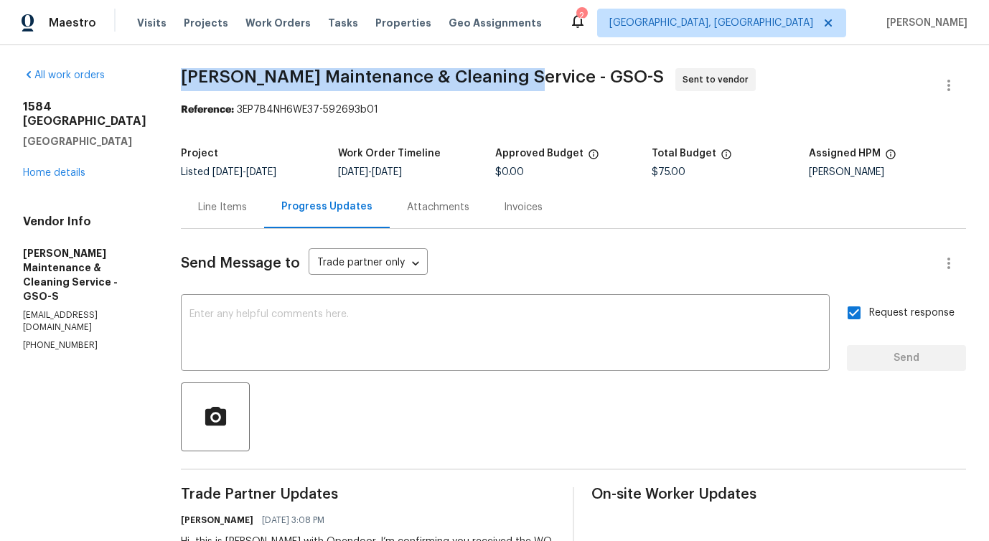
drag, startPoint x: 187, startPoint y: 75, endPoint x: 513, endPoint y: 69, distance: 326.5
click at [513, 69] on span "Baker's Maintenance & Cleaning Service - GSO-S" at bounding box center [422, 76] width 483 height 17
copy span "Baker's Maintenance & Cleaning Service"
